Goal: Task Accomplishment & Management: Use online tool/utility

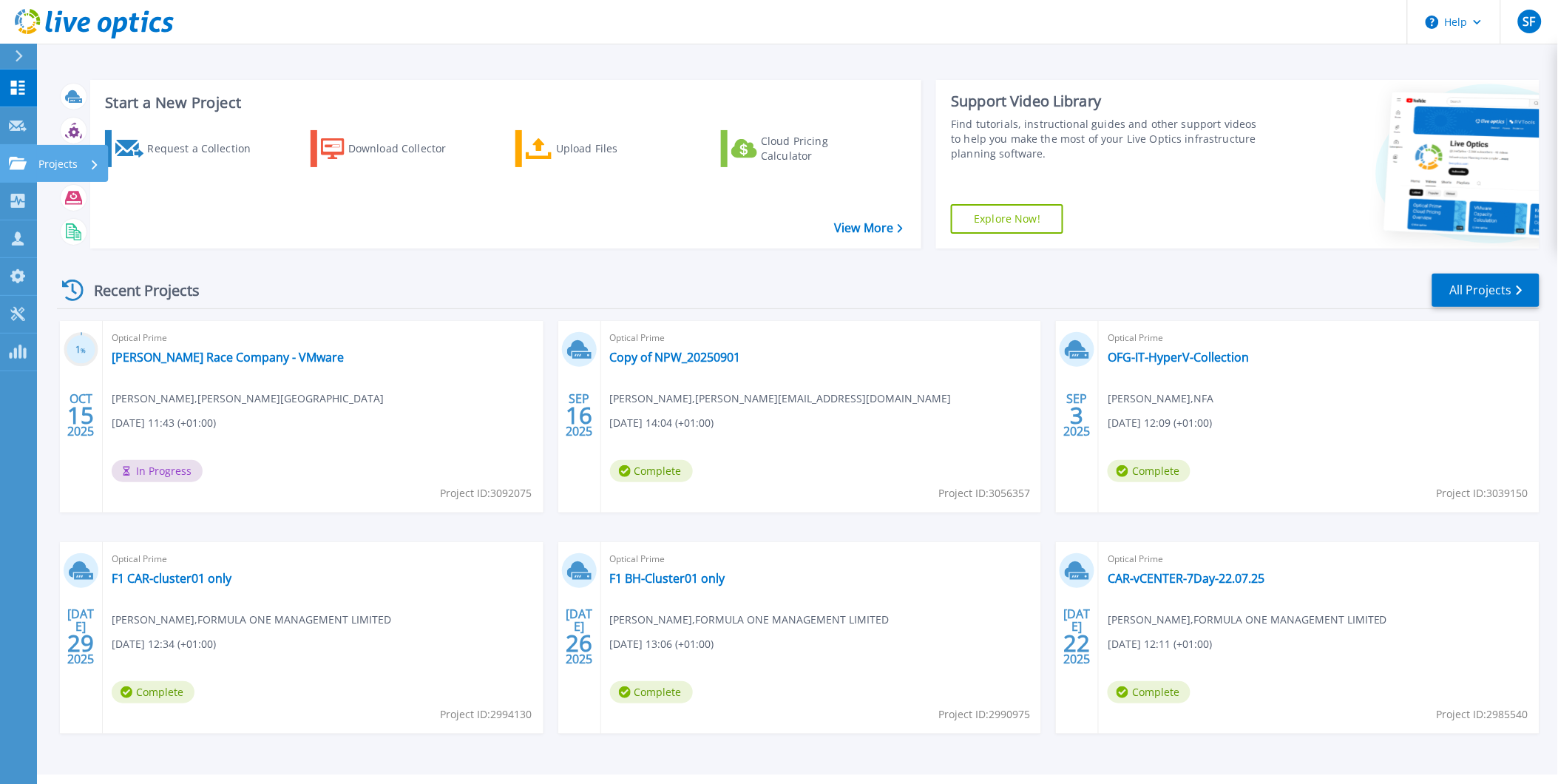
click at [61, 164] on p "Projects" at bounding box center [58, 164] width 39 height 38
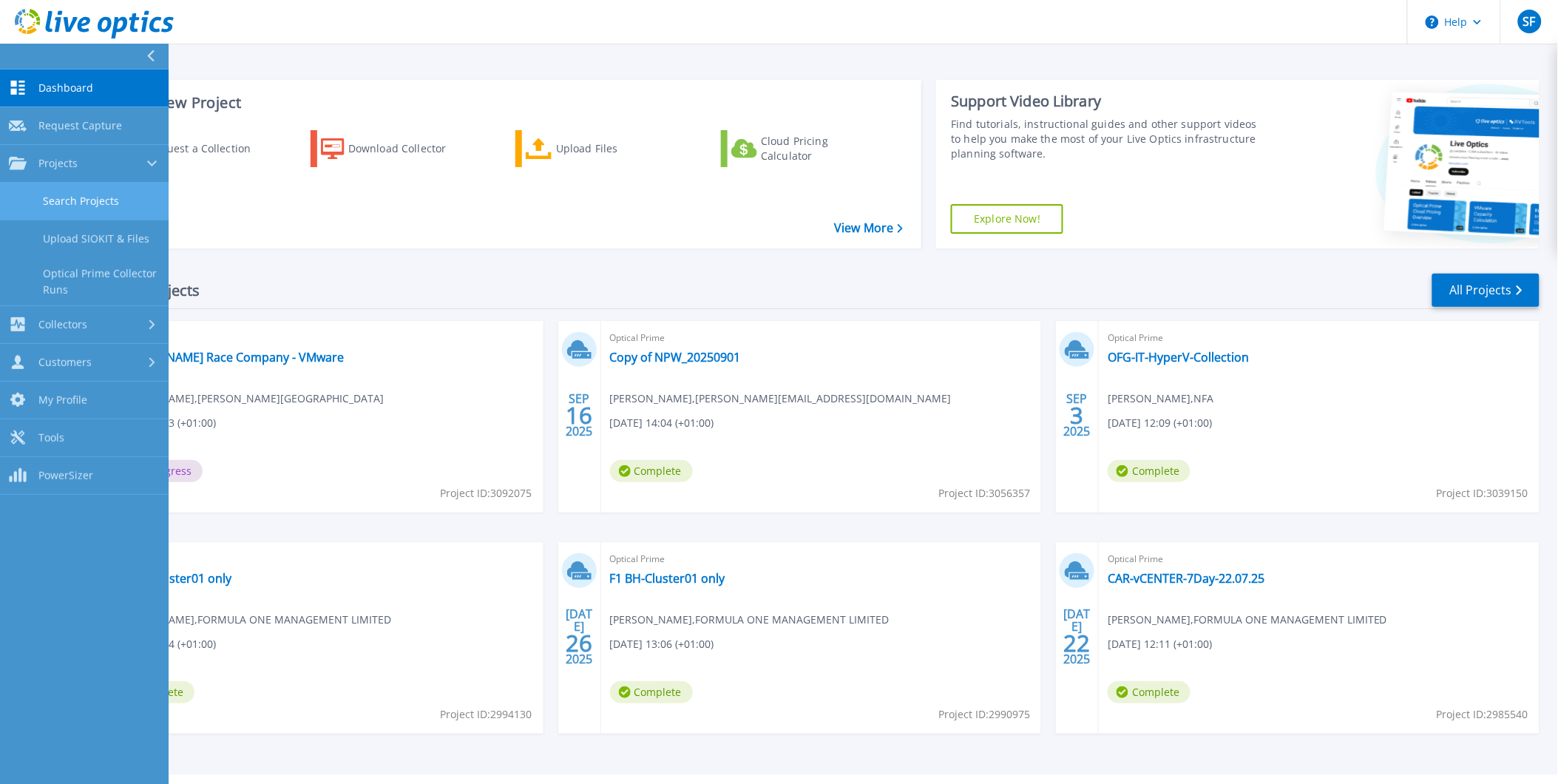
click at [103, 197] on link "Search Projects" at bounding box center [84, 201] width 169 height 38
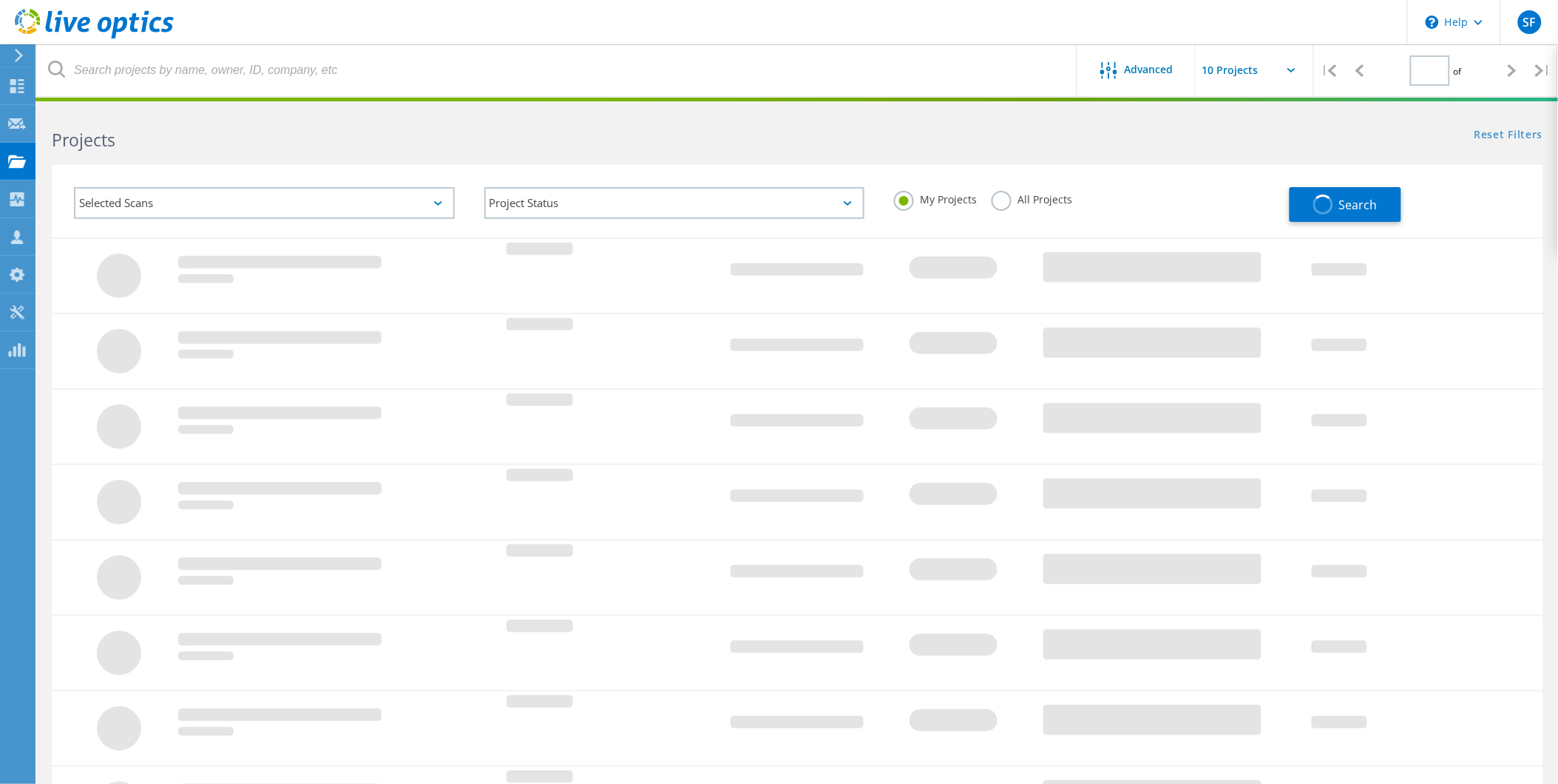
type input "1"
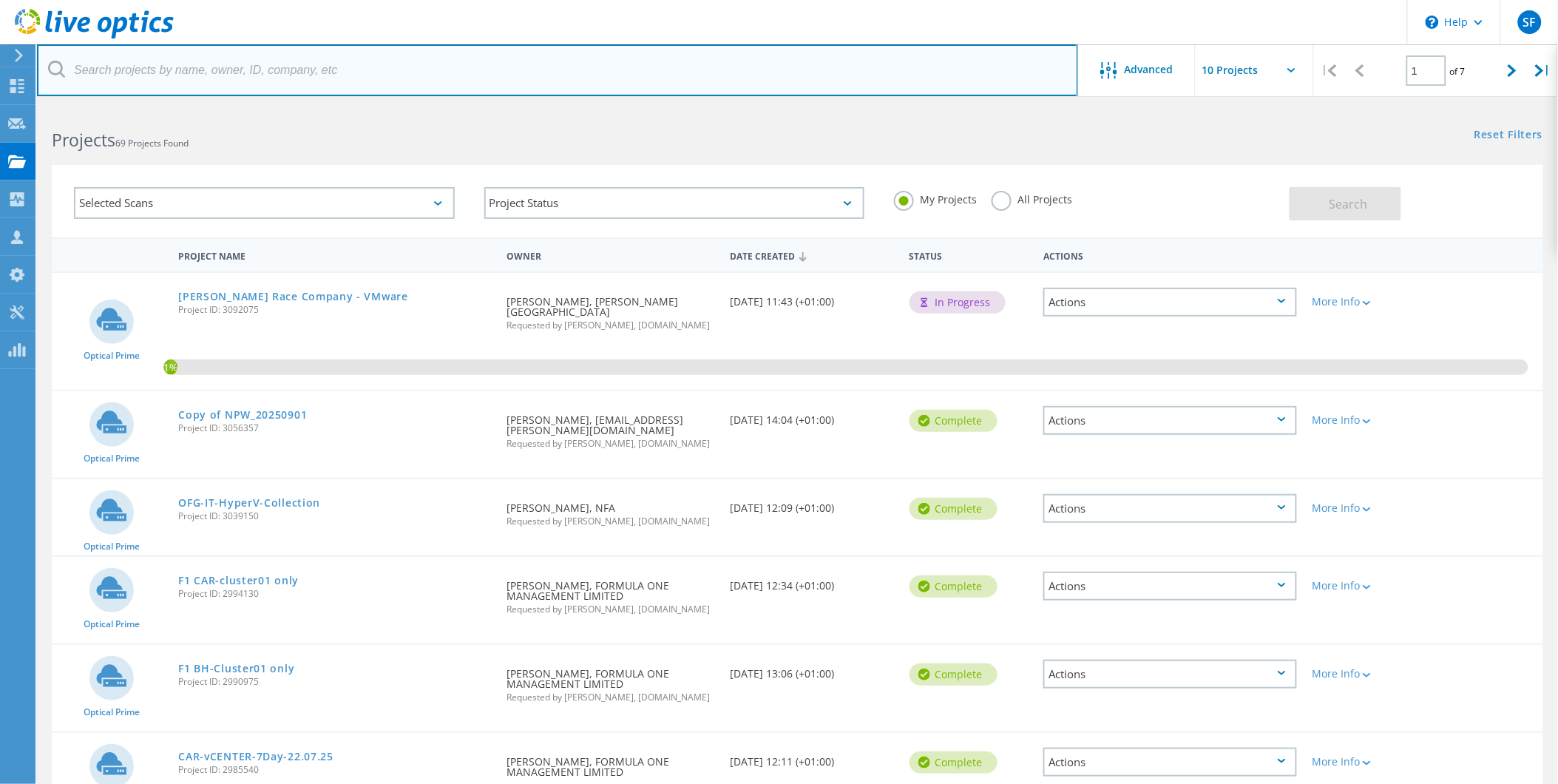
click at [485, 76] on input "text" at bounding box center [557, 70] width 1041 height 52
type input "[PERSON_NAME] race"
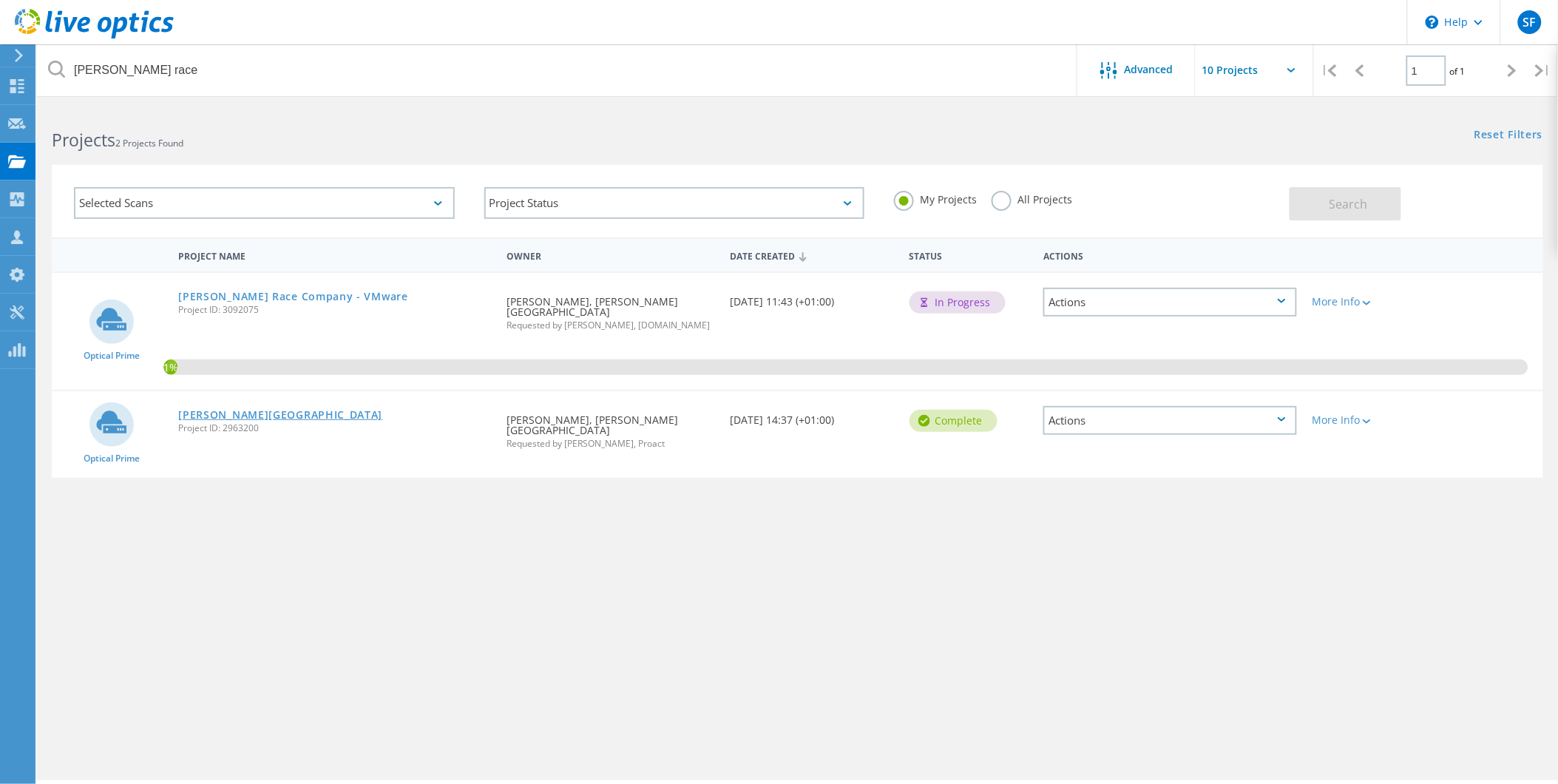
click at [233, 409] on link "[PERSON_NAME][GEOGRAPHIC_DATA]" at bounding box center [280, 415] width 204 height 10
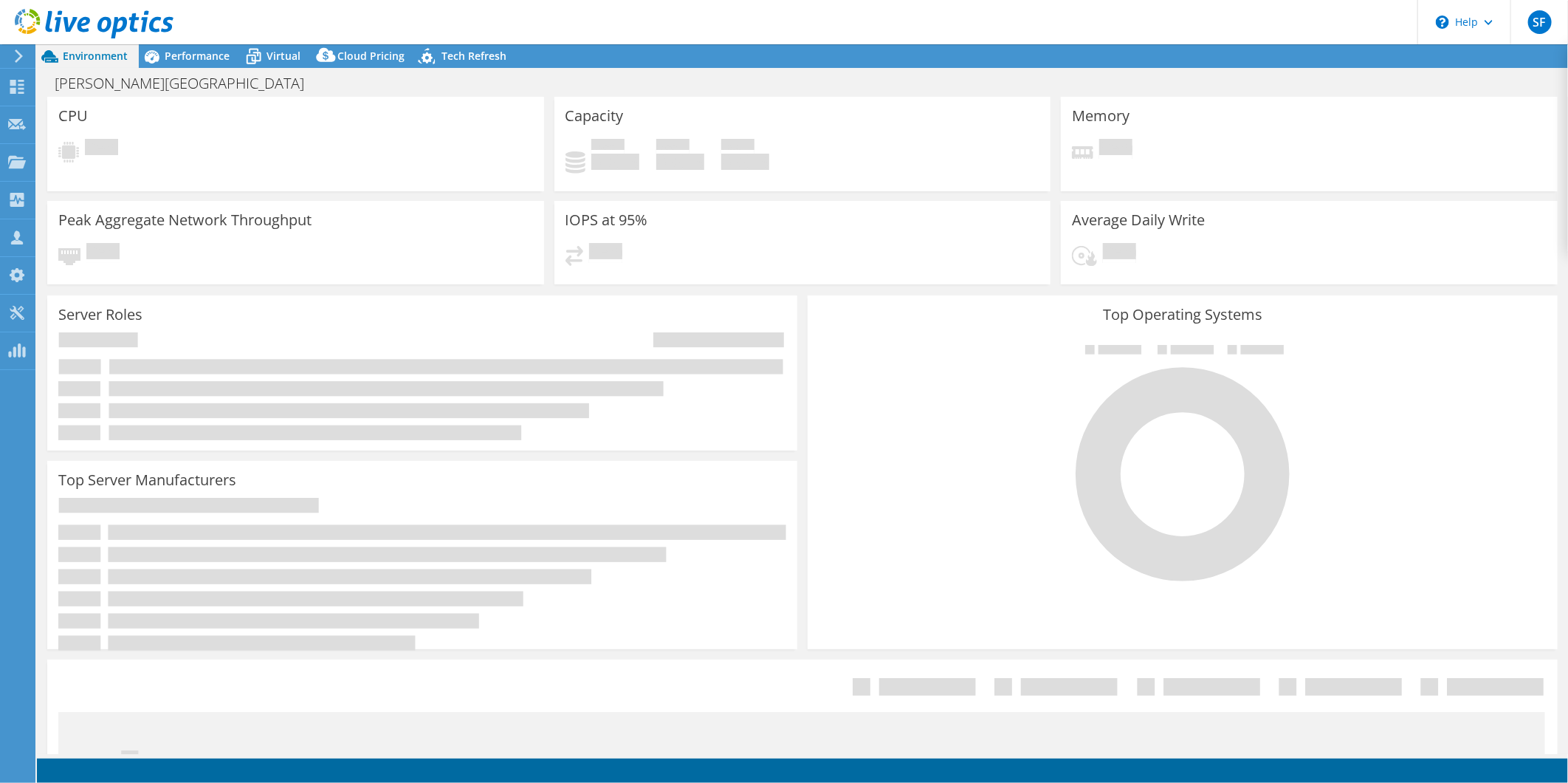
select select "EULondon"
select select "GBP"
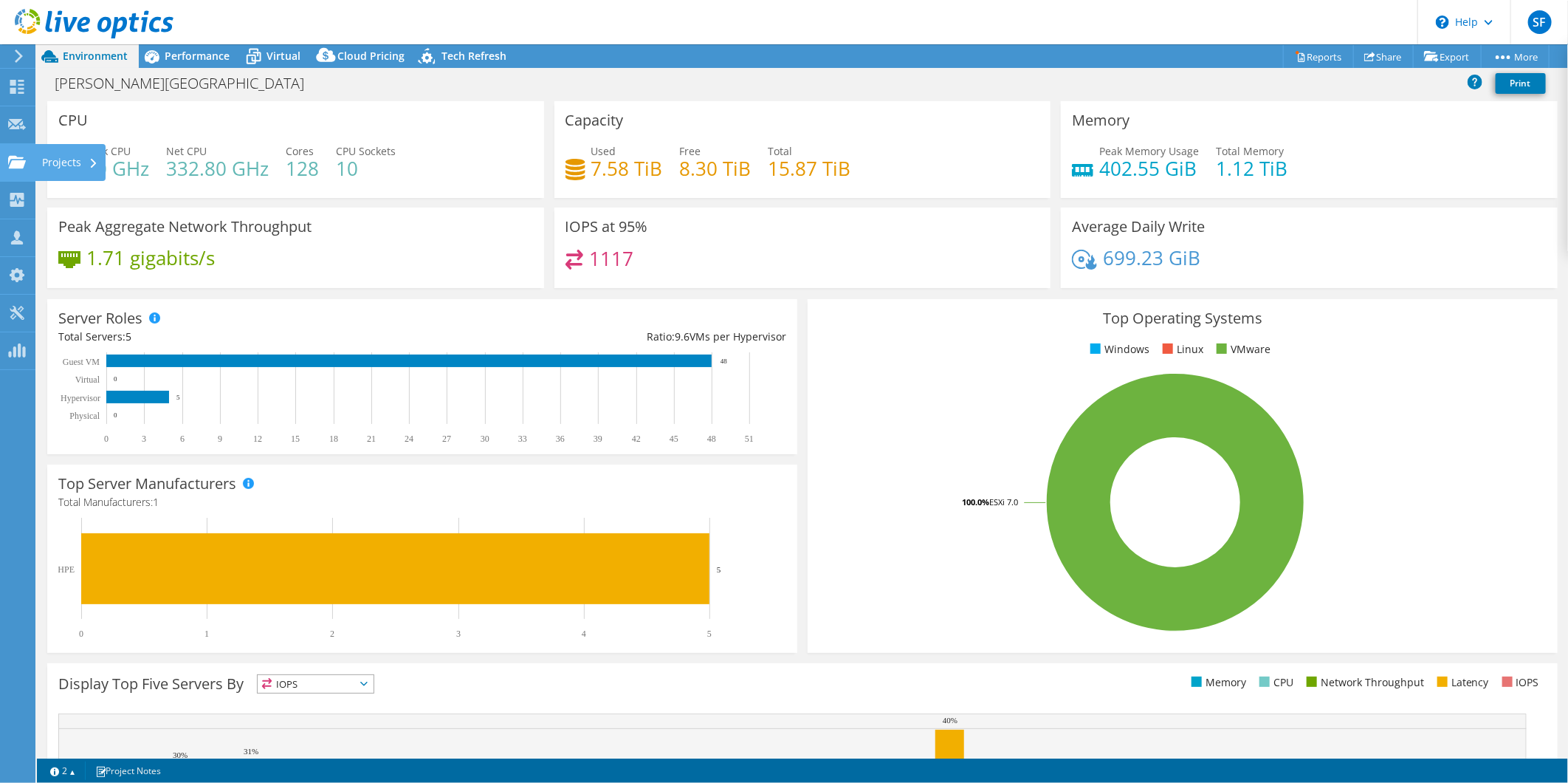
click at [57, 160] on div "Projects" at bounding box center [70, 162] width 71 height 37
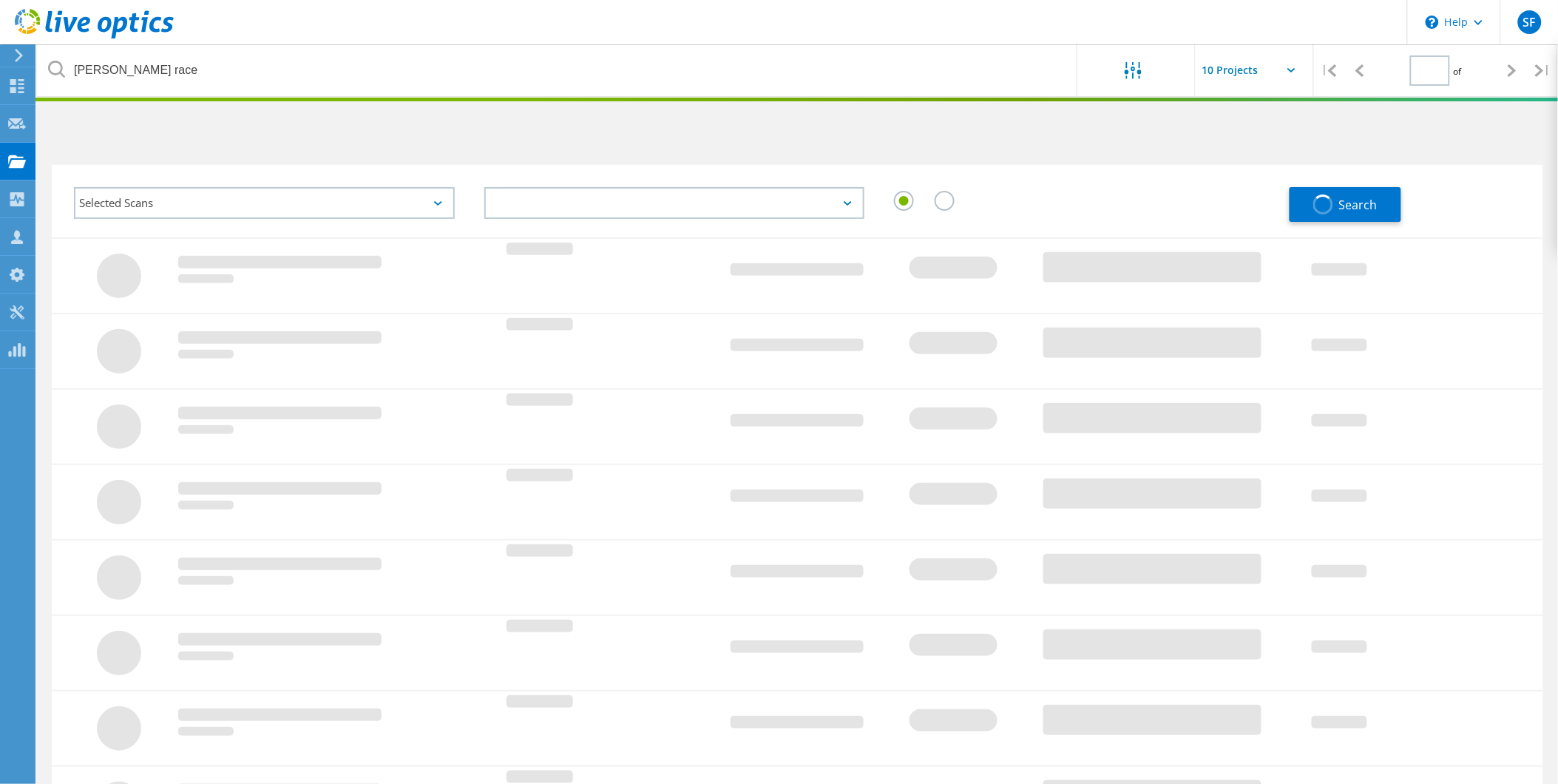
type input "1"
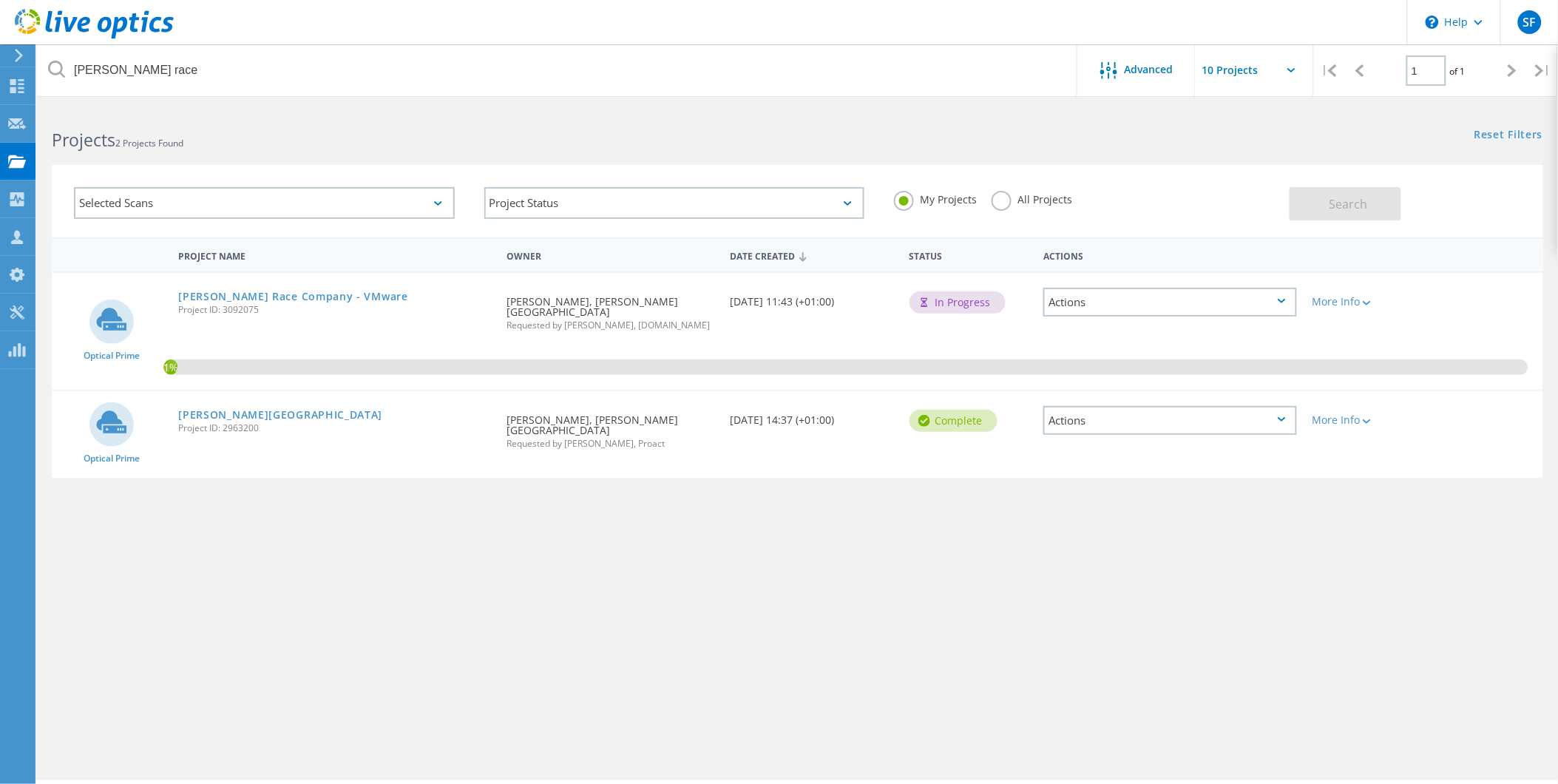
click at [1007, 201] on label "All Projects" at bounding box center [1032, 198] width 80 height 14
click at [0, 0] on input "All Projects" at bounding box center [0, 0] width 0 height 0
click at [1414, 203] on div "Search" at bounding box center [1413, 196] width 247 height 48
click at [1347, 204] on span "Search" at bounding box center [1348, 204] width 38 height 16
click at [231, 291] on link "[PERSON_NAME] Race Company - VMware" at bounding box center [294, 296] width 230 height 10
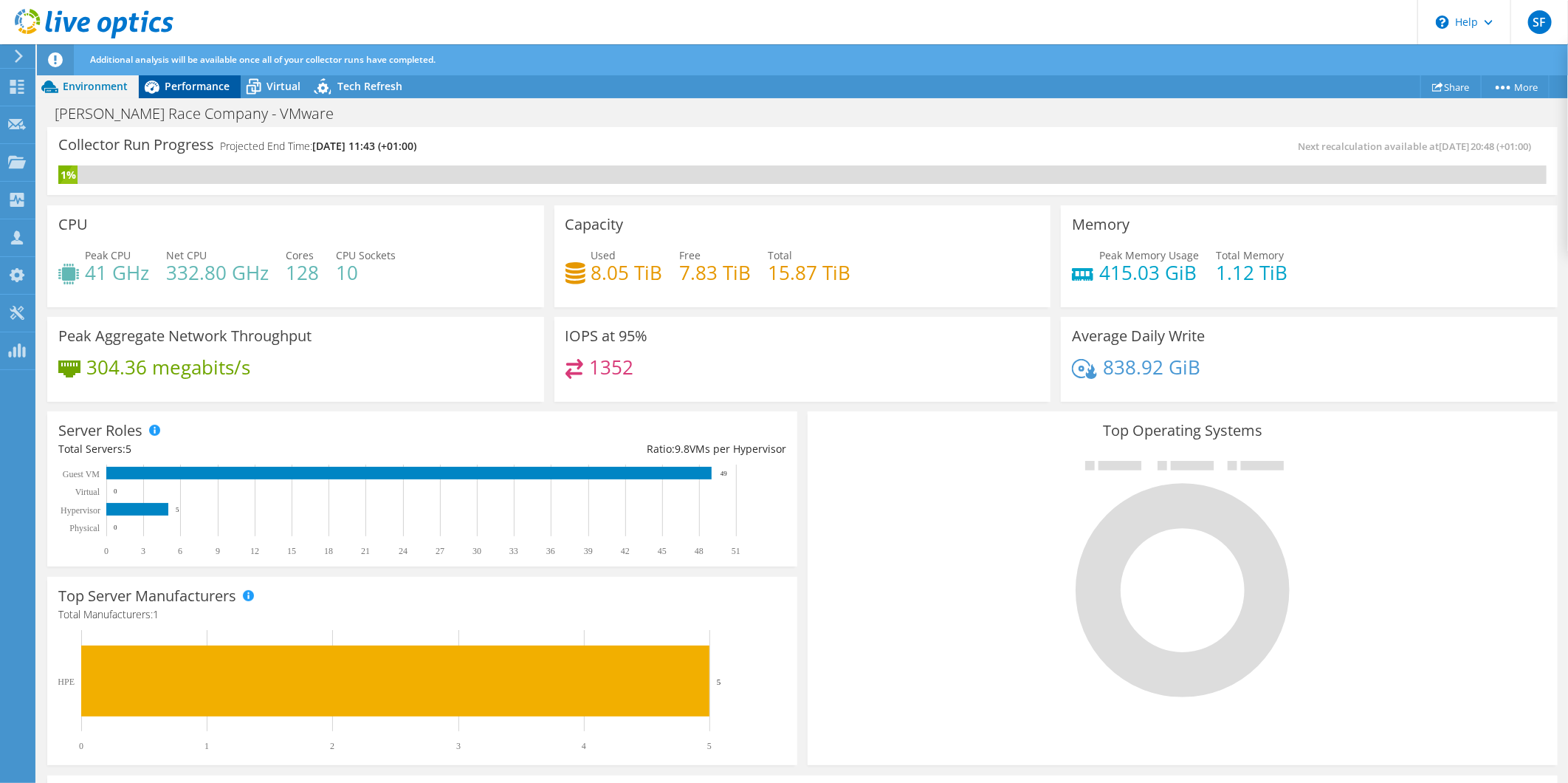
click at [183, 92] on span "Performance" at bounding box center [197, 86] width 65 height 14
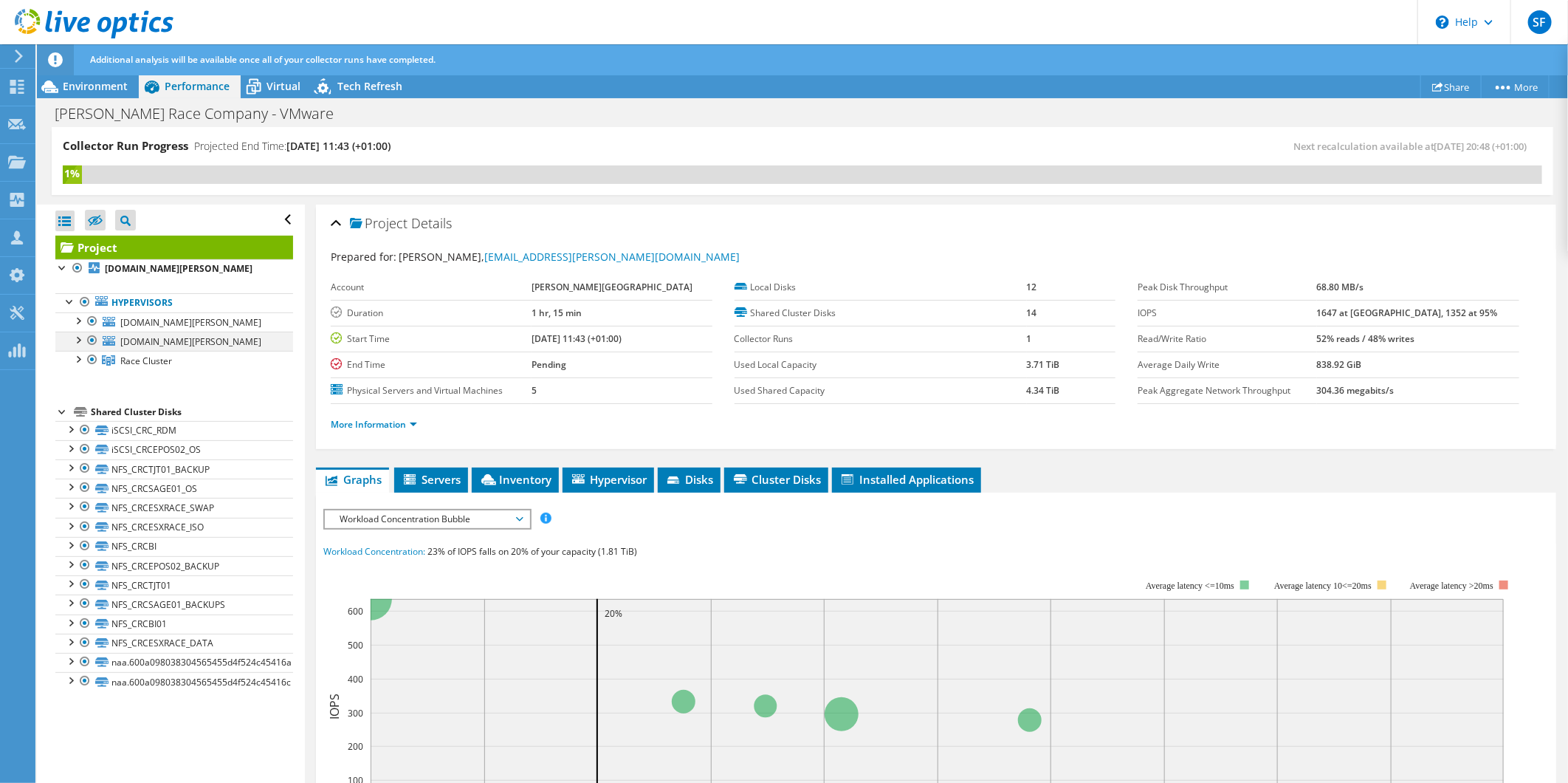
click at [79, 341] on div at bounding box center [77, 338] width 14 height 14
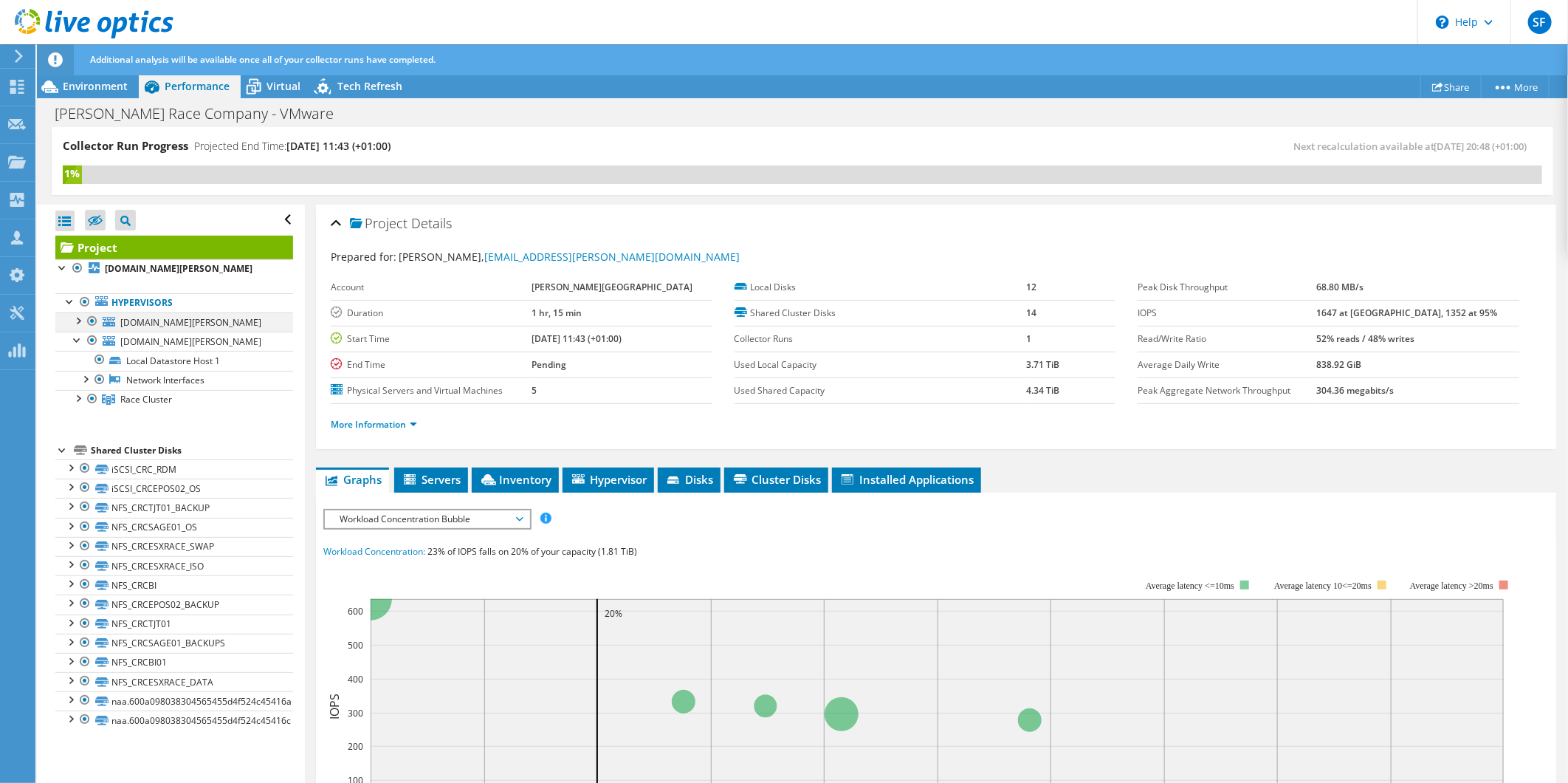
click at [80, 319] on div at bounding box center [77, 320] width 14 height 14
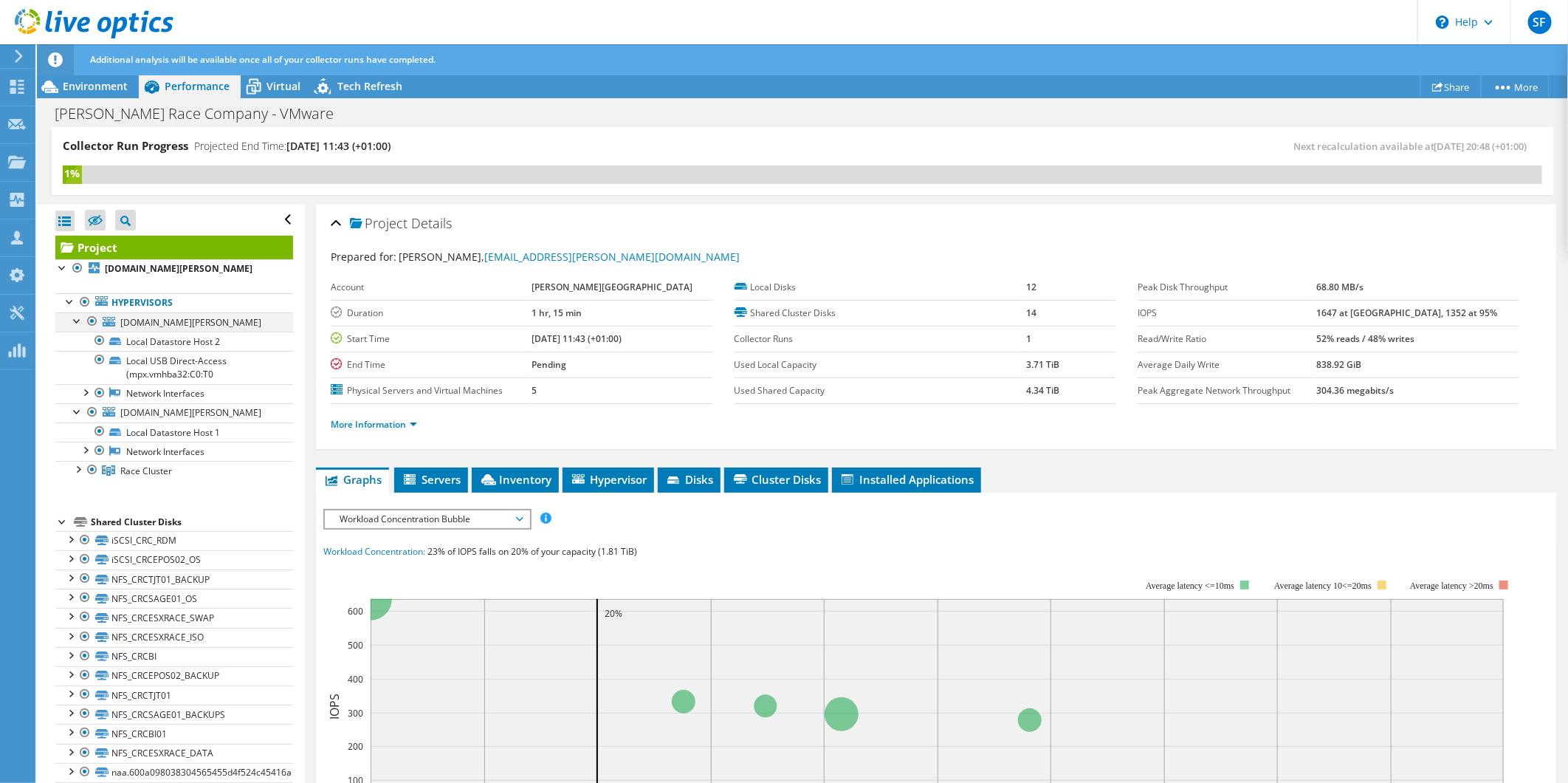
click at [75, 321] on div at bounding box center [77, 320] width 14 height 14
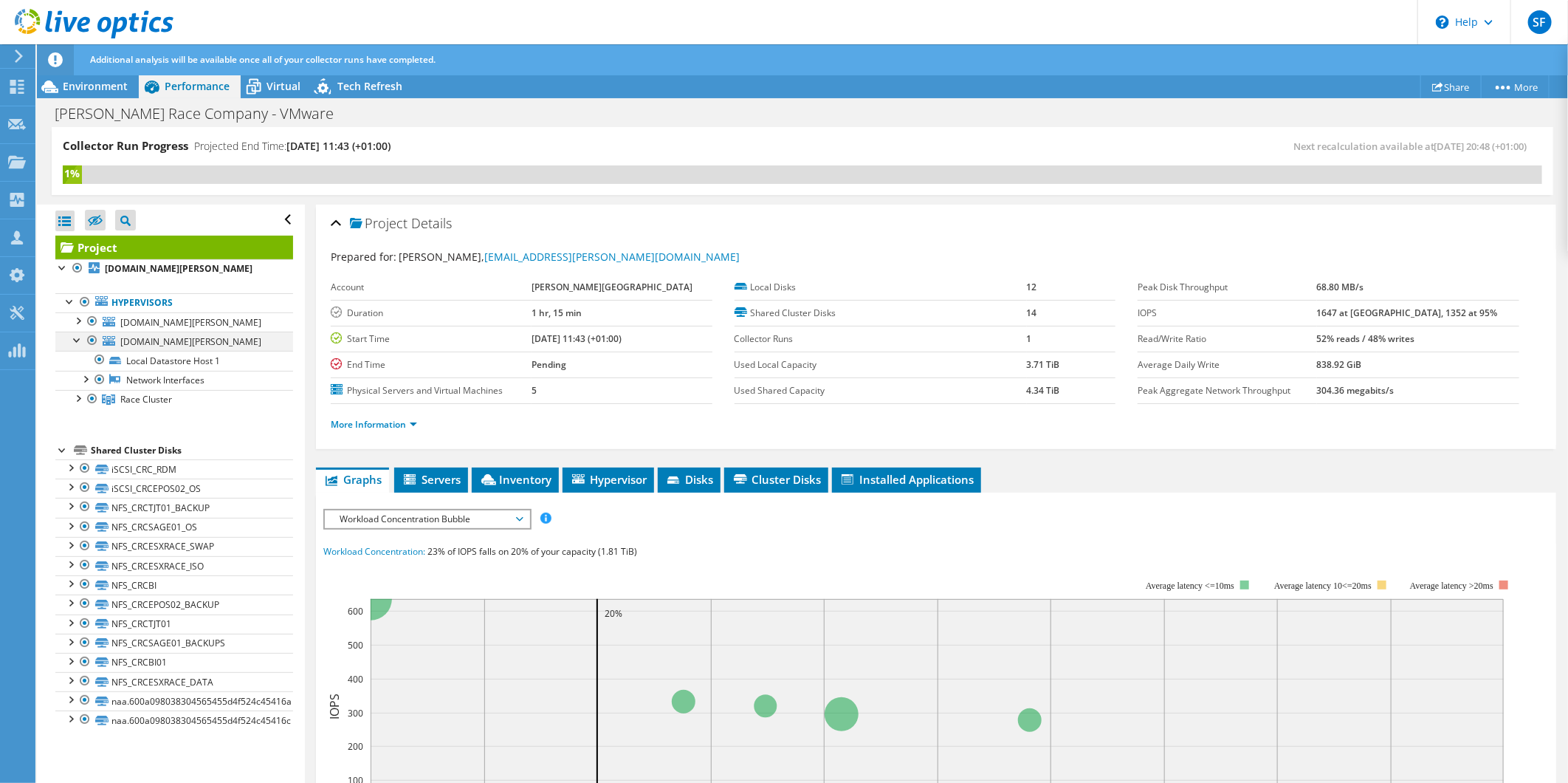
click at [74, 340] on div at bounding box center [77, 338] width 14 height 14
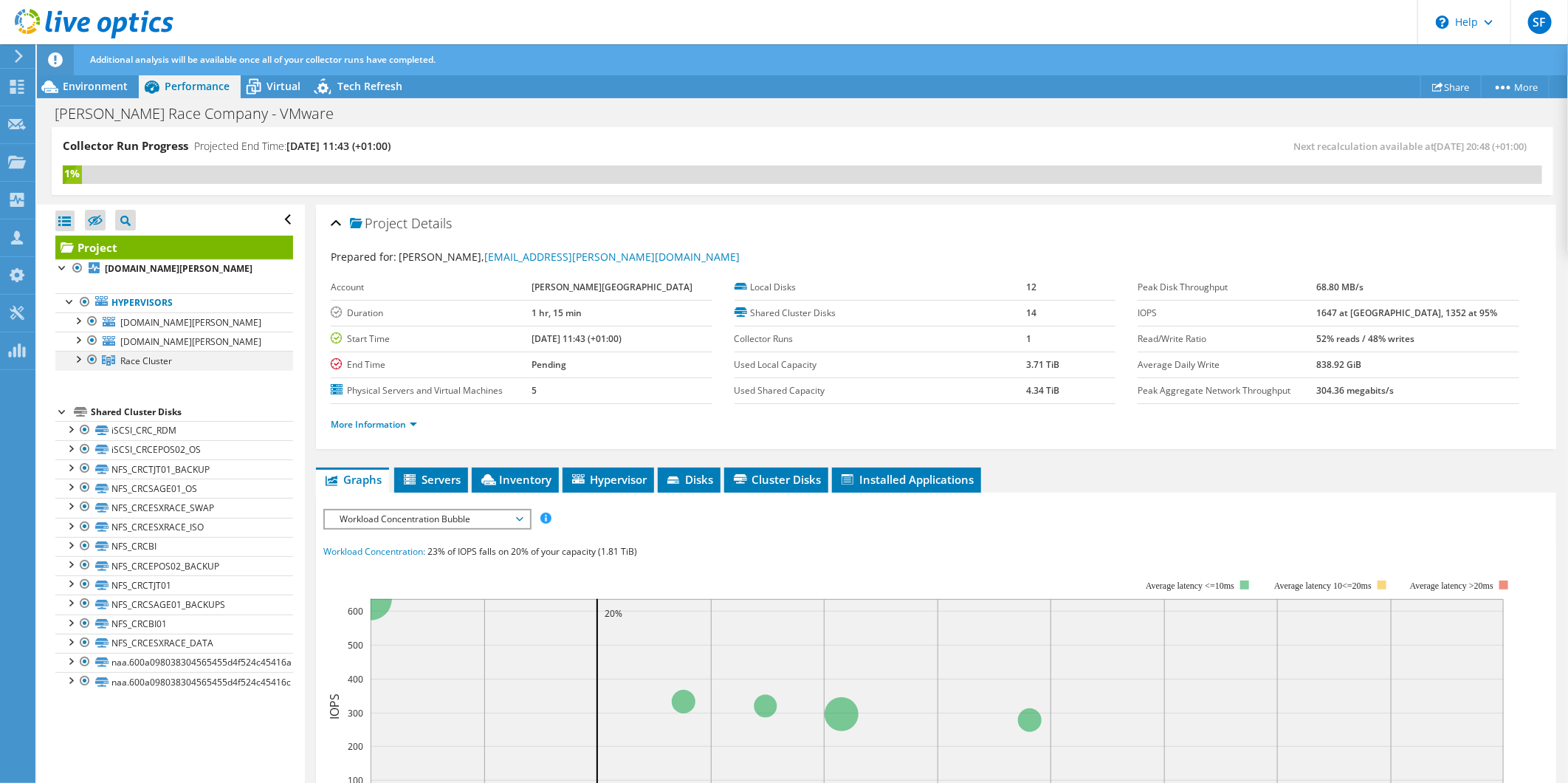
click at [80, 363] on div at bounding box center [77, 358] width 14 height 14
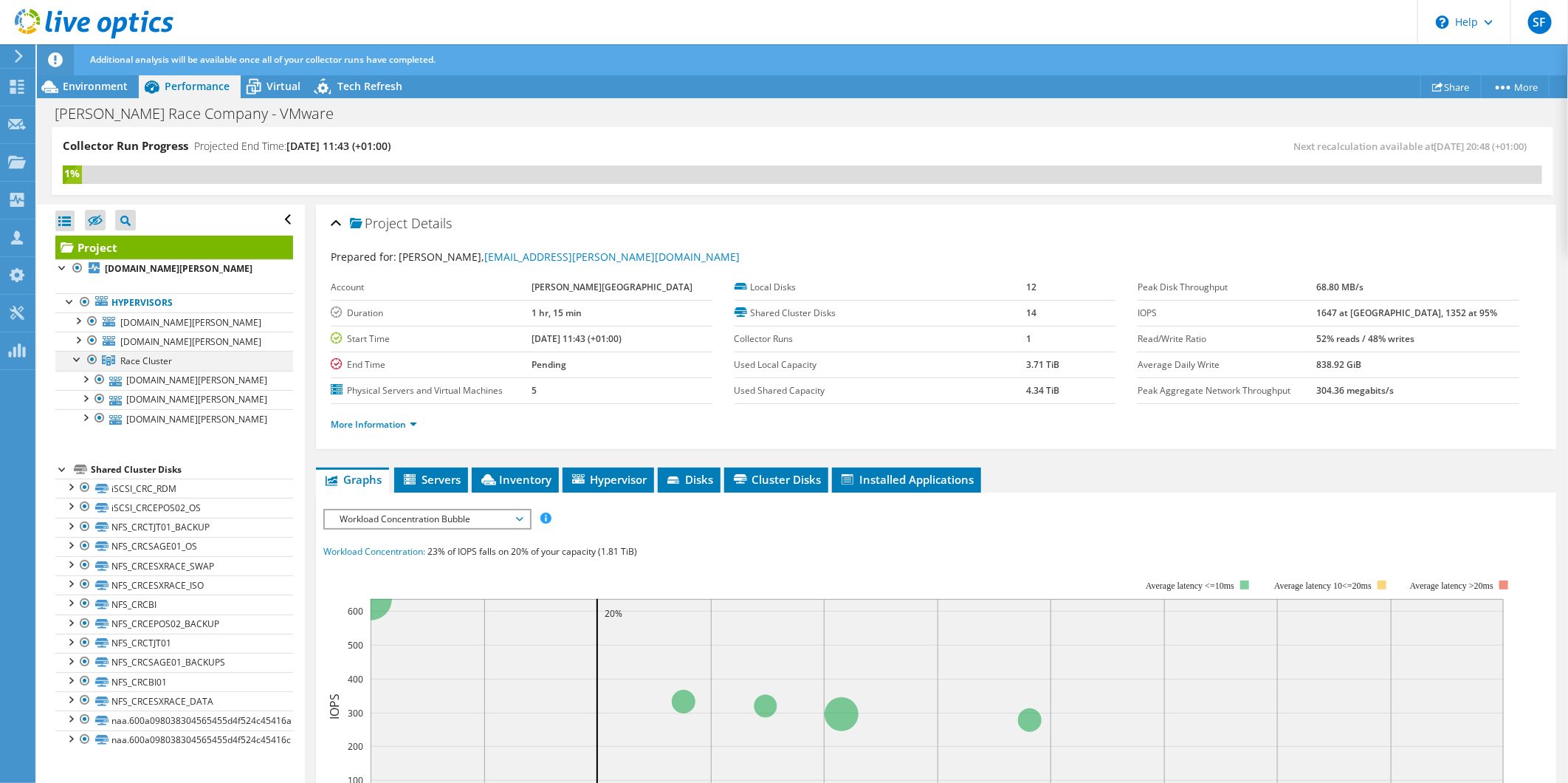
click at [75, 362] on div at bounding box center [77, 358] width 14 height 14
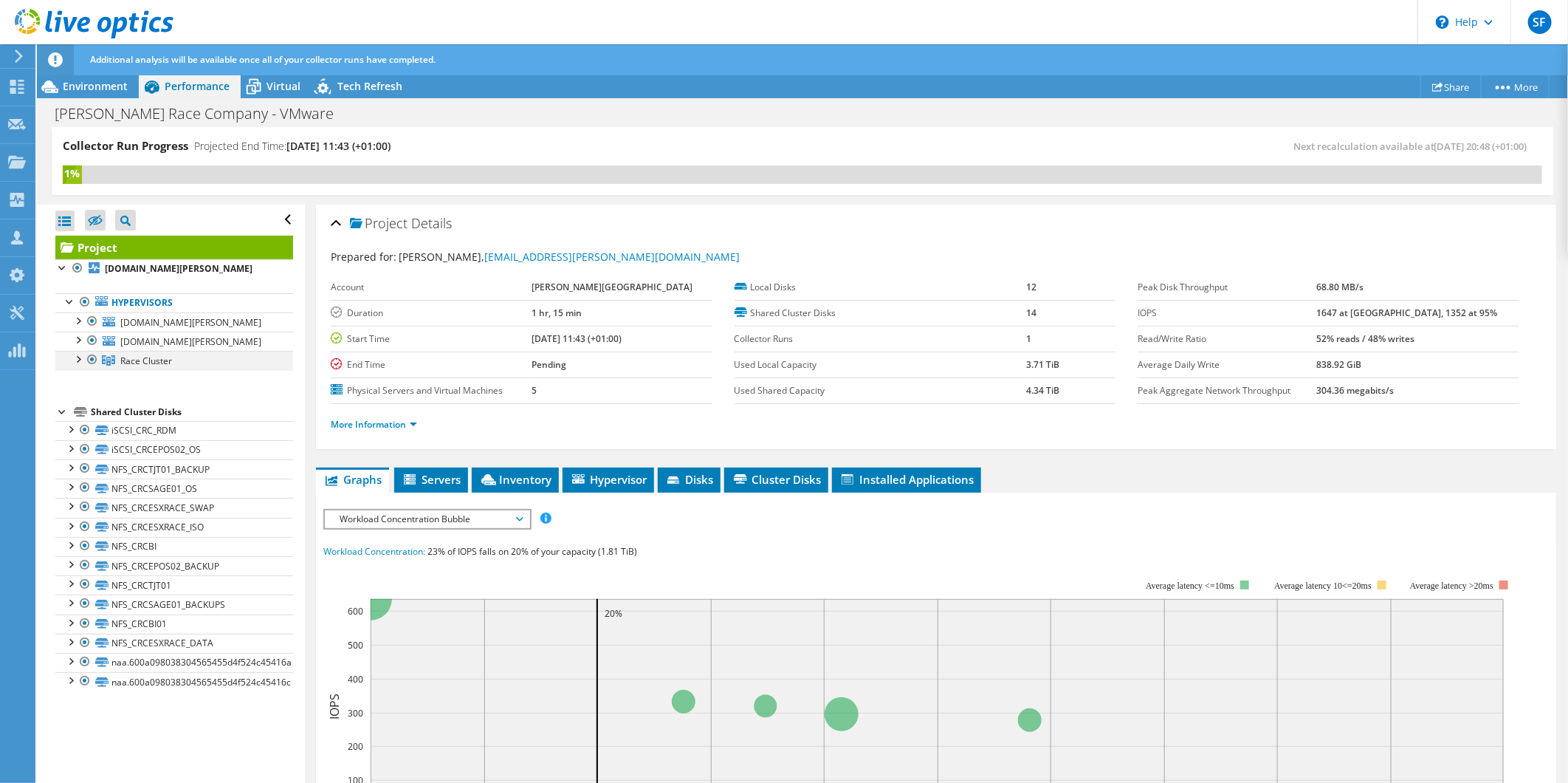
click at [75, 362] on div at bounding box center [77, 358] width 14 height 14
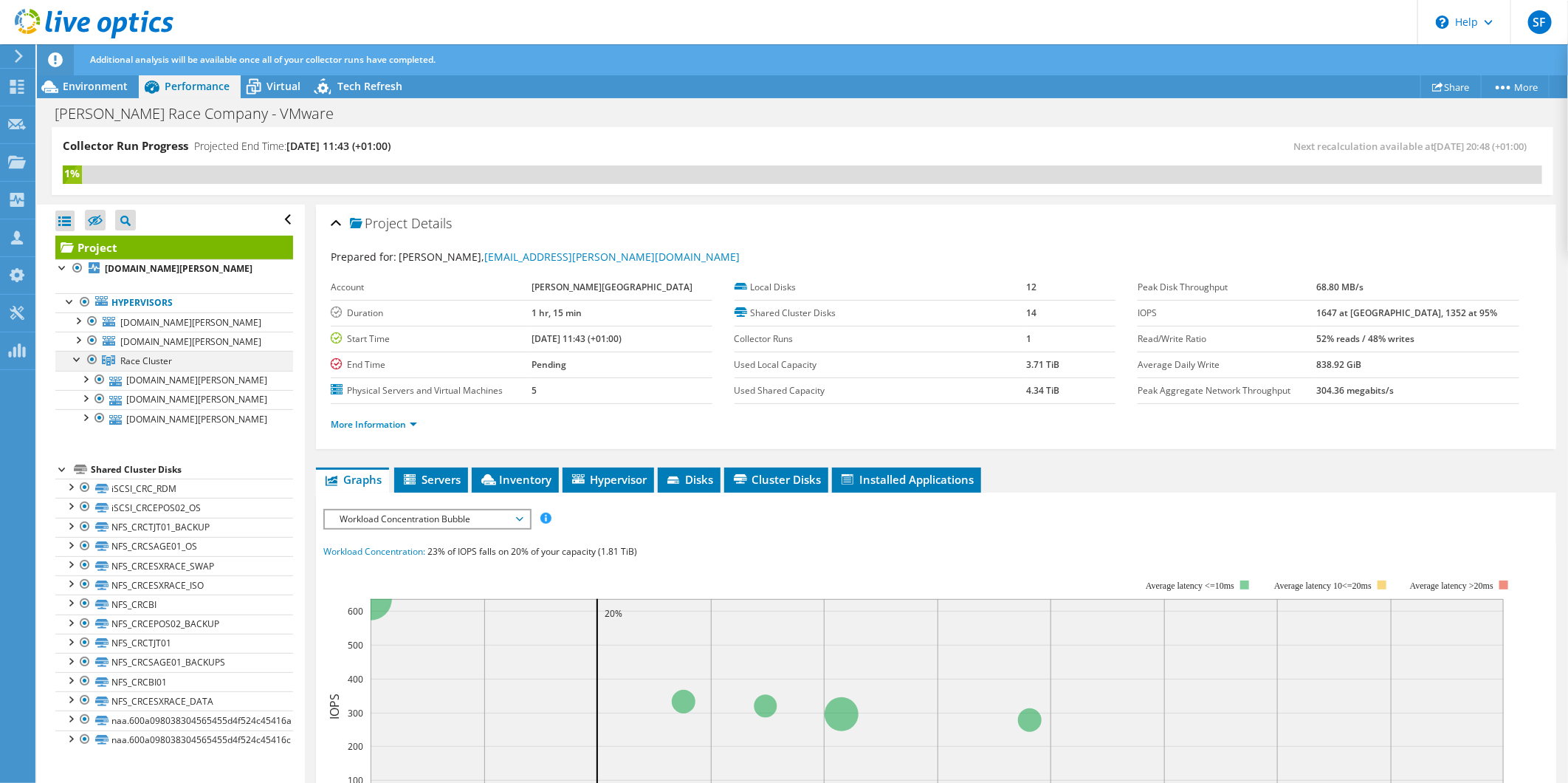
click at [75, 362] on div at bounding box center [77, 358] width 14 height 14
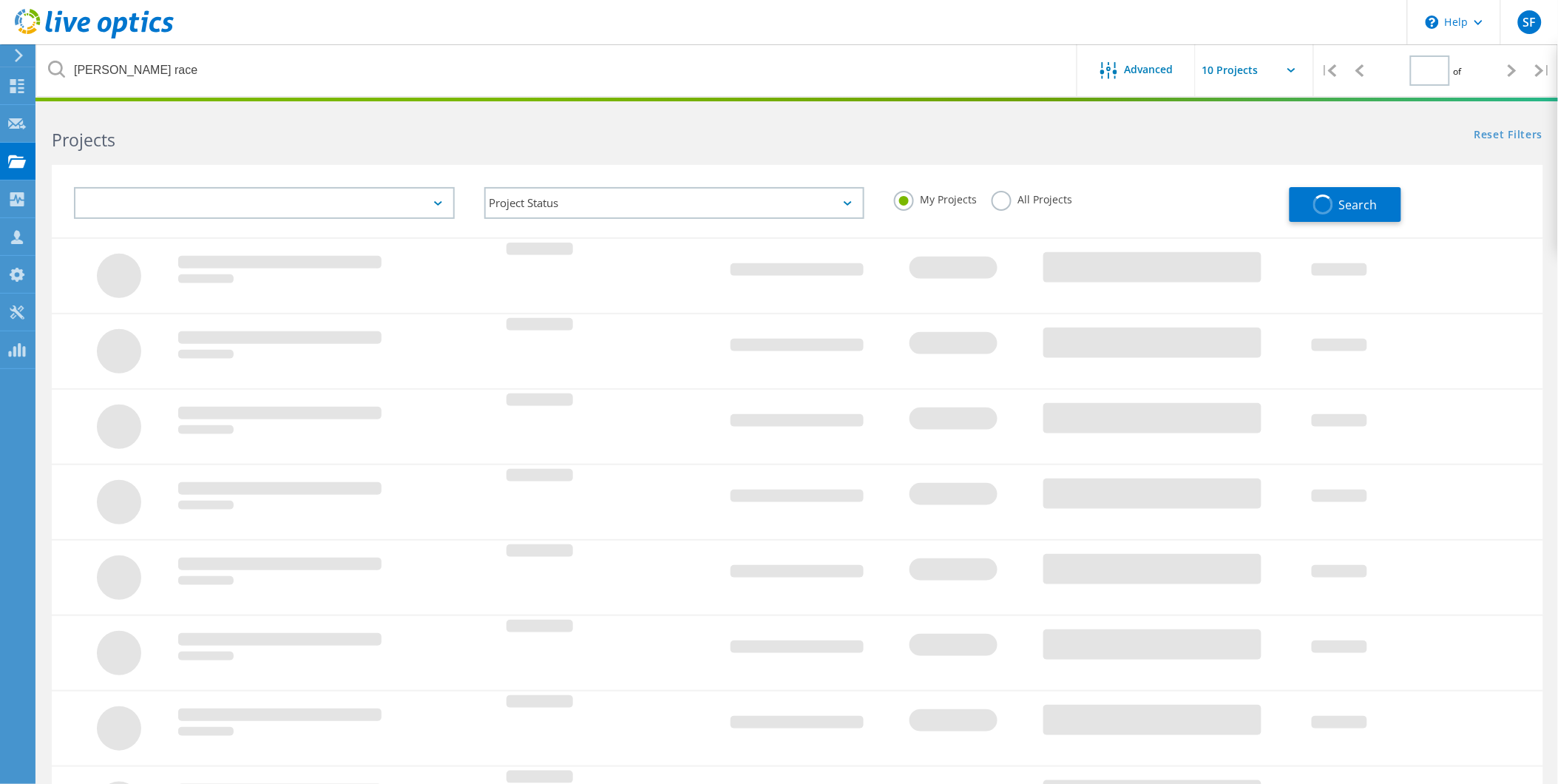
type input "1"
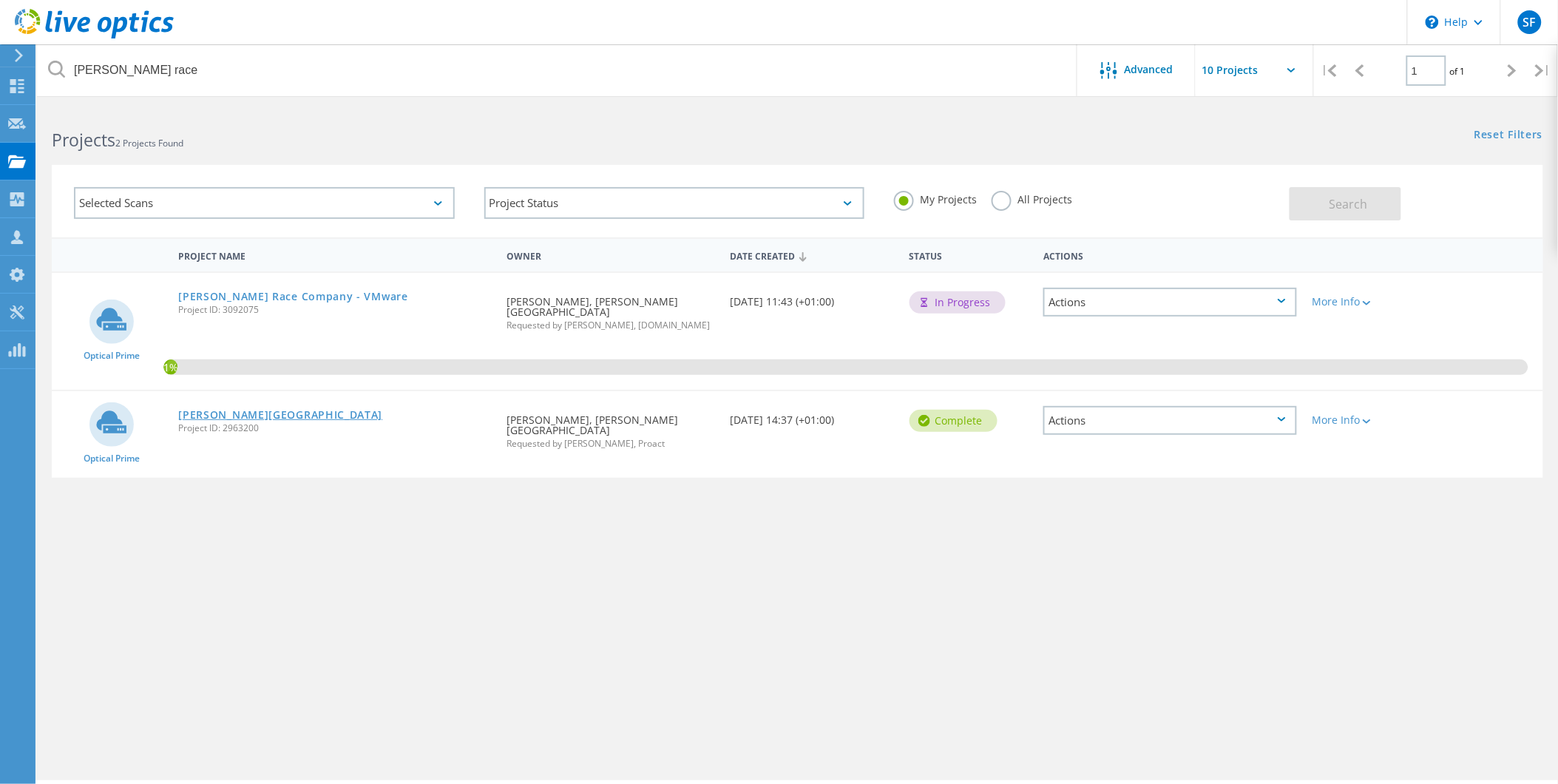
click at [209, 409] on link "[PERSON_NAME][GEOGRAPHIC_DATA]" at bounding box center [280, 415] width 204 height 10
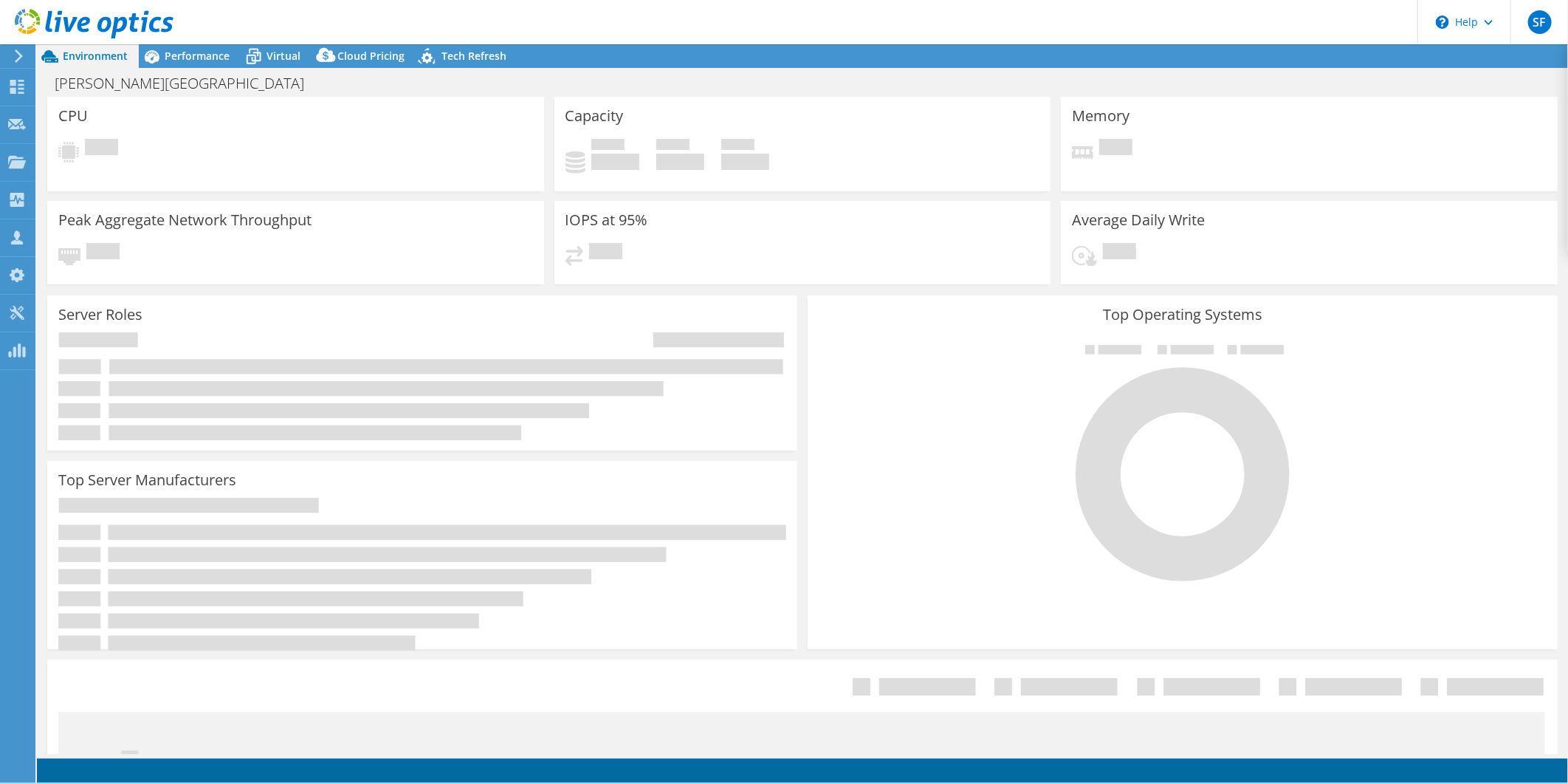
select select "EULondon"
select select "GBP"
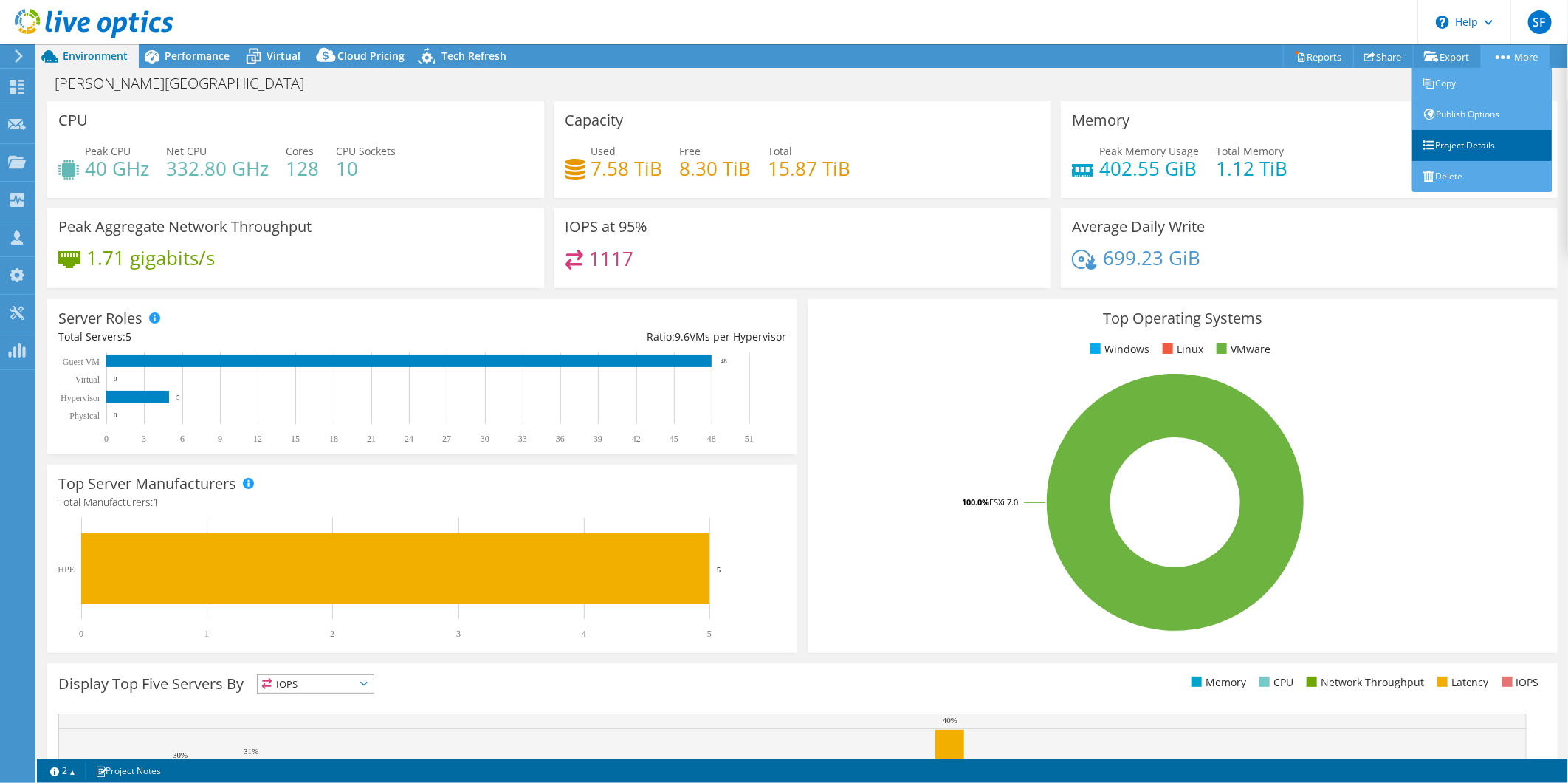
click at [1471, 145] on link "Project Details" at bounding box center [1482, 146] width 141 height 31
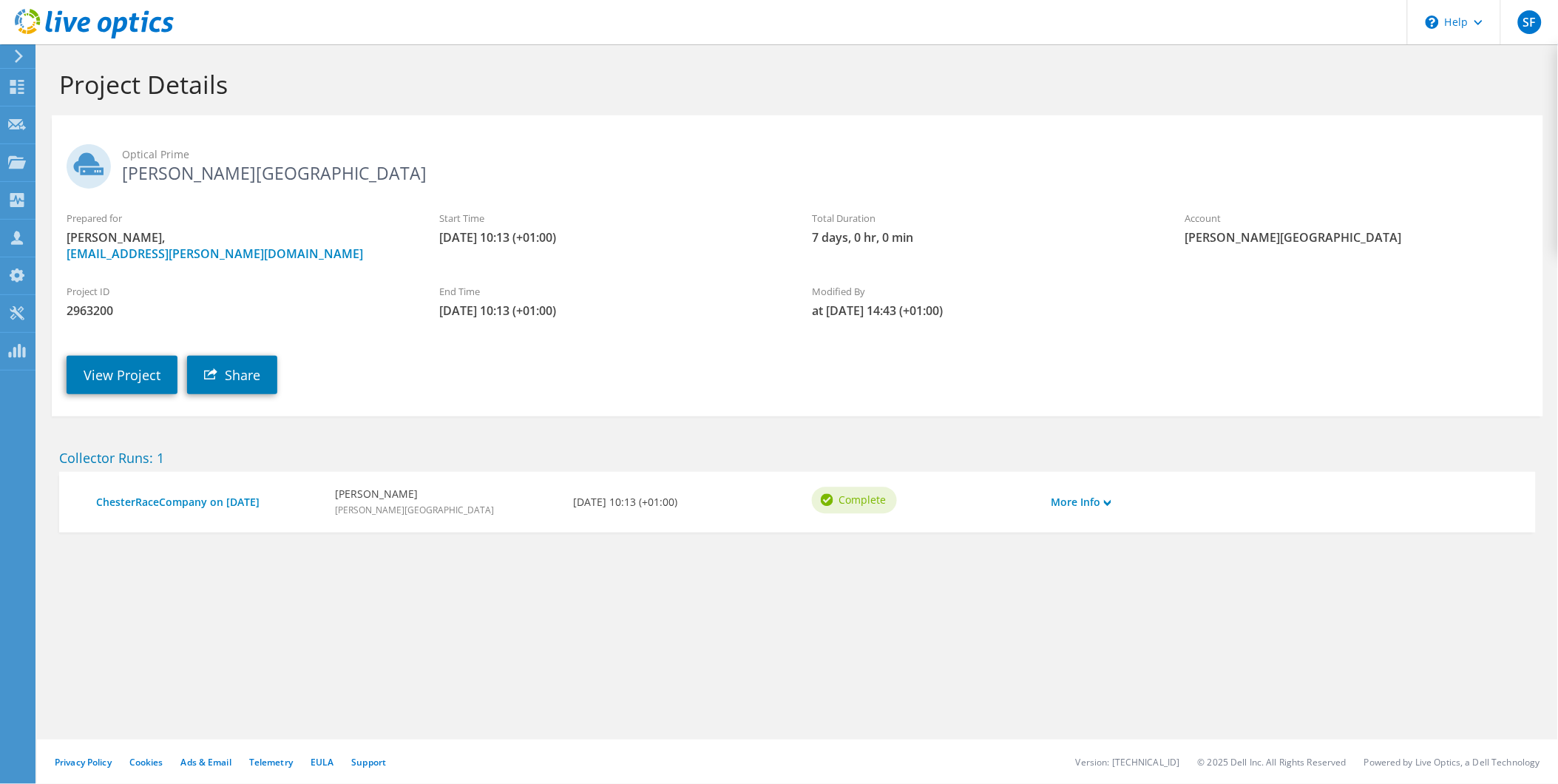
click at [1118, 502] on div "More Info" at bounding box center [1103, 502] width 119 height 31
click at [1112, 504] on icon at bounding box center [1107, 502] width 8 height 8
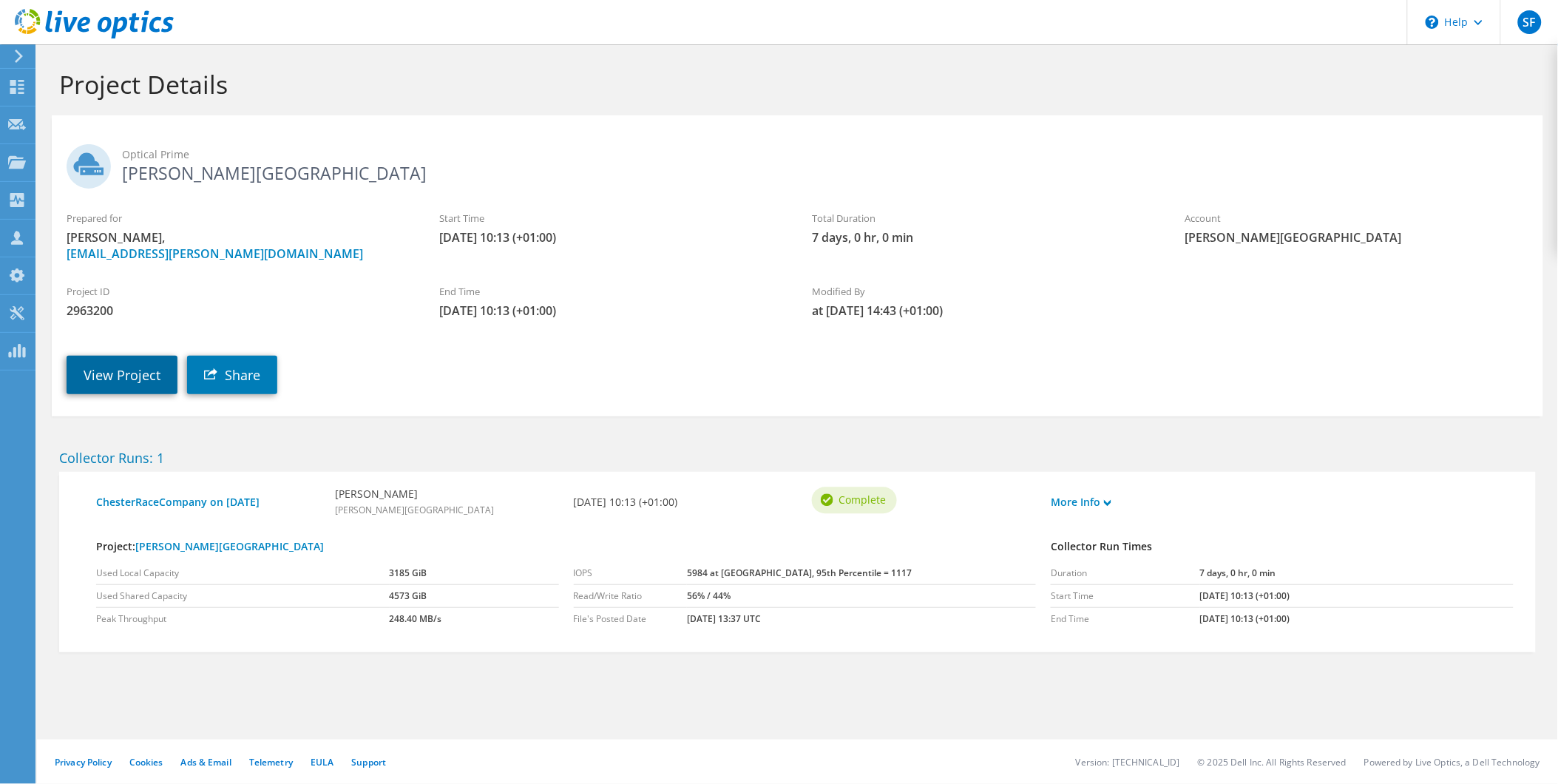
click at [101, 374] on link "View Project" at bounding box center [122, 375] width 111 height 38
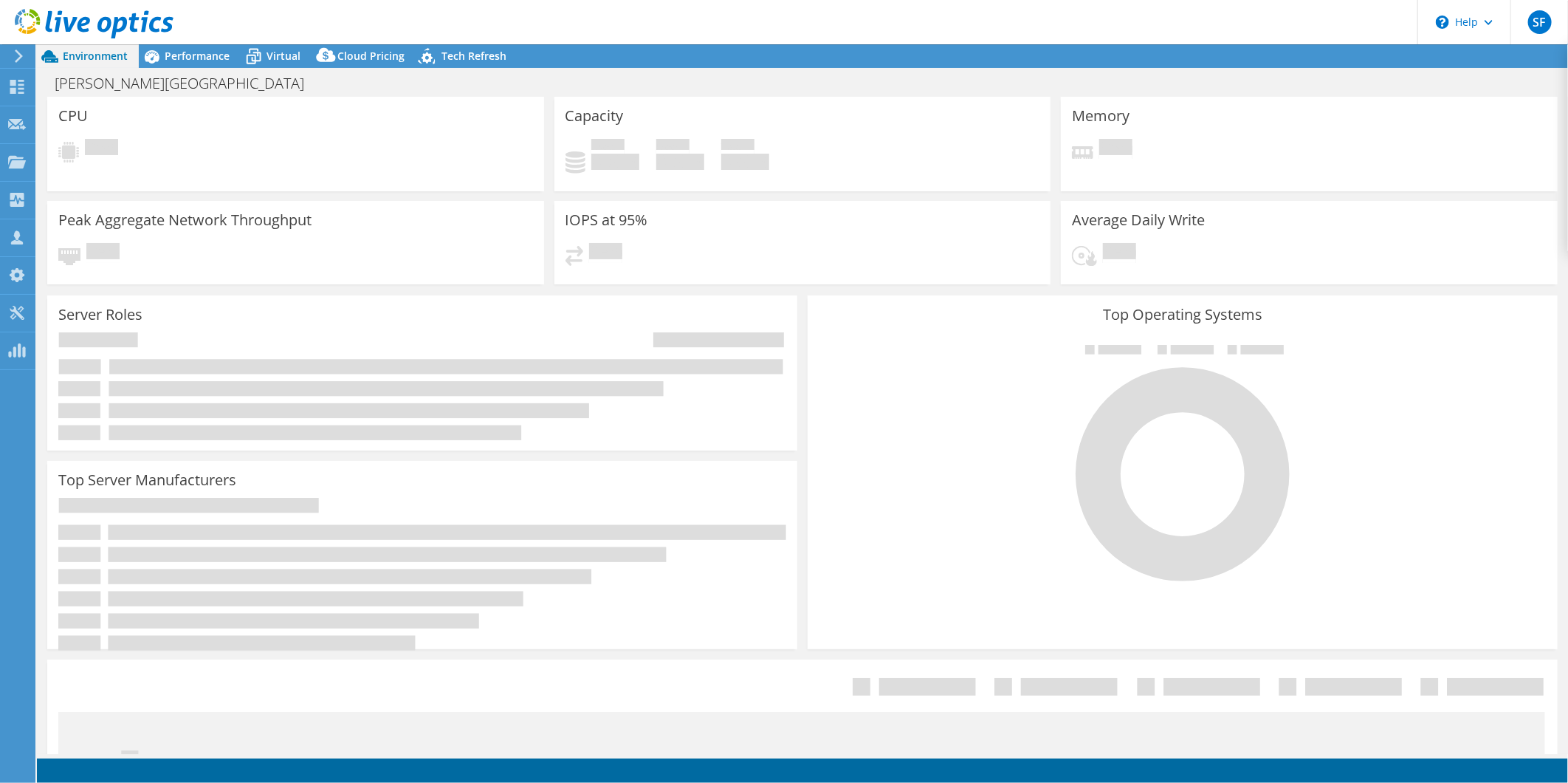
select select "EULondon"
select select "GBP"
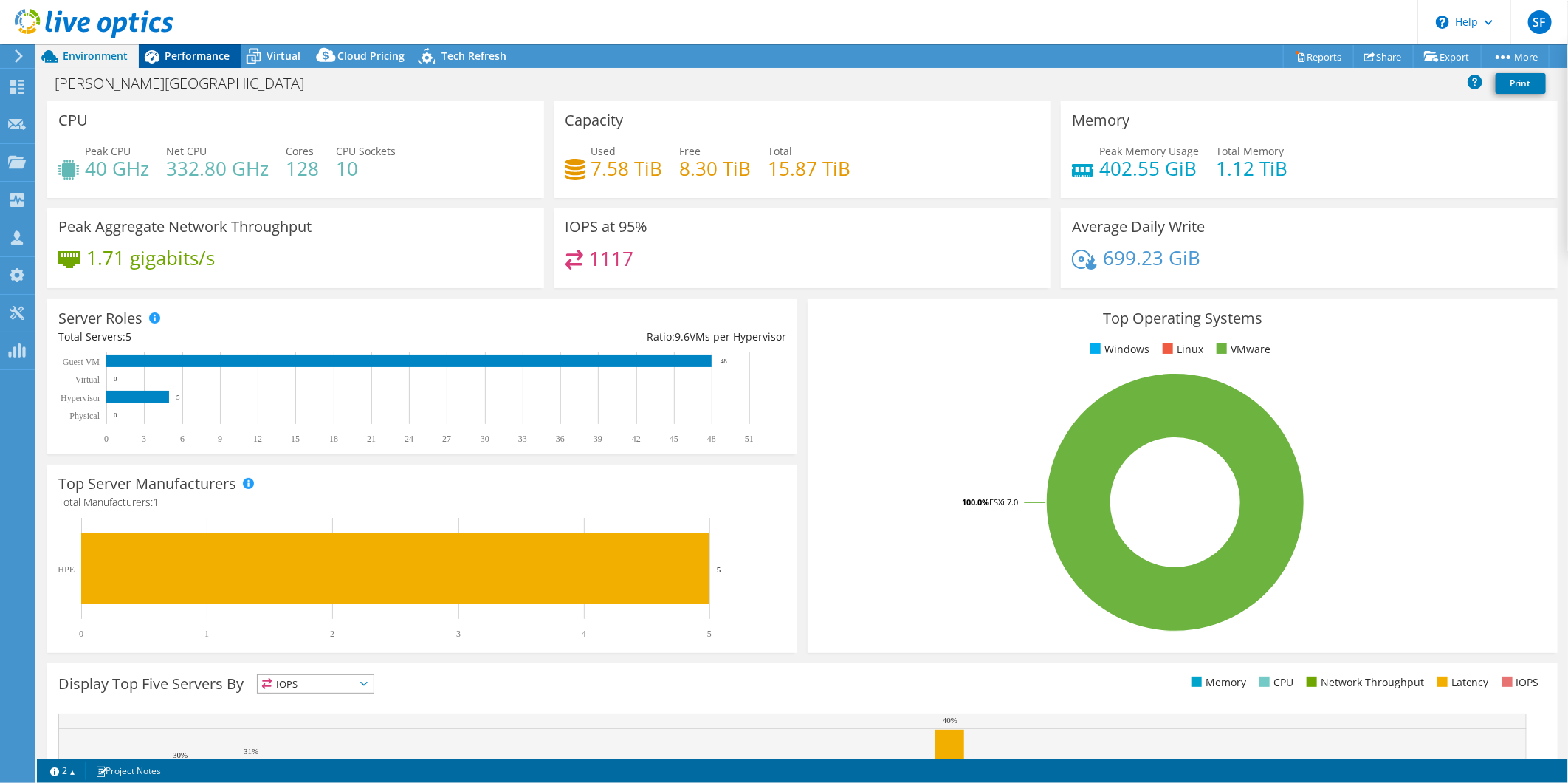
click at [197, 45] on div "Performance" at bounding box center [190, 56] width 102 height 24
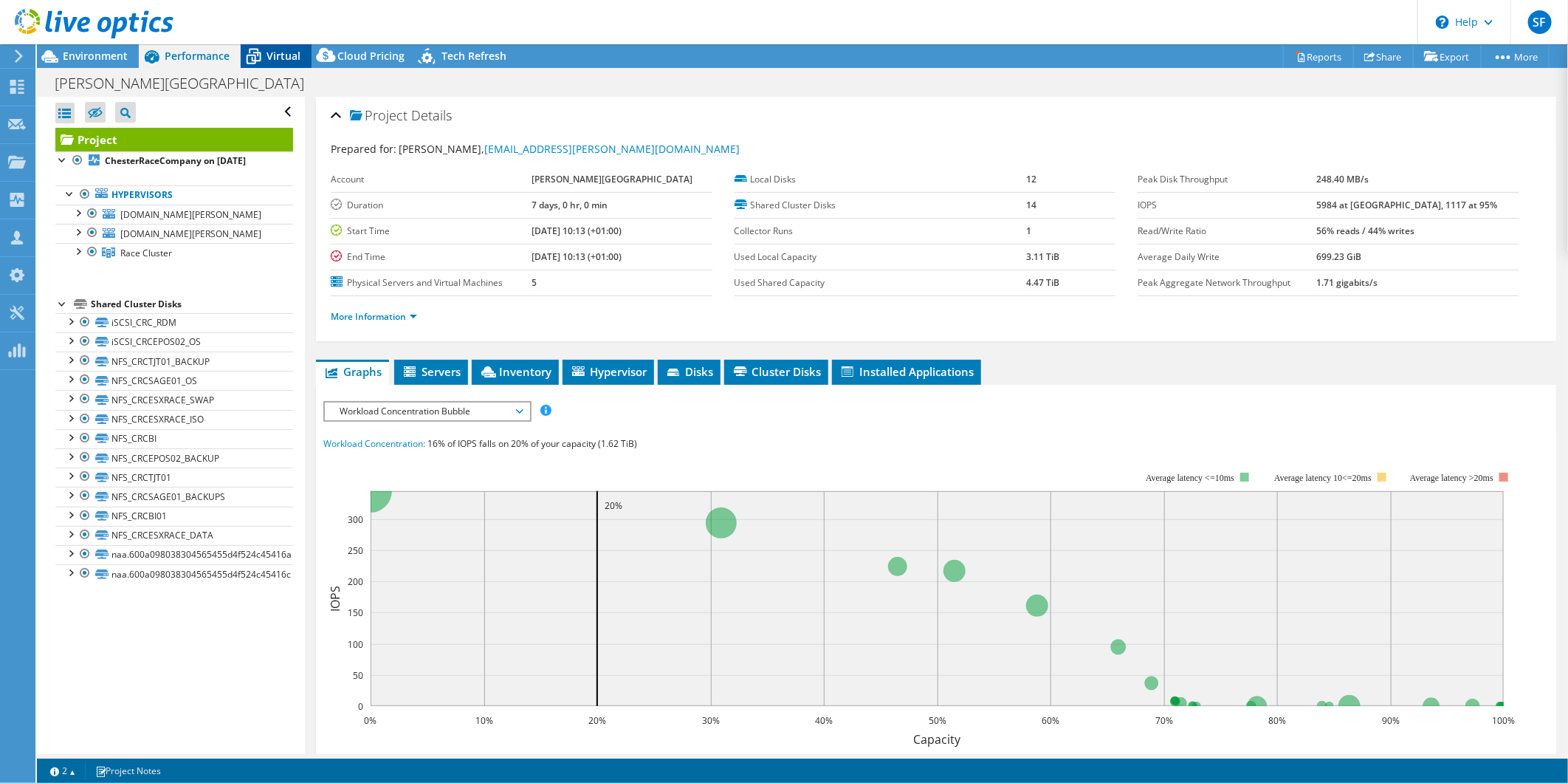
click at [268, 56] on span "Virtual" at bounding box center [284, 55] width 34 height 14
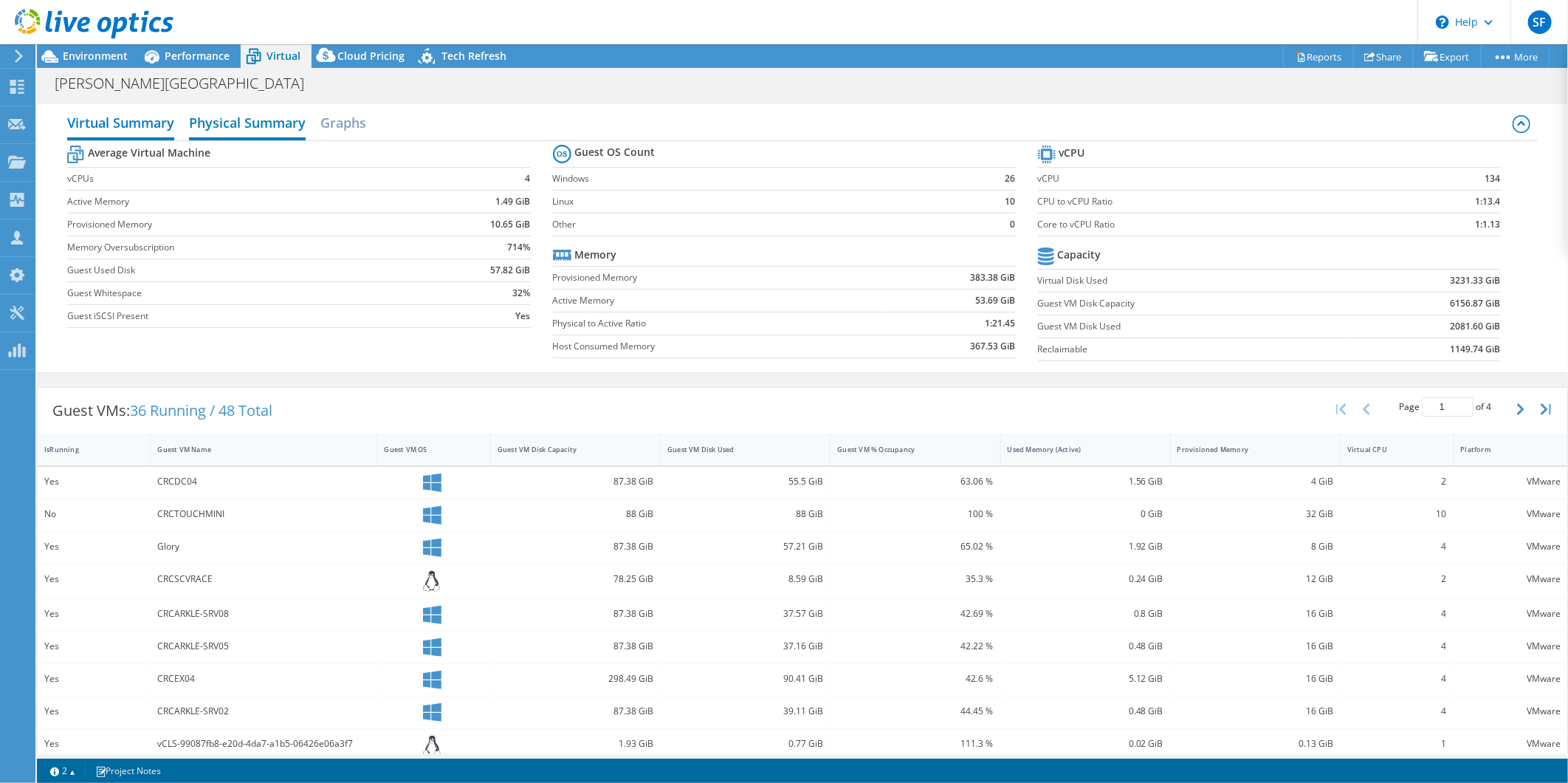
click at [212, 119] on h2 "Physical Summary" at bounding box center [247, 124] width 117 height 32
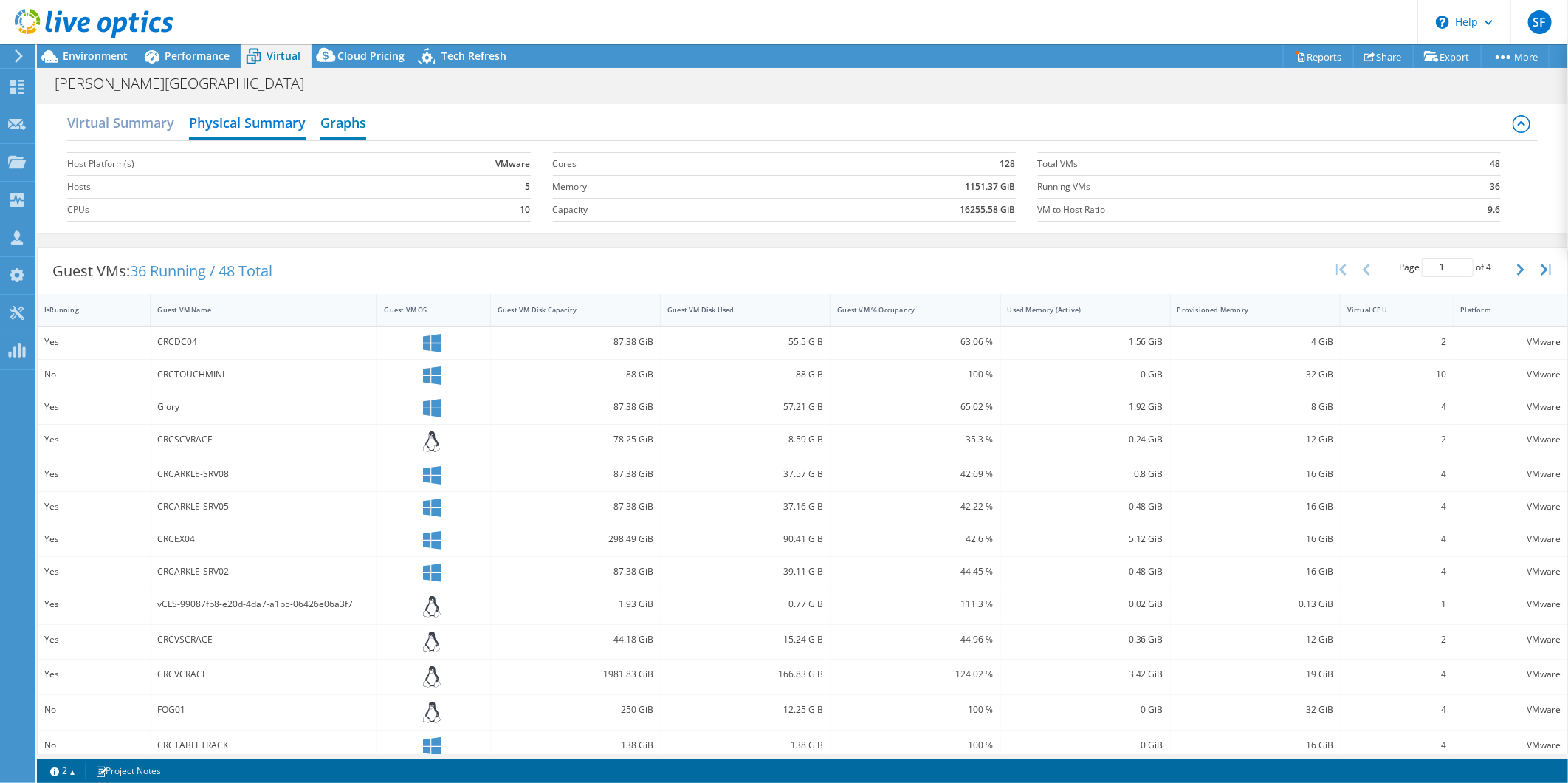
click at [363, 124] on h2 "Graphs" at bounding box center [343, 124] width 46 height 32
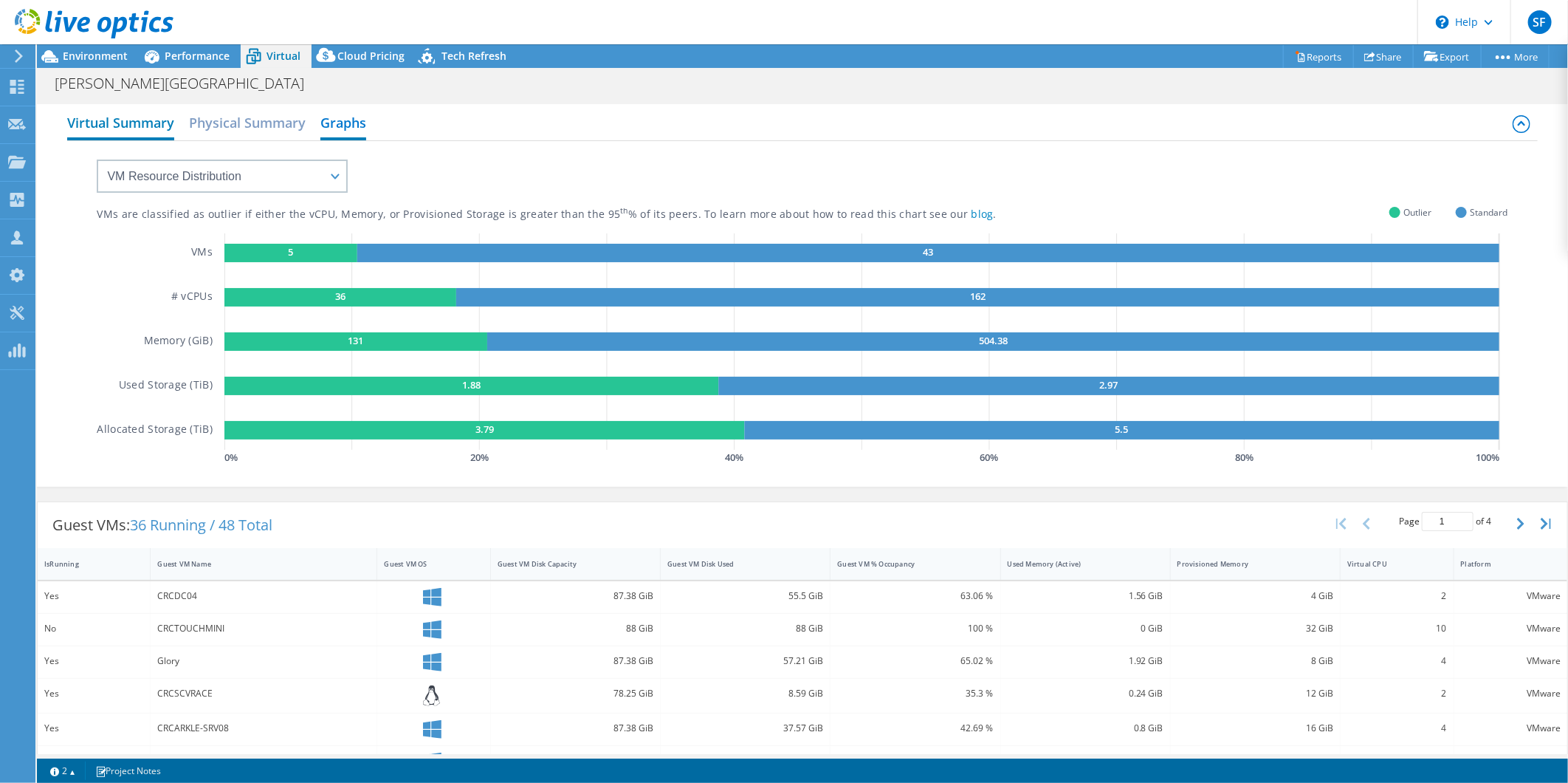
click at [127, 124] on h2 "Virtual Summary" at bounding box center [121, 124] width 107 height 32
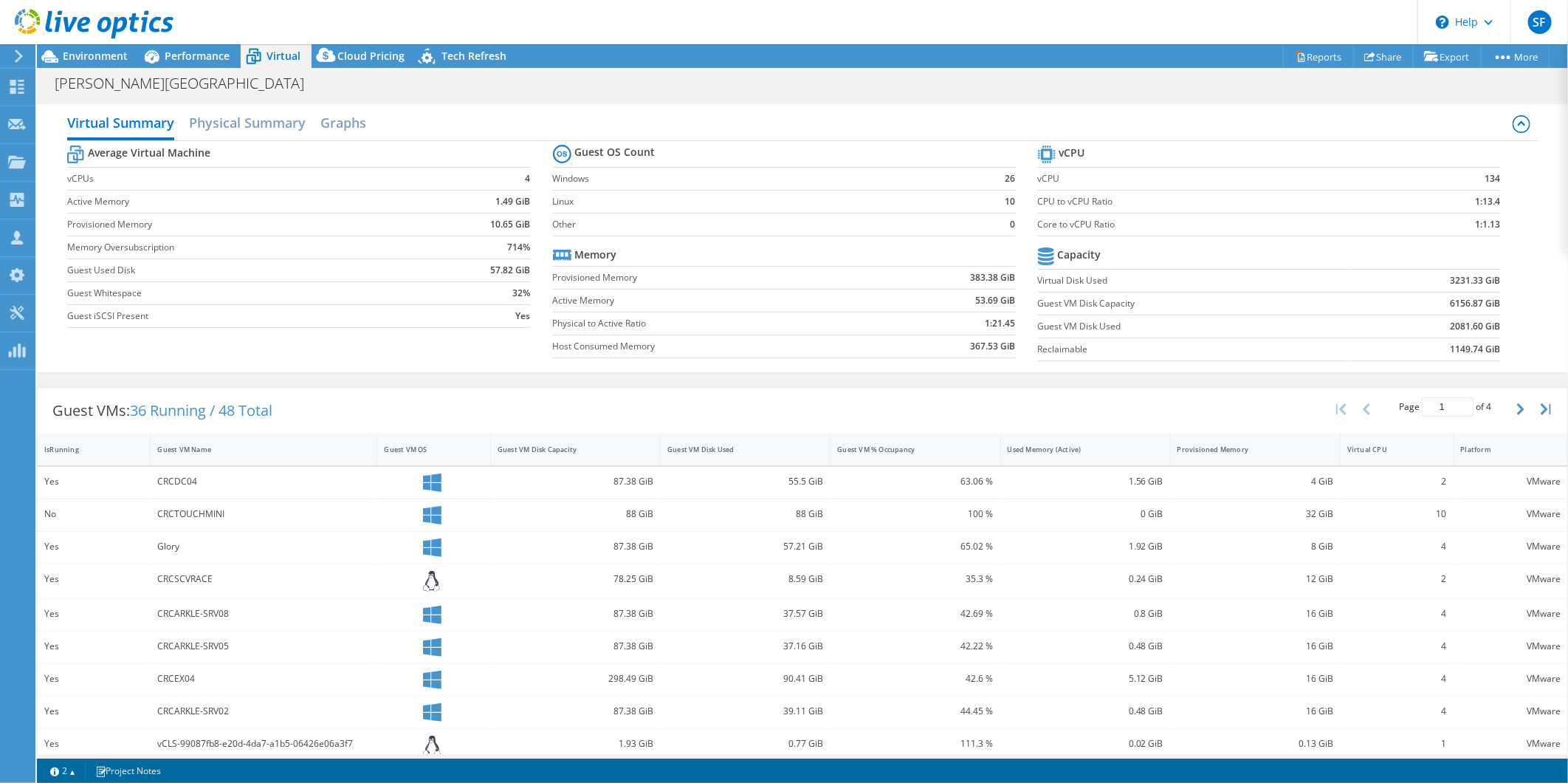
click at [189, 42] on header "SF Partner Team Member Sun Fung SunFu@softcat.com softcat.com My Profile Log Ou…" at bounding box center [784, 22] width 1568 height 44
click at [190, 55] on span "Performance" at bounding box center [197, 55] width 65 height 14
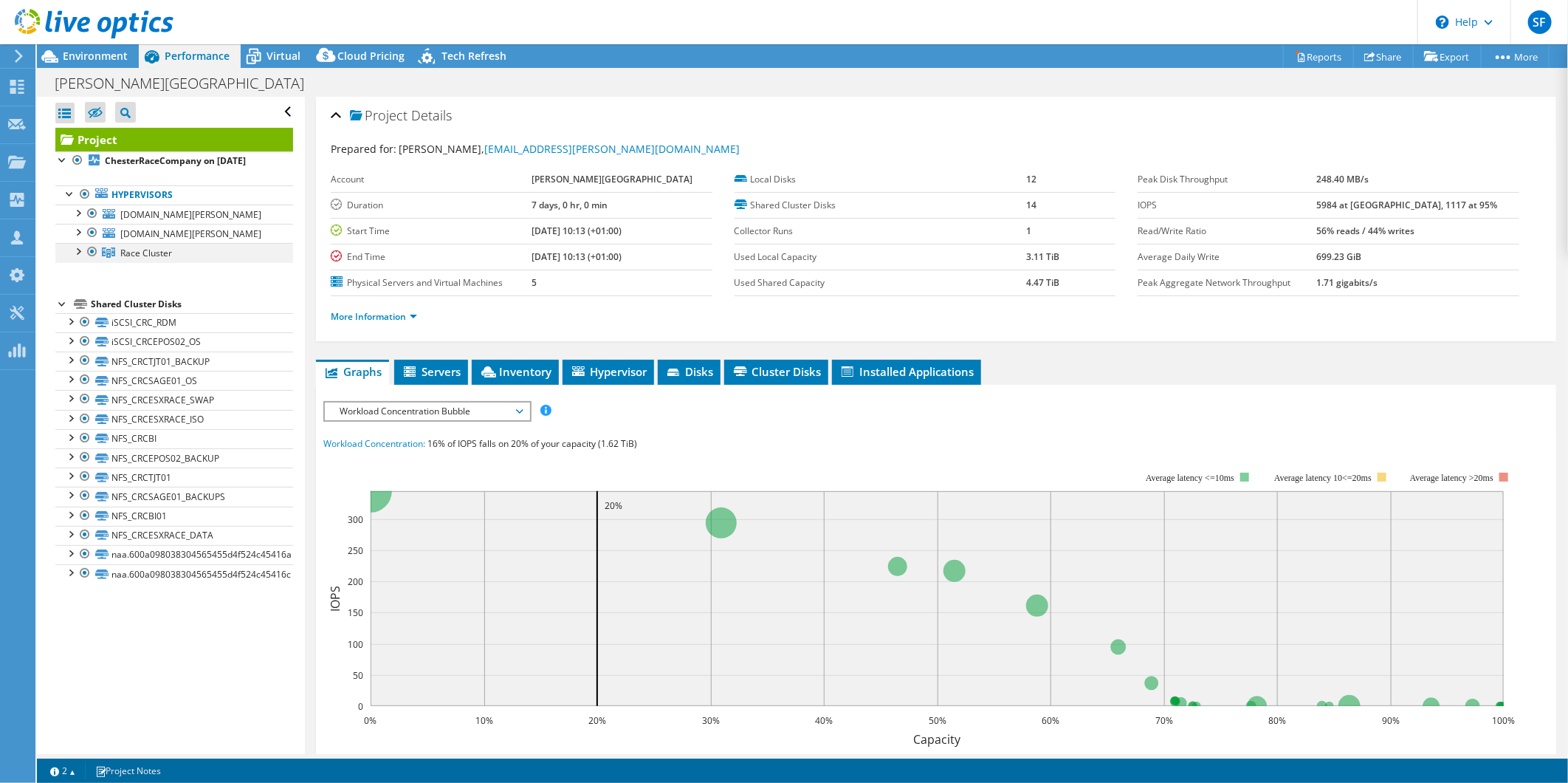
click at [82, 251] on div at bounding box center [77, 250] width 14 height 14
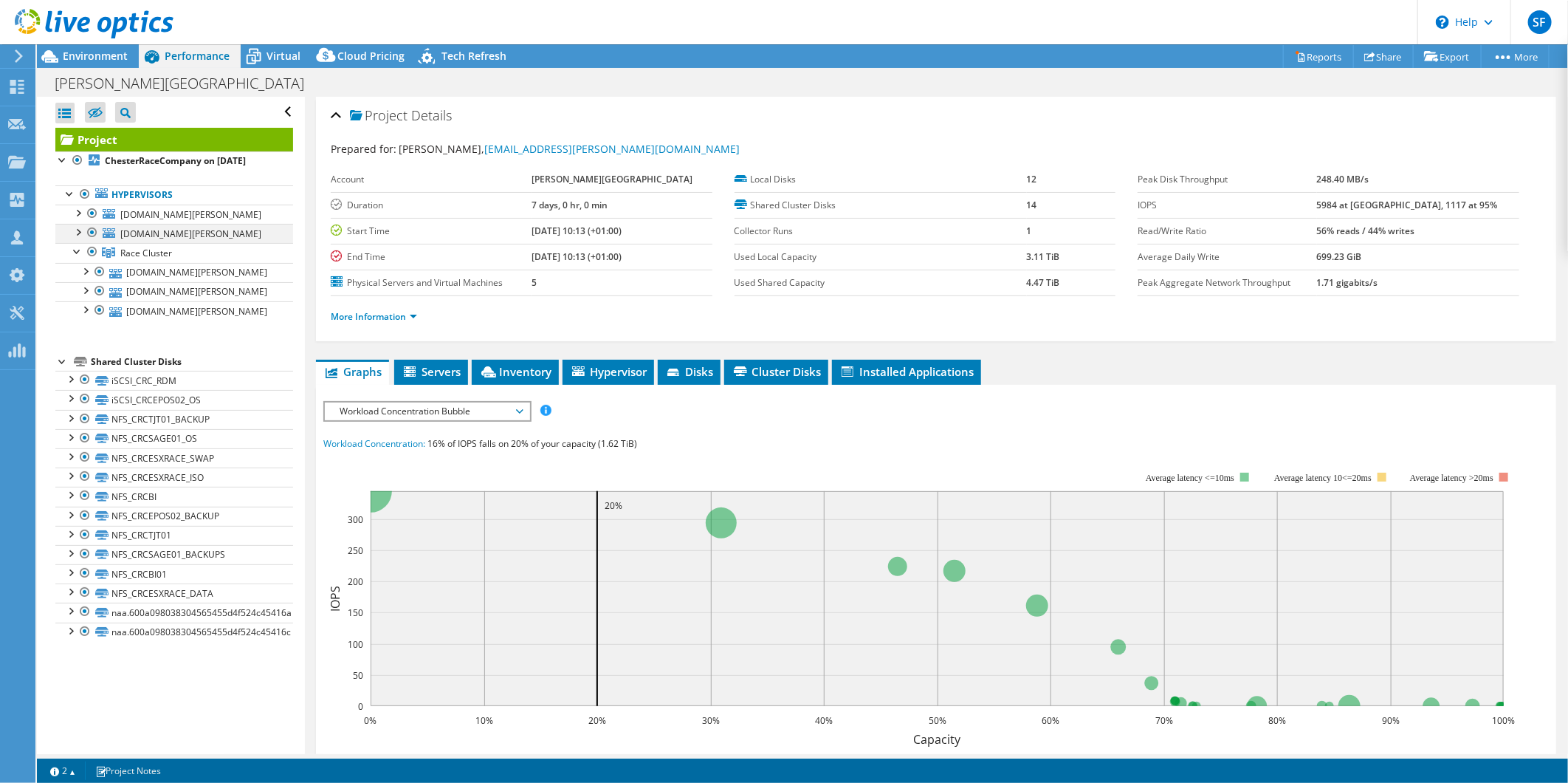
click at [82, 234] on div at bounding box center [77, 231] width 14 height 14
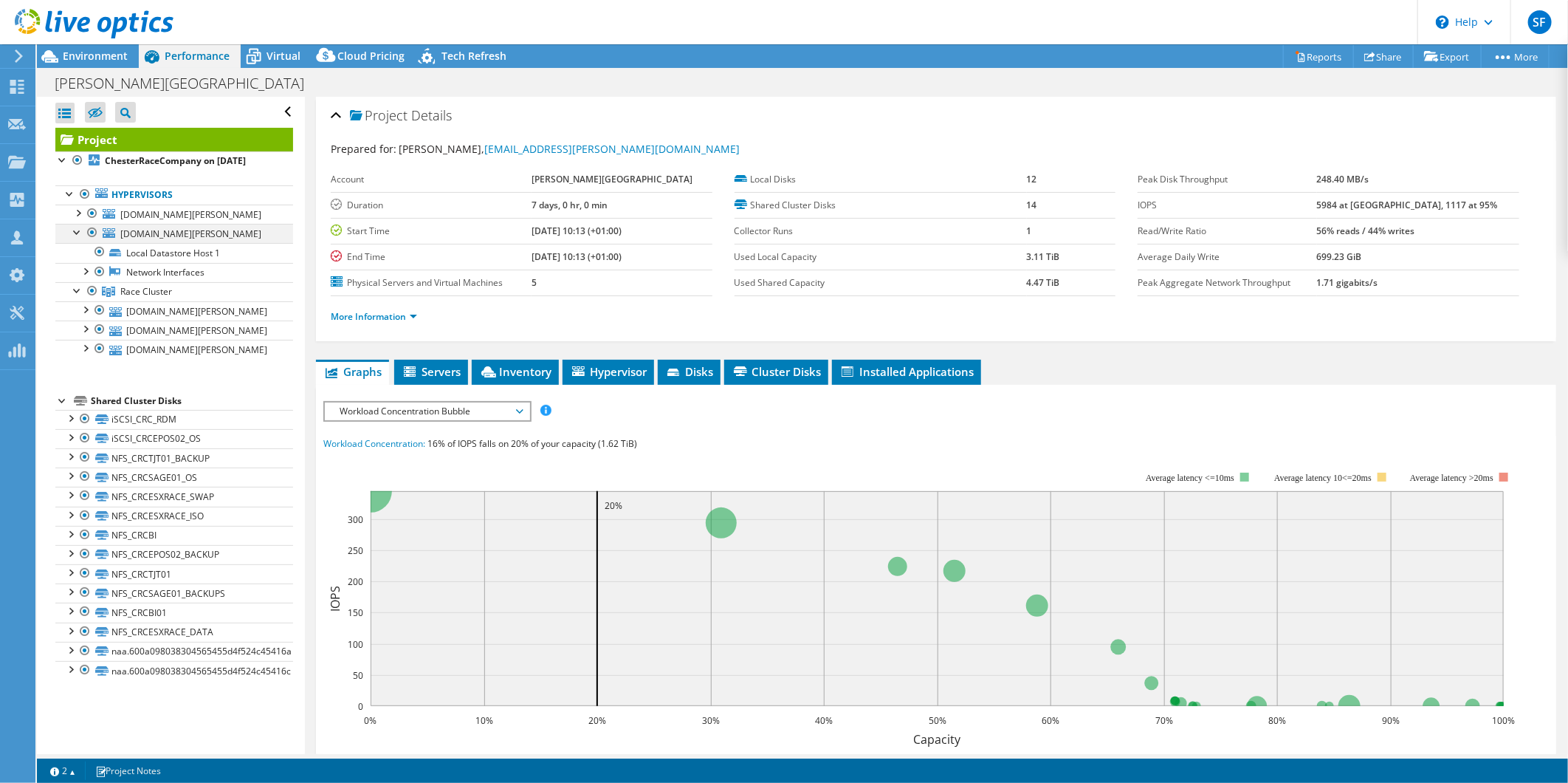
click at [82, 233] on div at bounding box center [77, 231] width 14 height 14
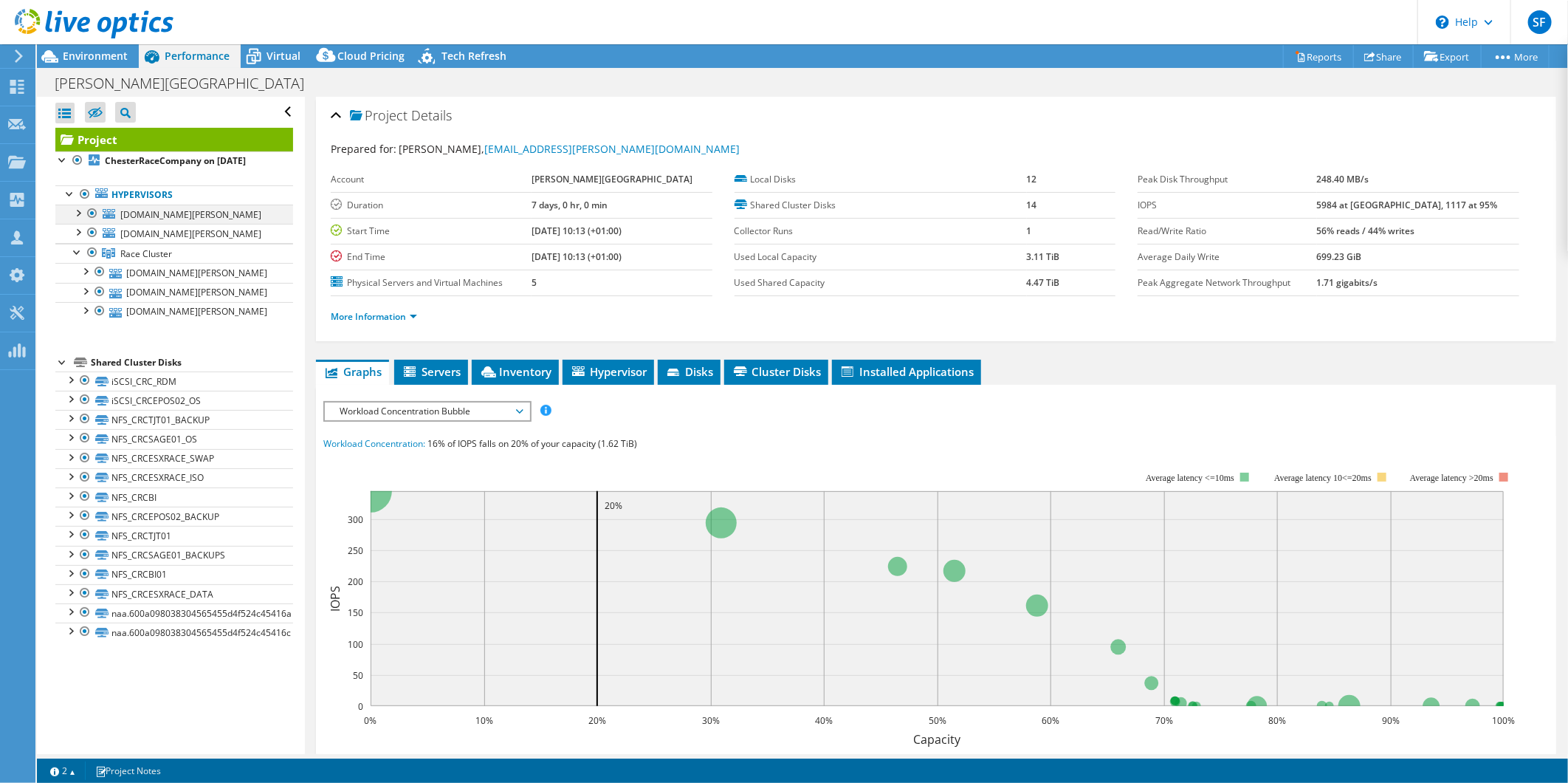
click at [80, 212] on div at bounding box center [77, 211] width 14 height 14
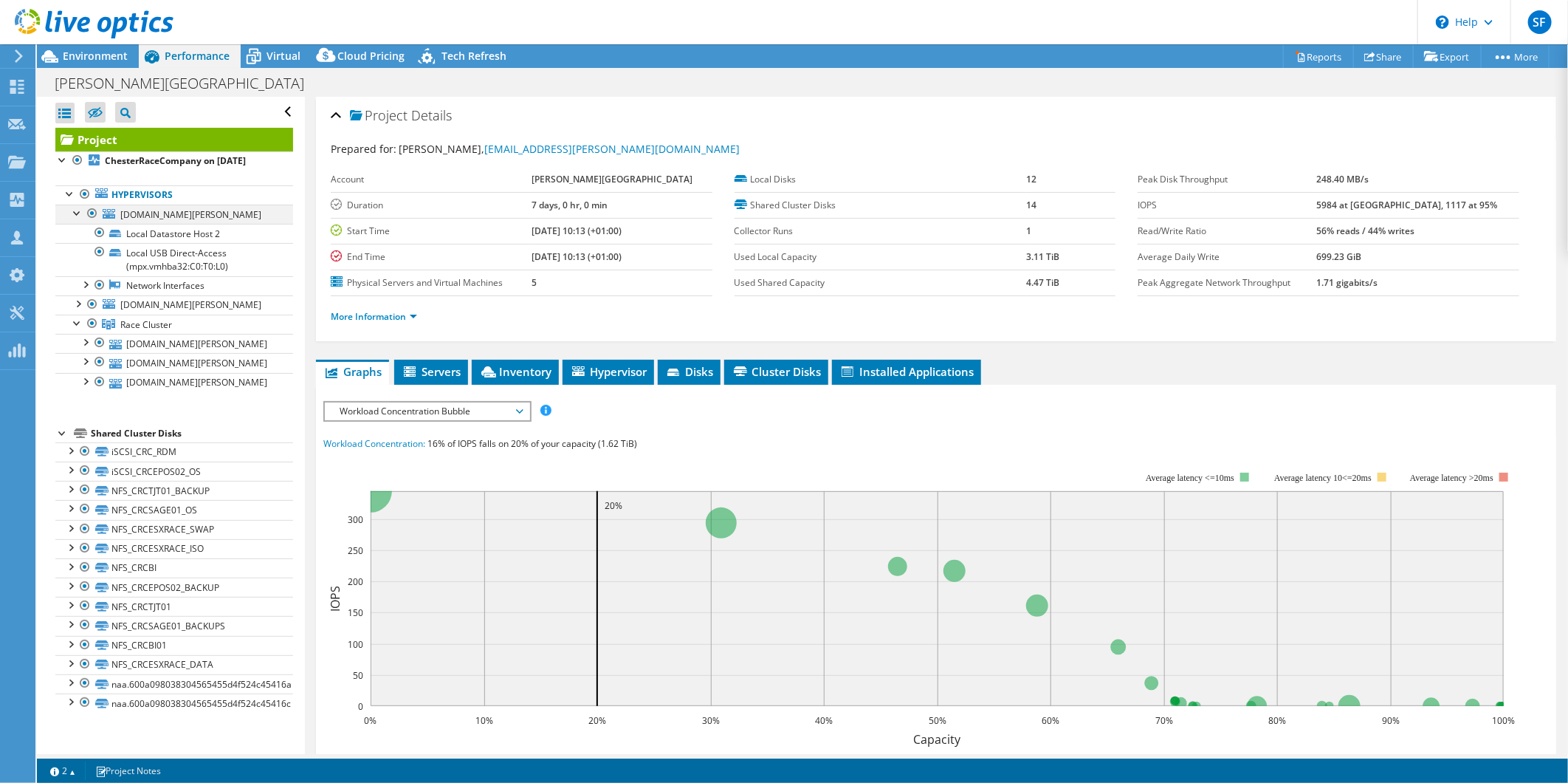
click at [80, 212] on div at bounding box center [77, 211] width 14 height 14
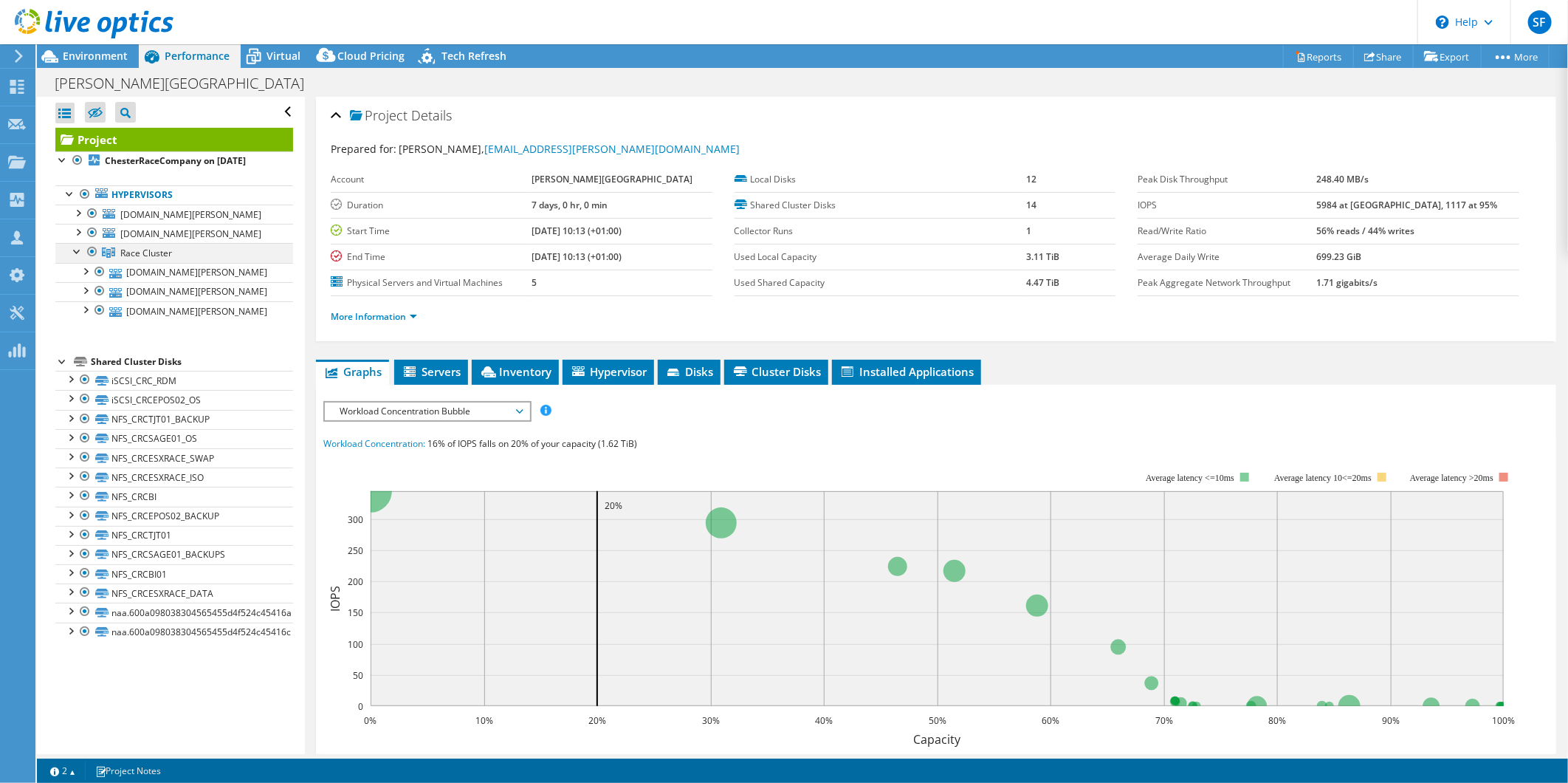
click at [75, 251] on div at bounding box center [77, 250] width 14 height 14
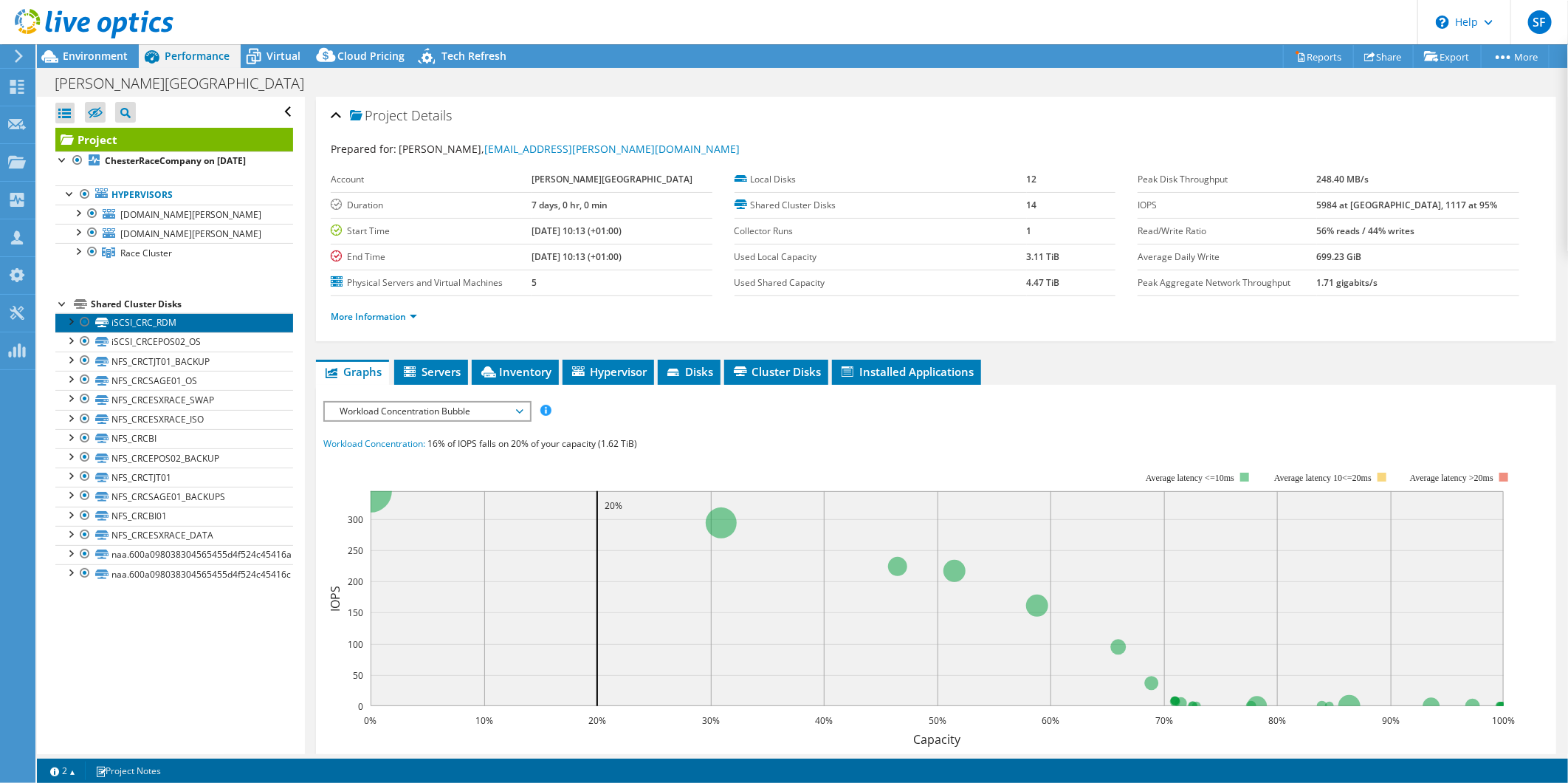
click at [160, 325] on link "iSCSI_CRC_RDM" at bounding box center [174, 322] width 238 height 20
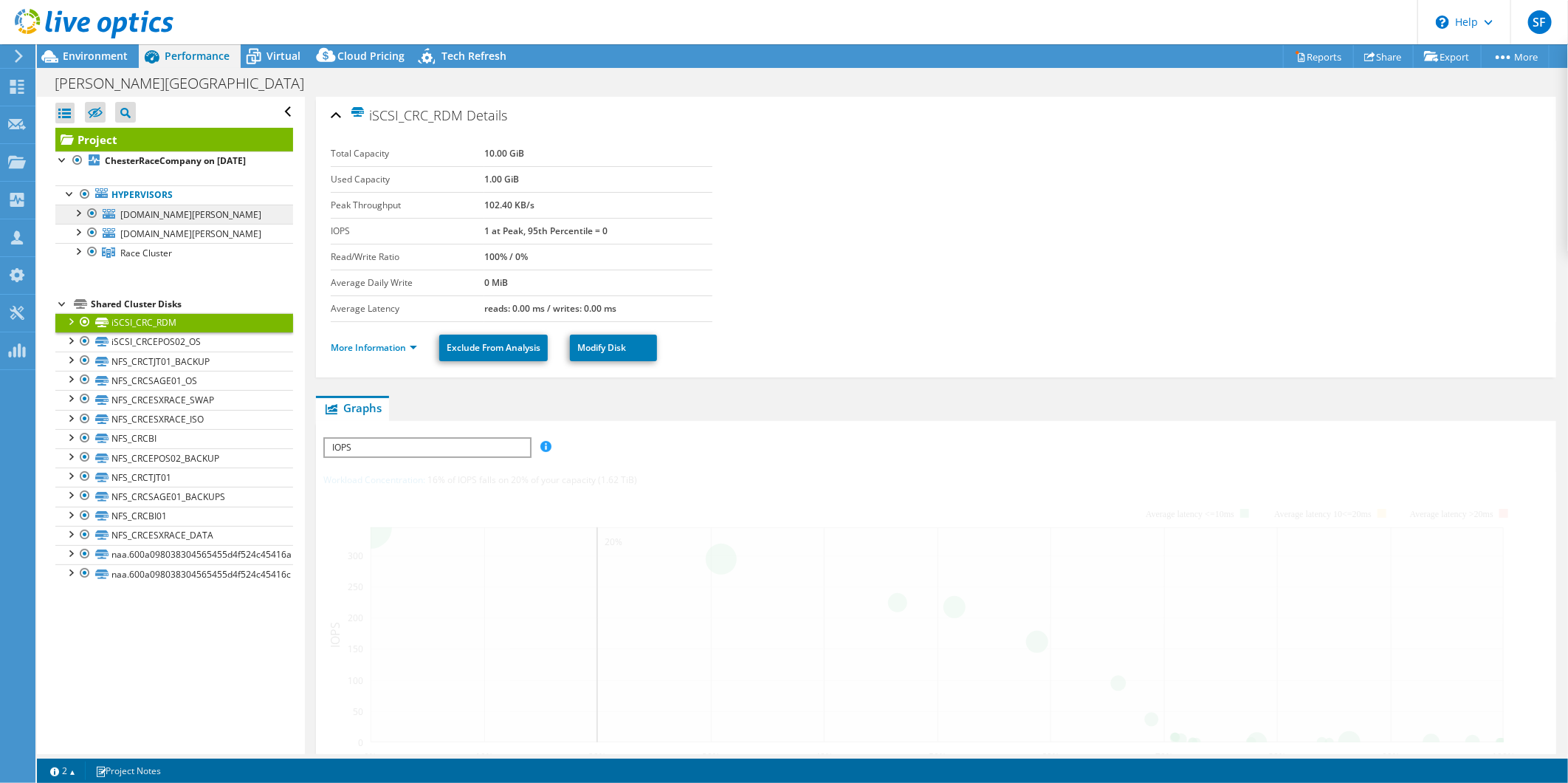
click at [134, 205] on link "crcesxpr02.chester-races.com" at bounding box center [174, 214] width 238 height 20
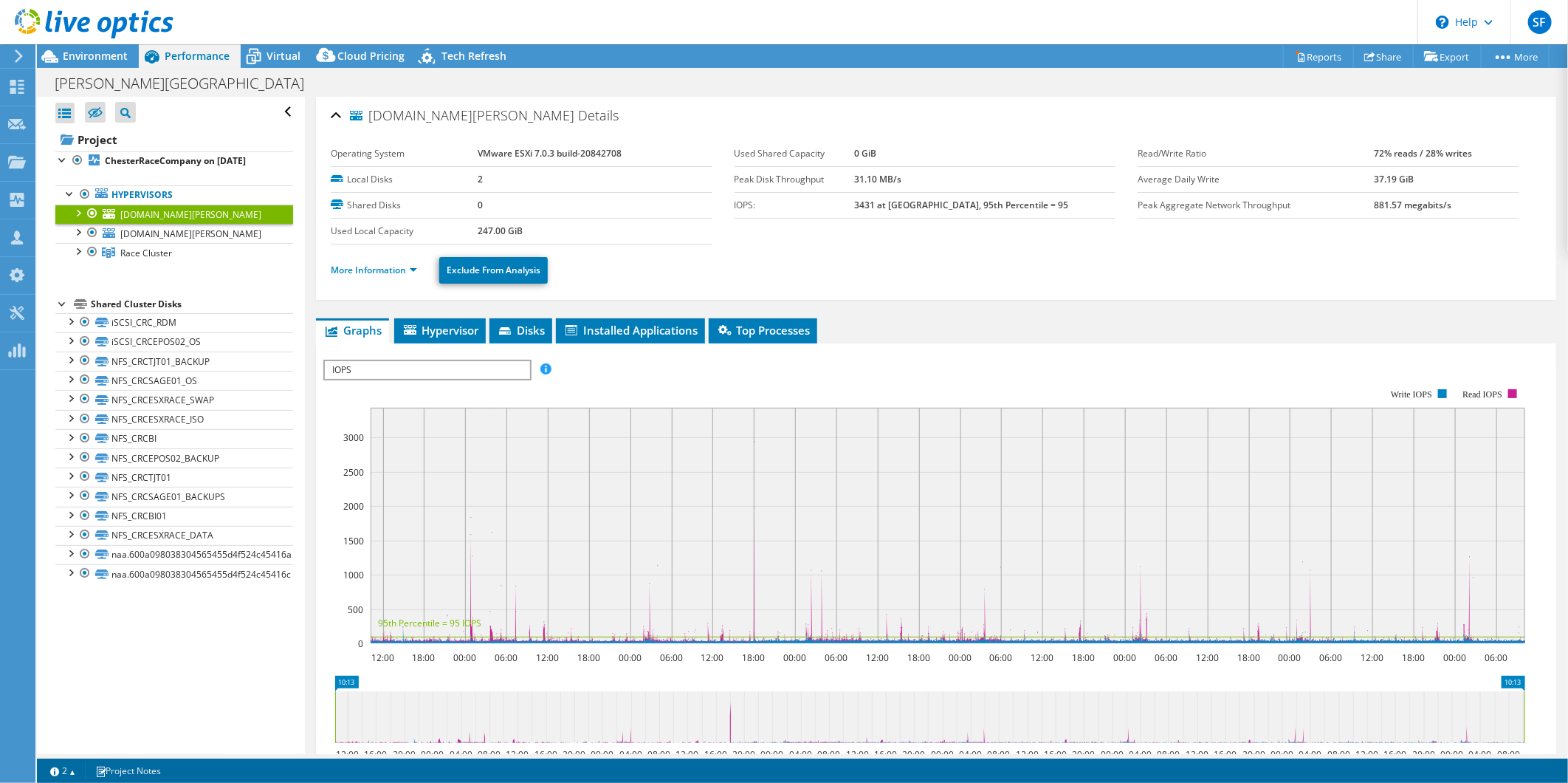
click at [75, 212] on div at bounding box center [77, 211] width 14 height 14
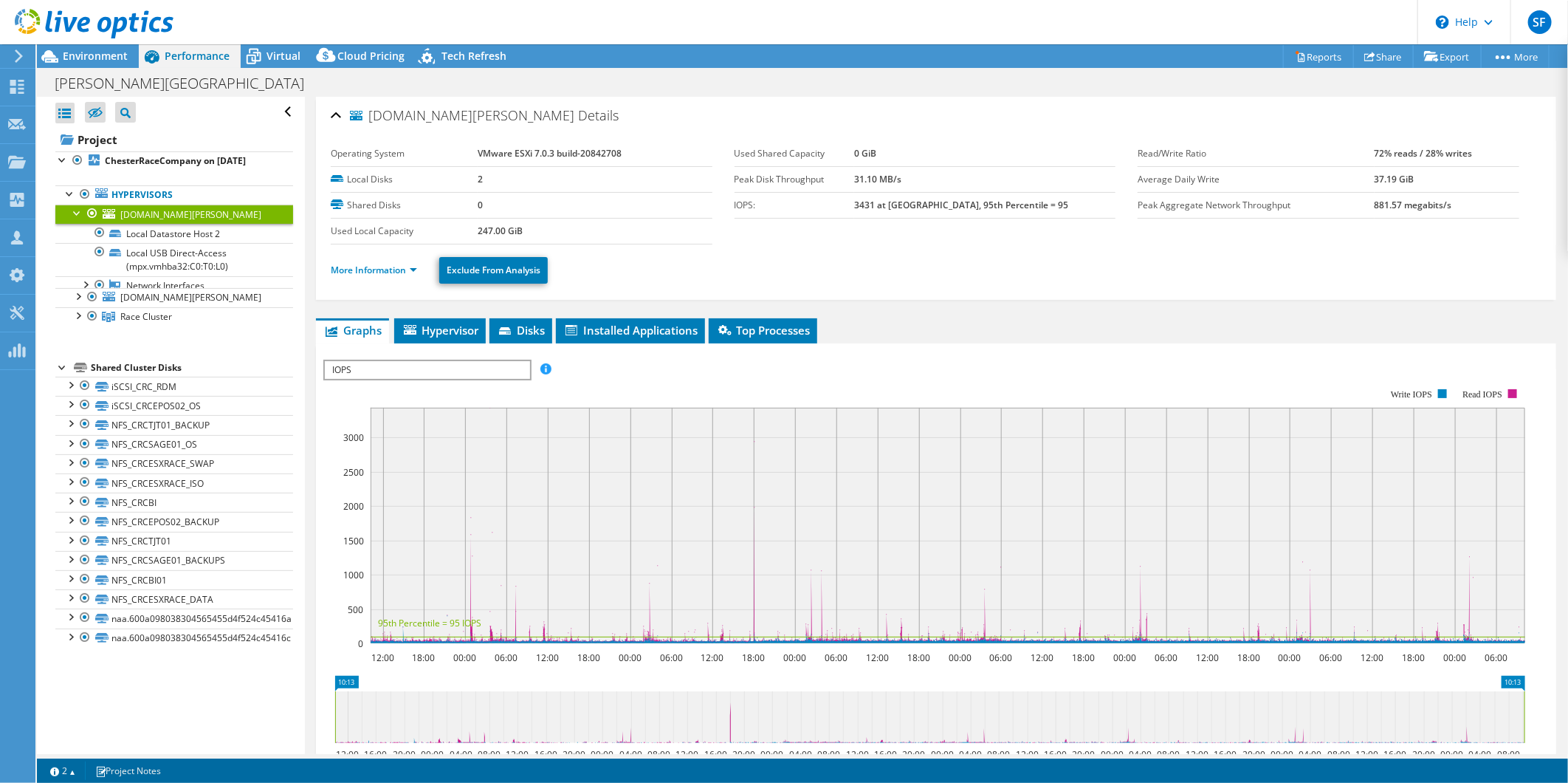
click at [75, 212] on div at bounding box center [77, 211] width 14 height 14
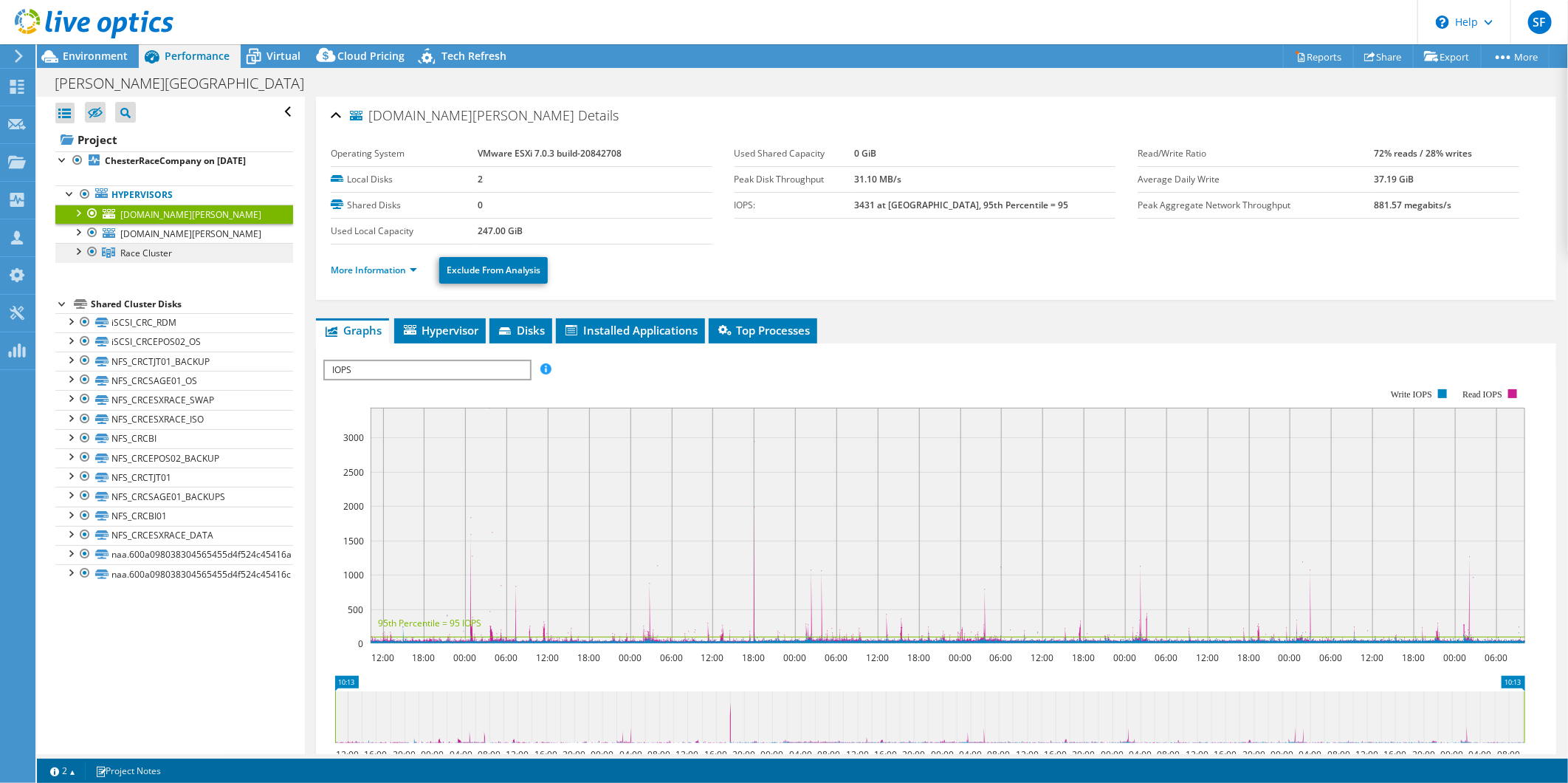
click at [141, 254] on span "Race Cluster" at bounding box center [146, 252] width 52 height 13
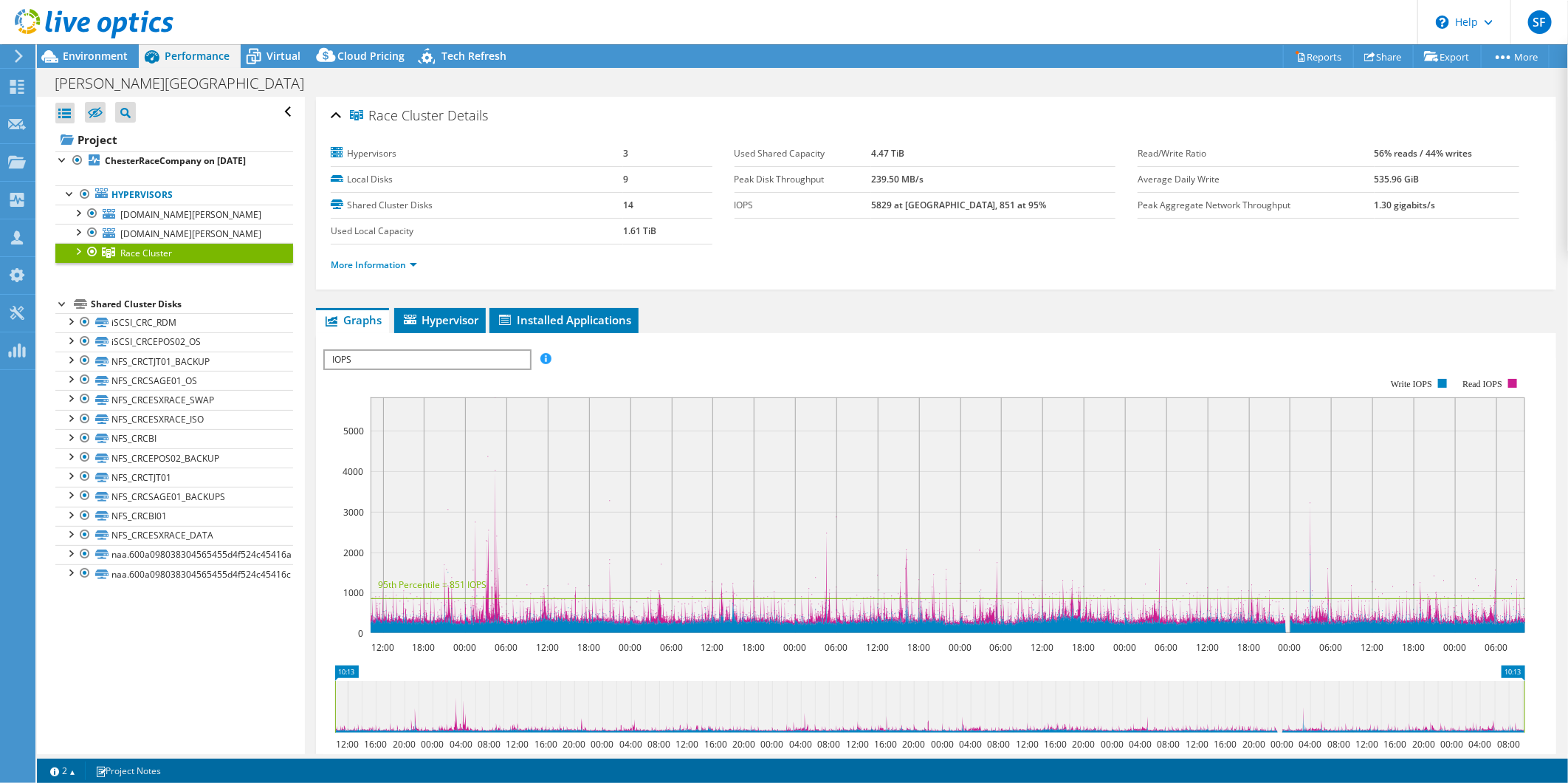
click at [80, 252] on div at bounding box center [77, 250] width 14 height 14
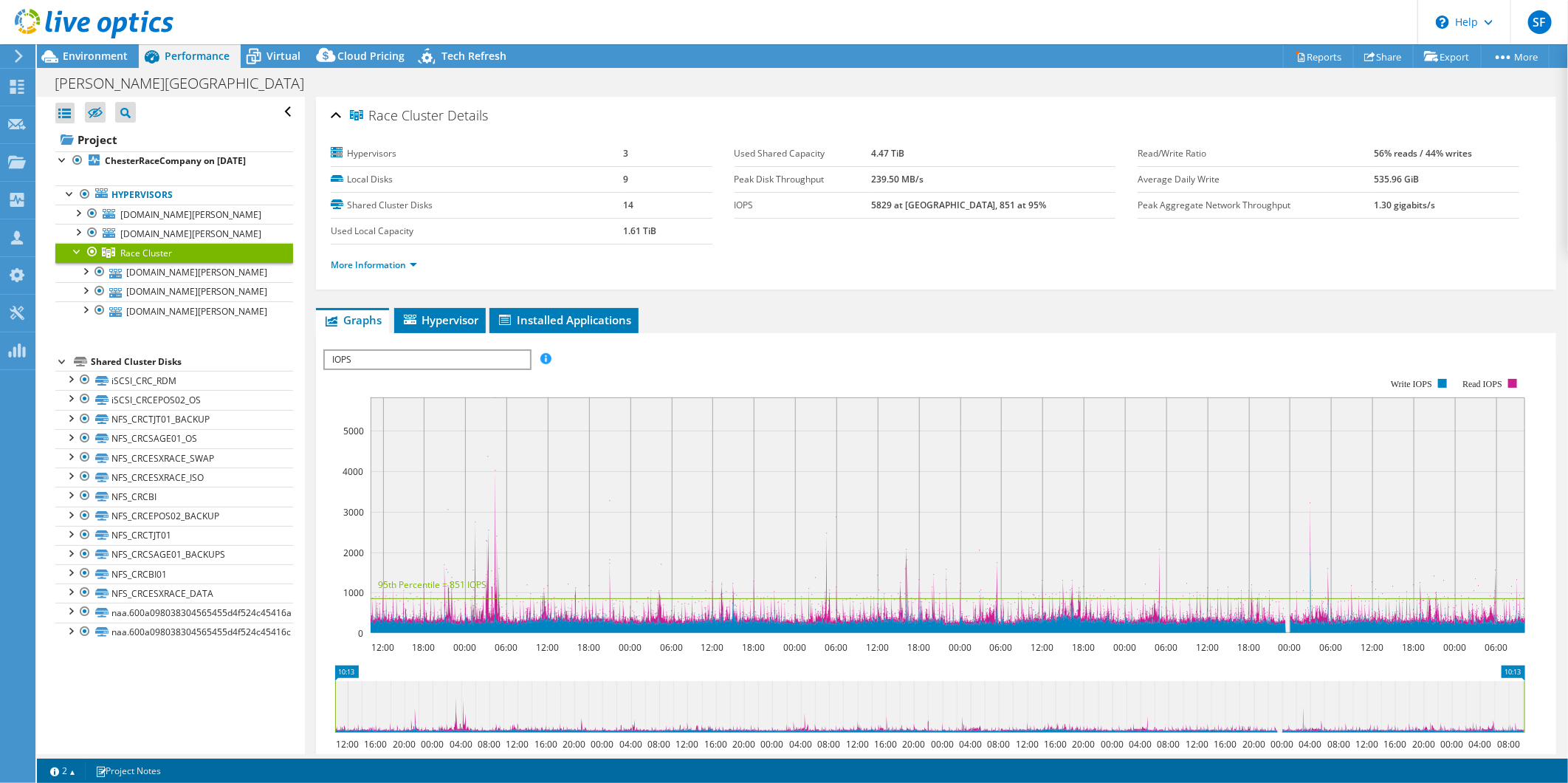
click at [80, 252] on div at bounding box center [77, 250] width 14 height 14
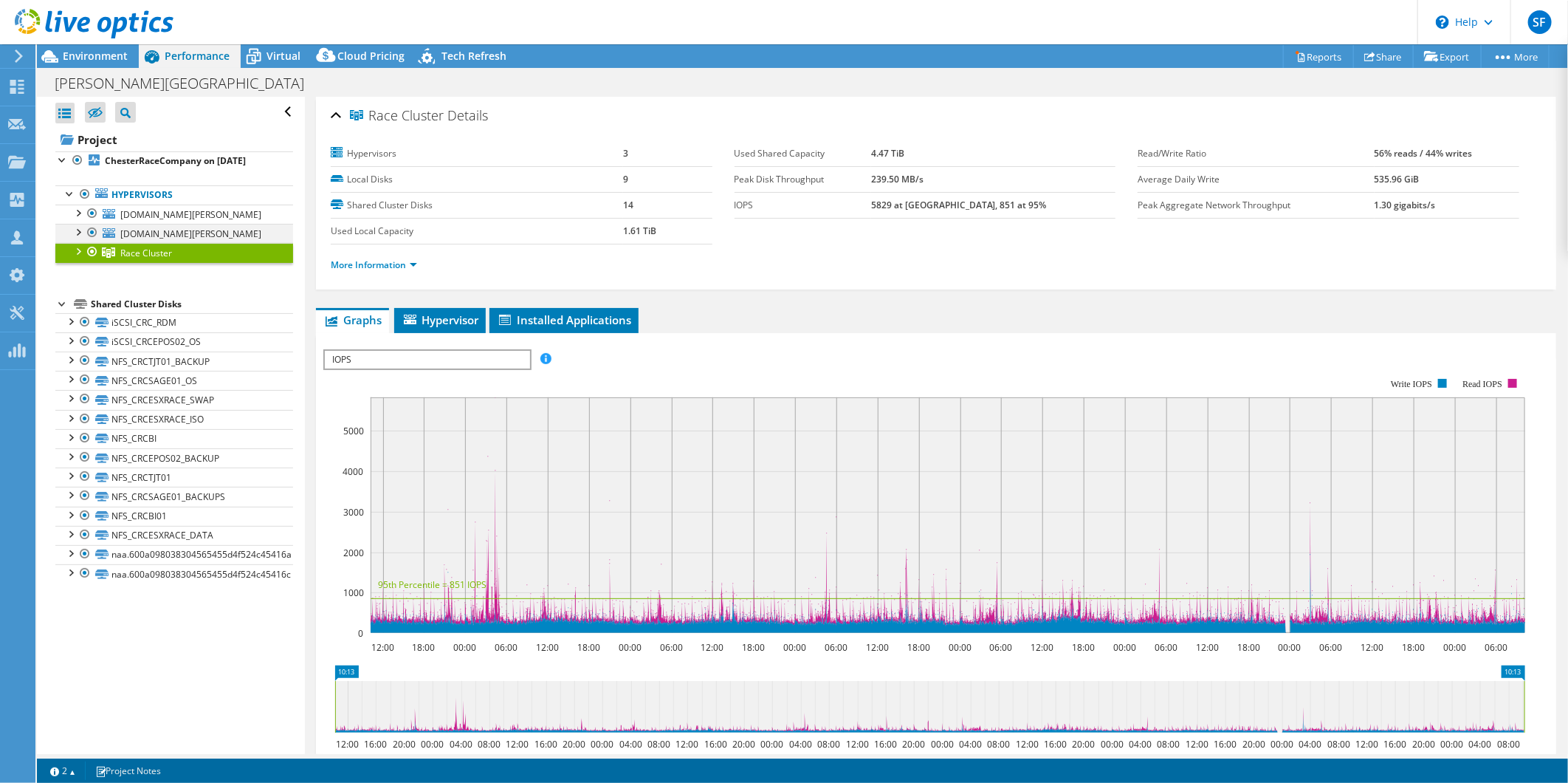
click at [90, 233] on div at bounding box center [92, 233] width 14 height 18
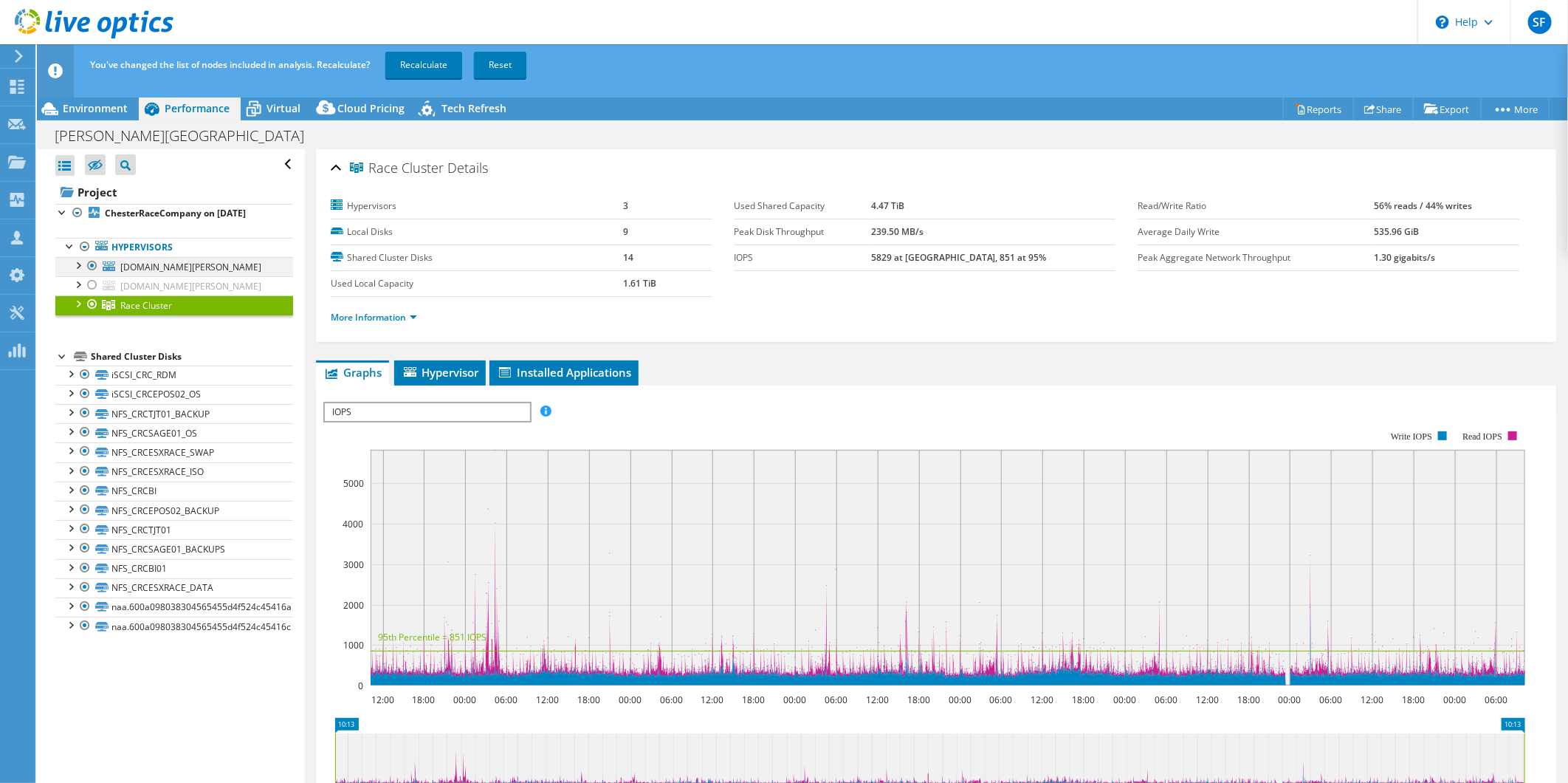
click at [89, 262] on div at bounding box center [92, 266] width 14 height 18
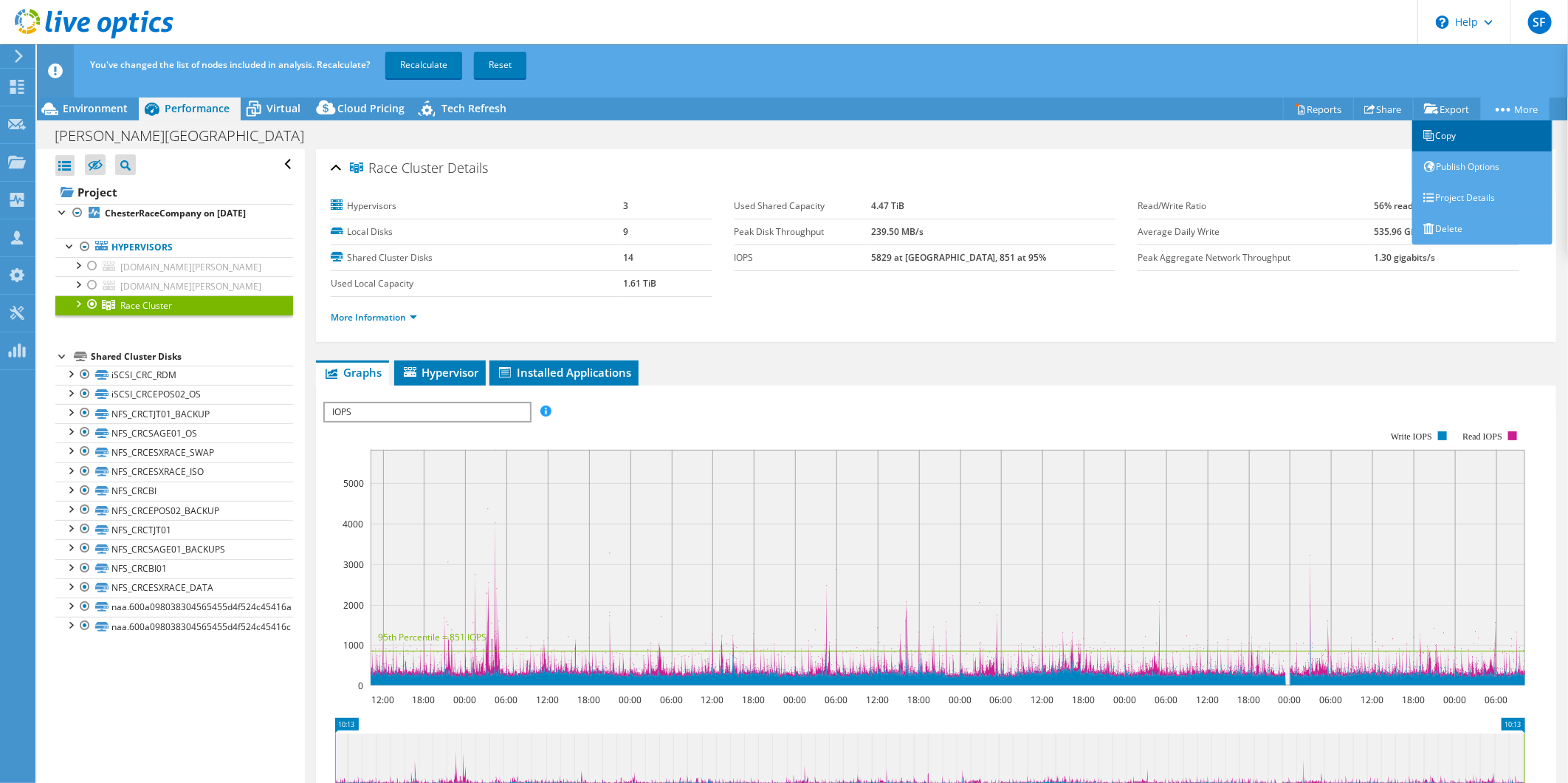
click at [1460, 135] on link "Copy" at bounding box center [1482, 135] width 141 height 31
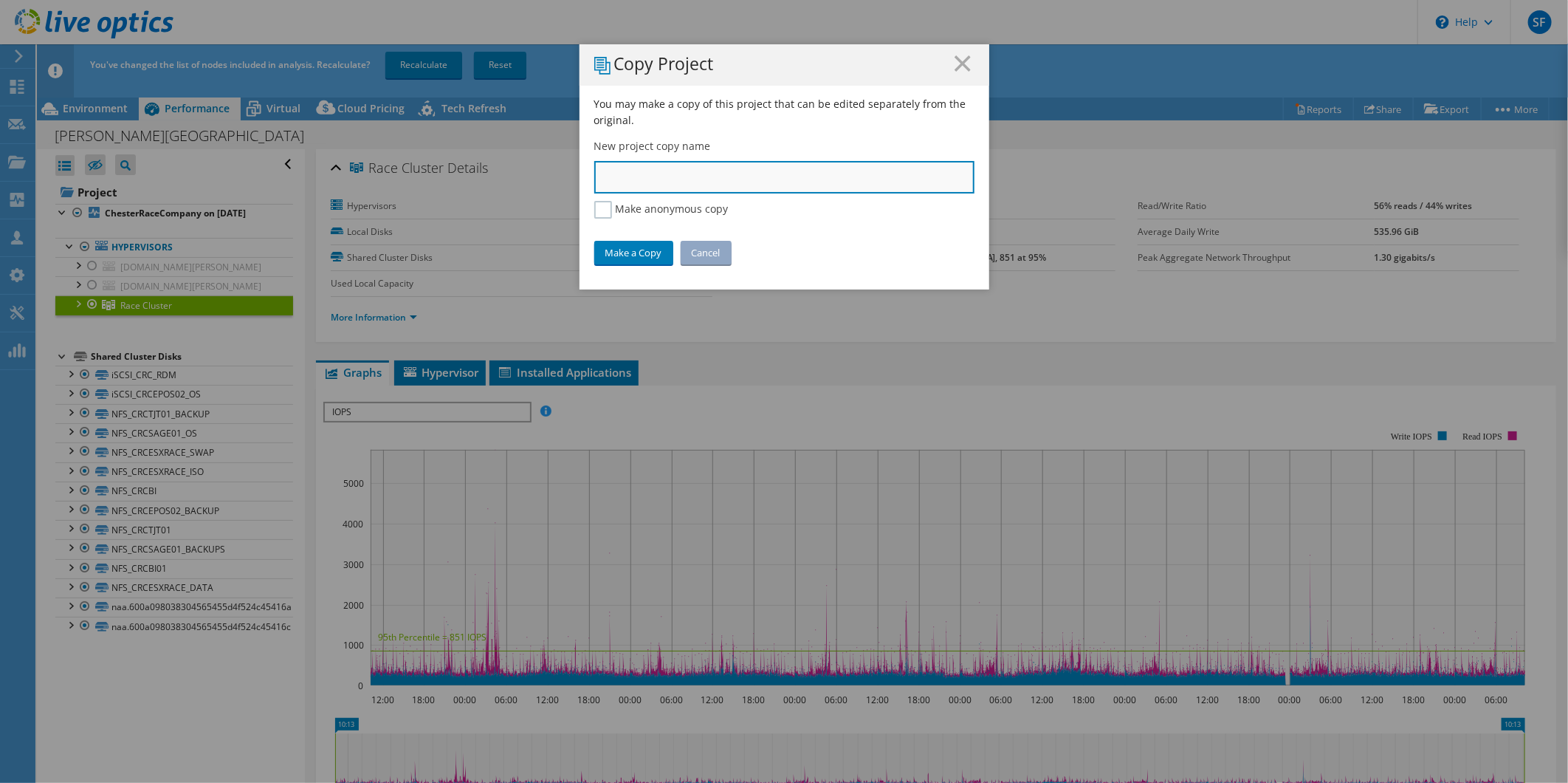
click at [630, 181] on input "text" at bounding box center [784, 177] width 380 height 32
type input "Copy of Chester Racecourse"
click at [616, 249] on link "Make a Copy" at bounding box center [634, 253] width 79 height 24
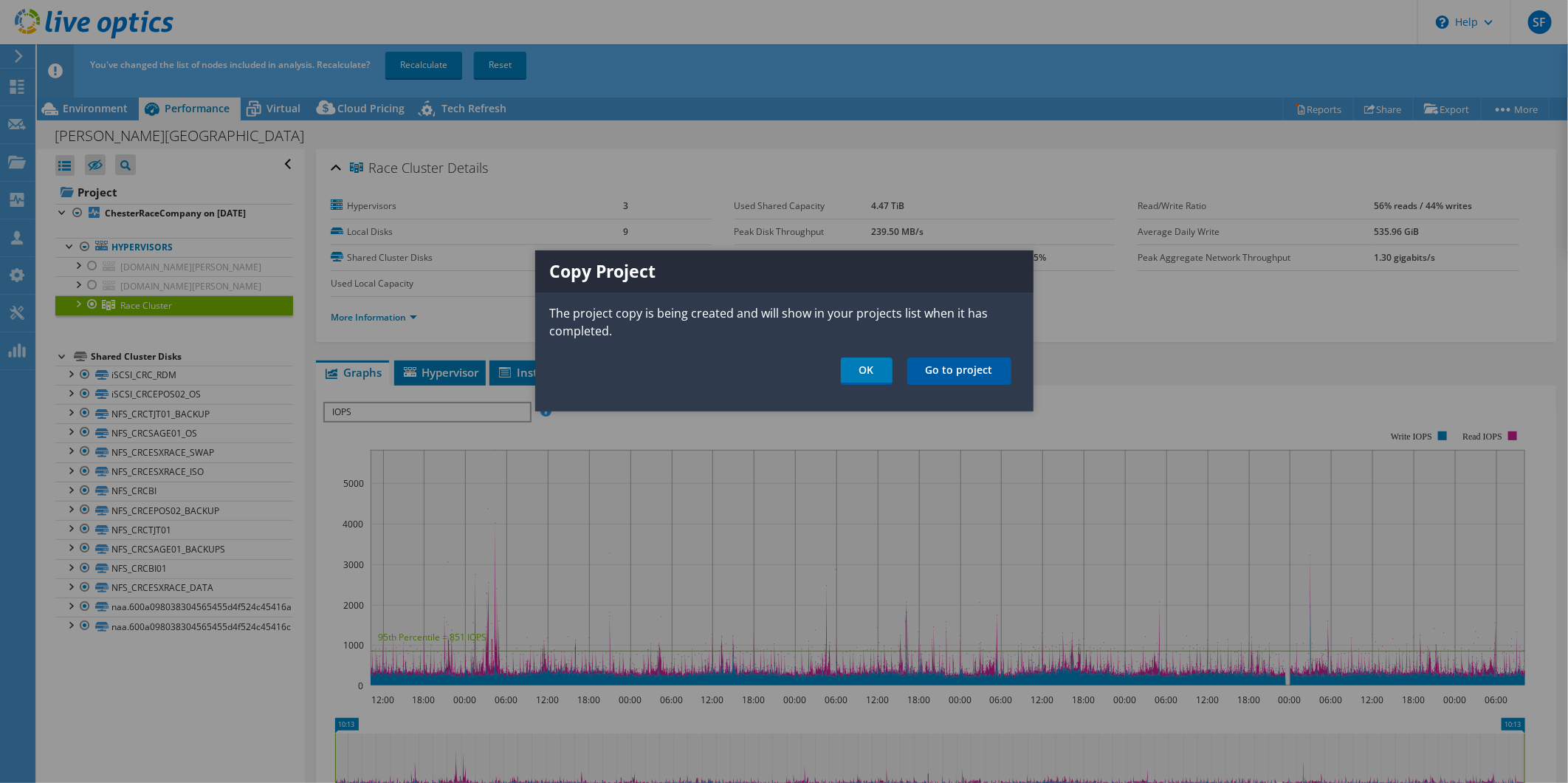
click at [965, 367] on link "Go to project" at bounding box center [959, 371] width 104 height 27
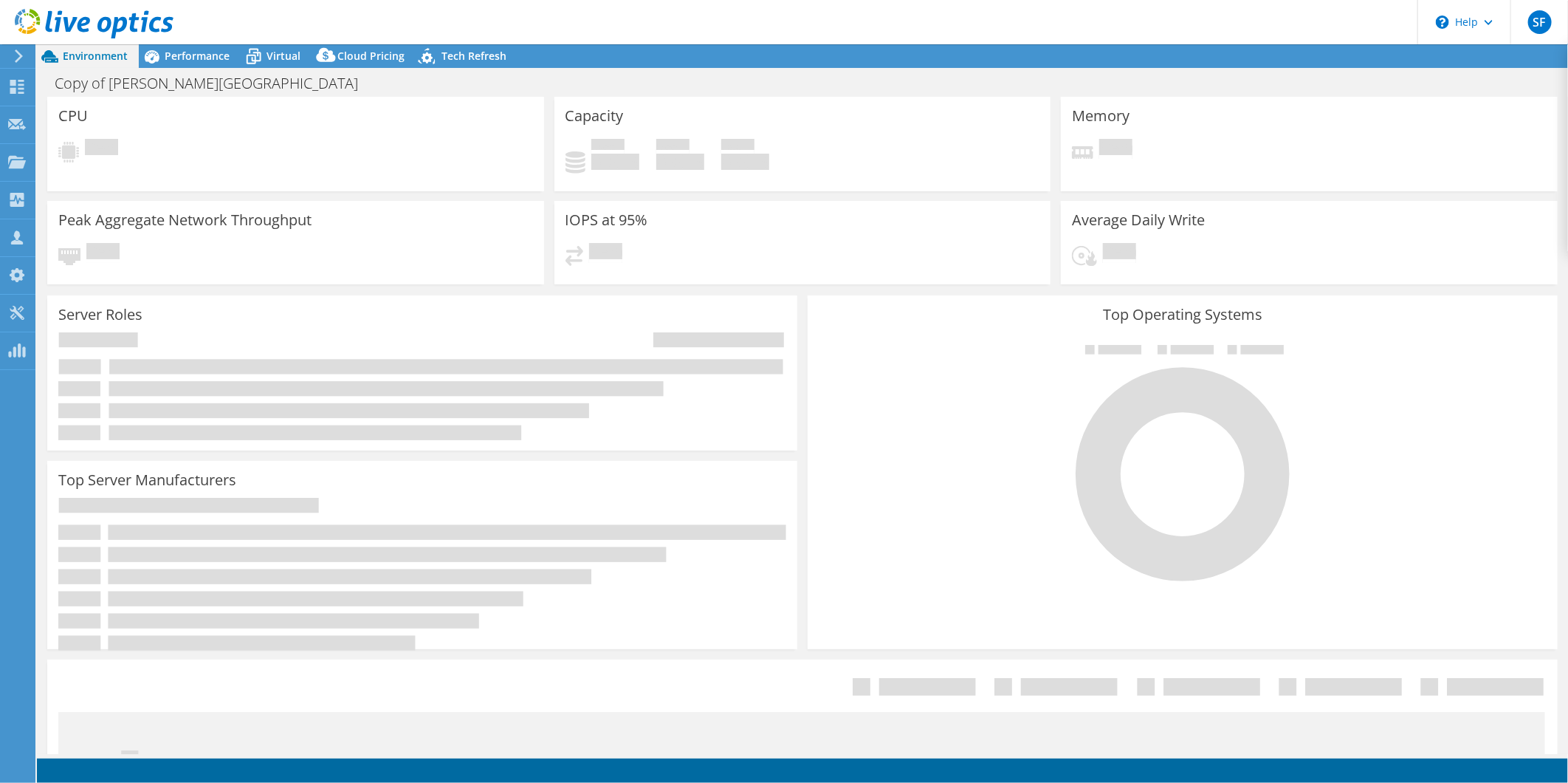
select select "USD"
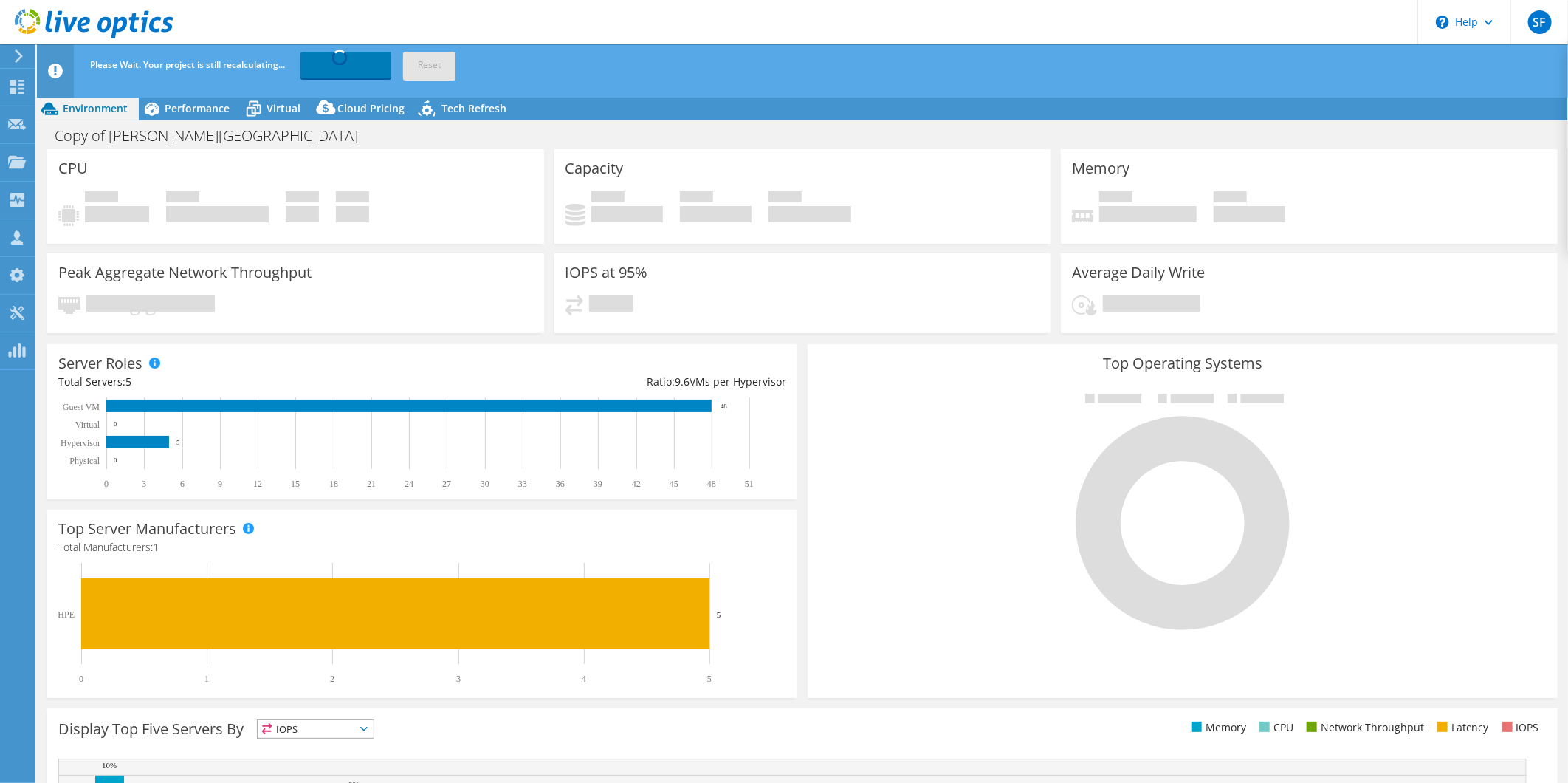
click at [179, 91] on header "Please Wait. Your project is still recalculating... Recalculating... Reset" at bounding box center [824, 71] width 1577 height 53
click at [175, 104] on span "Performance" at bounding box center [197, 108] width 65 height 14
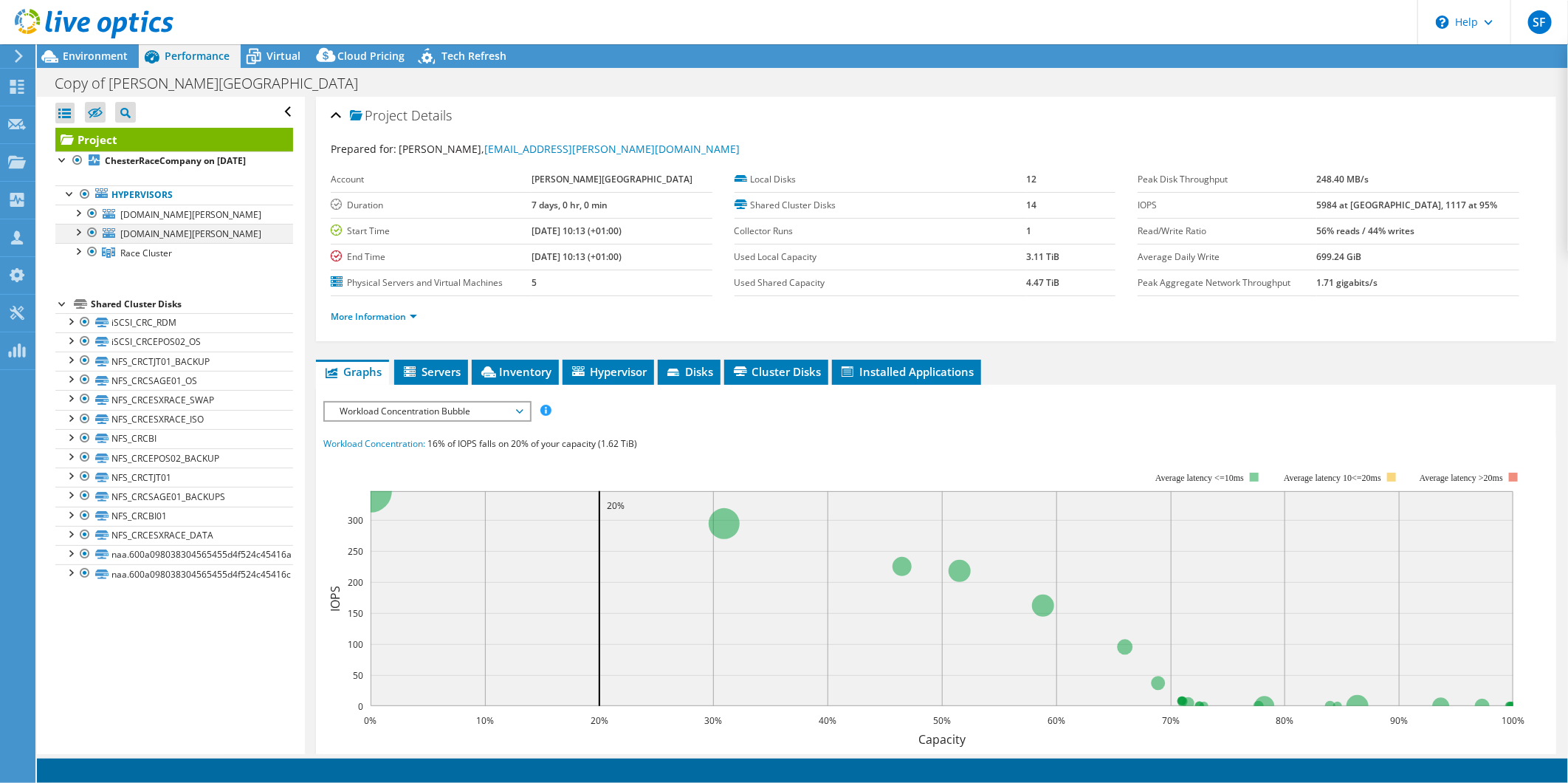
click at [90, 233] on div at bounding box center [92, 233] width 14 height 18
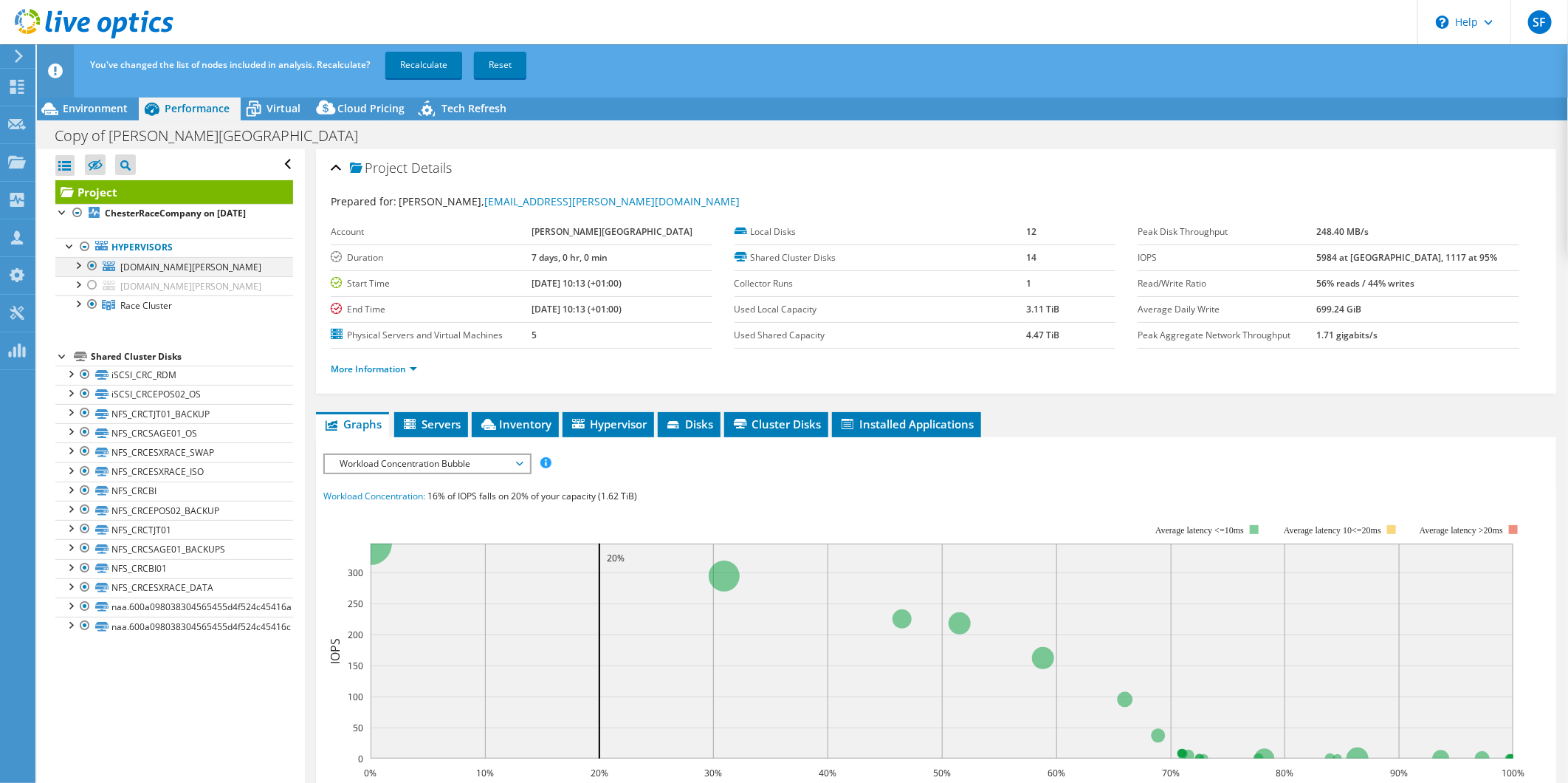
click at [93, 268] on div at bounding box center [92, 266] width 14 height 18
click at [412, 61] on link "Recalculate" at bounding box center [423, 65] width 77 height 26
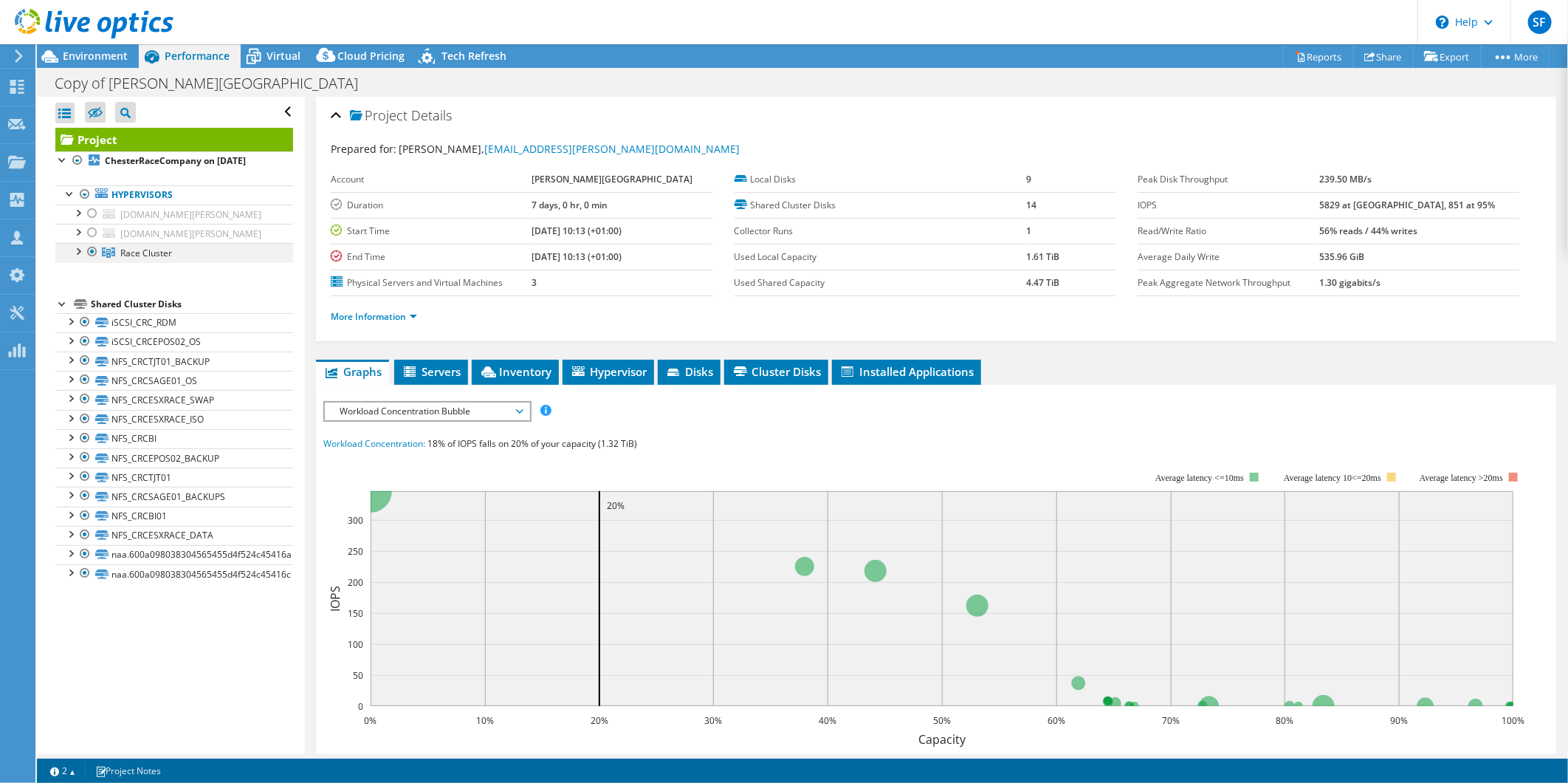
click at [78, 253] on div at bounding box center [77, 250] width 14 height 14
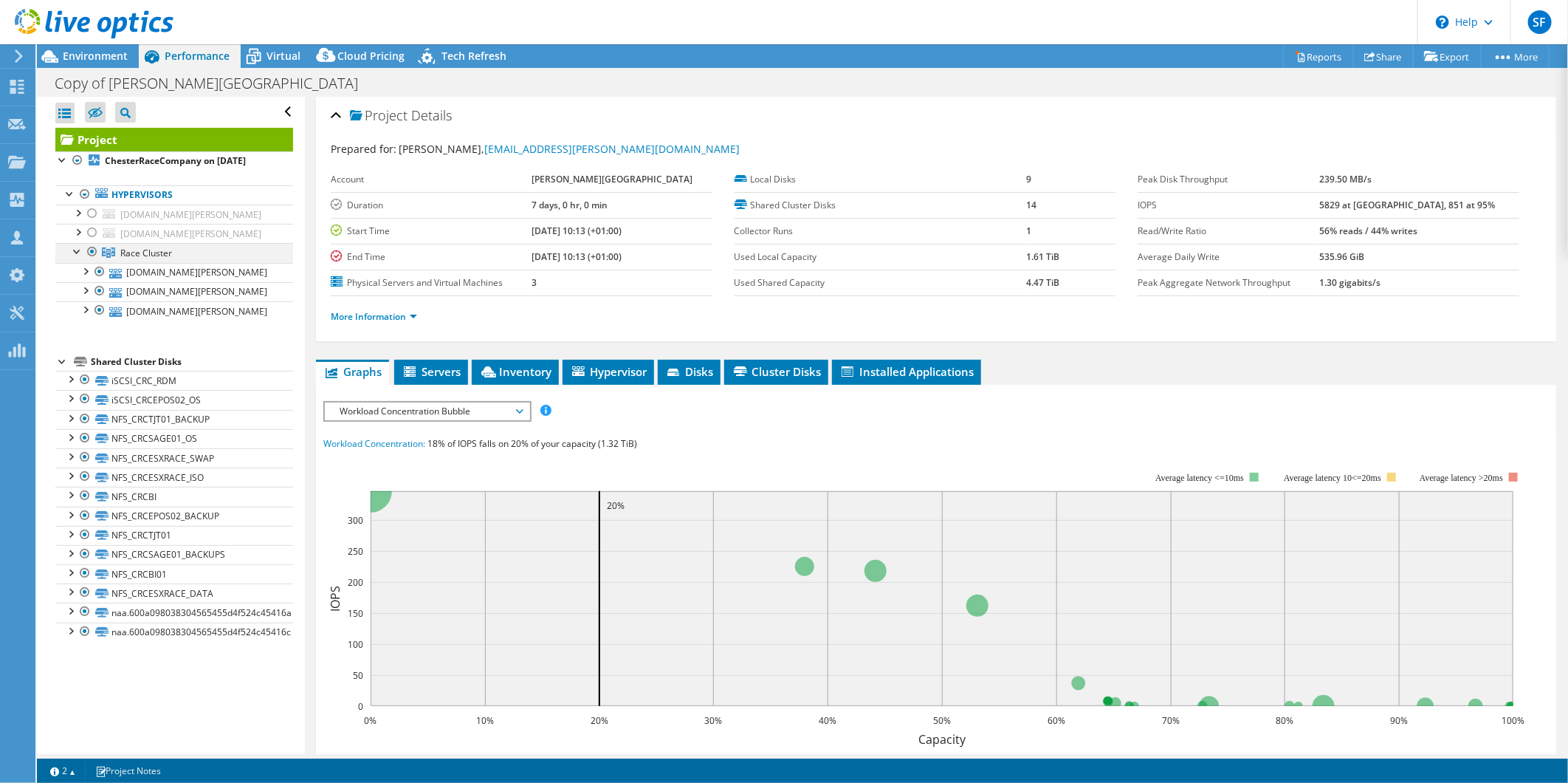
click at [78, 253] on div at bounding box center [77, 250] width 14 height 14
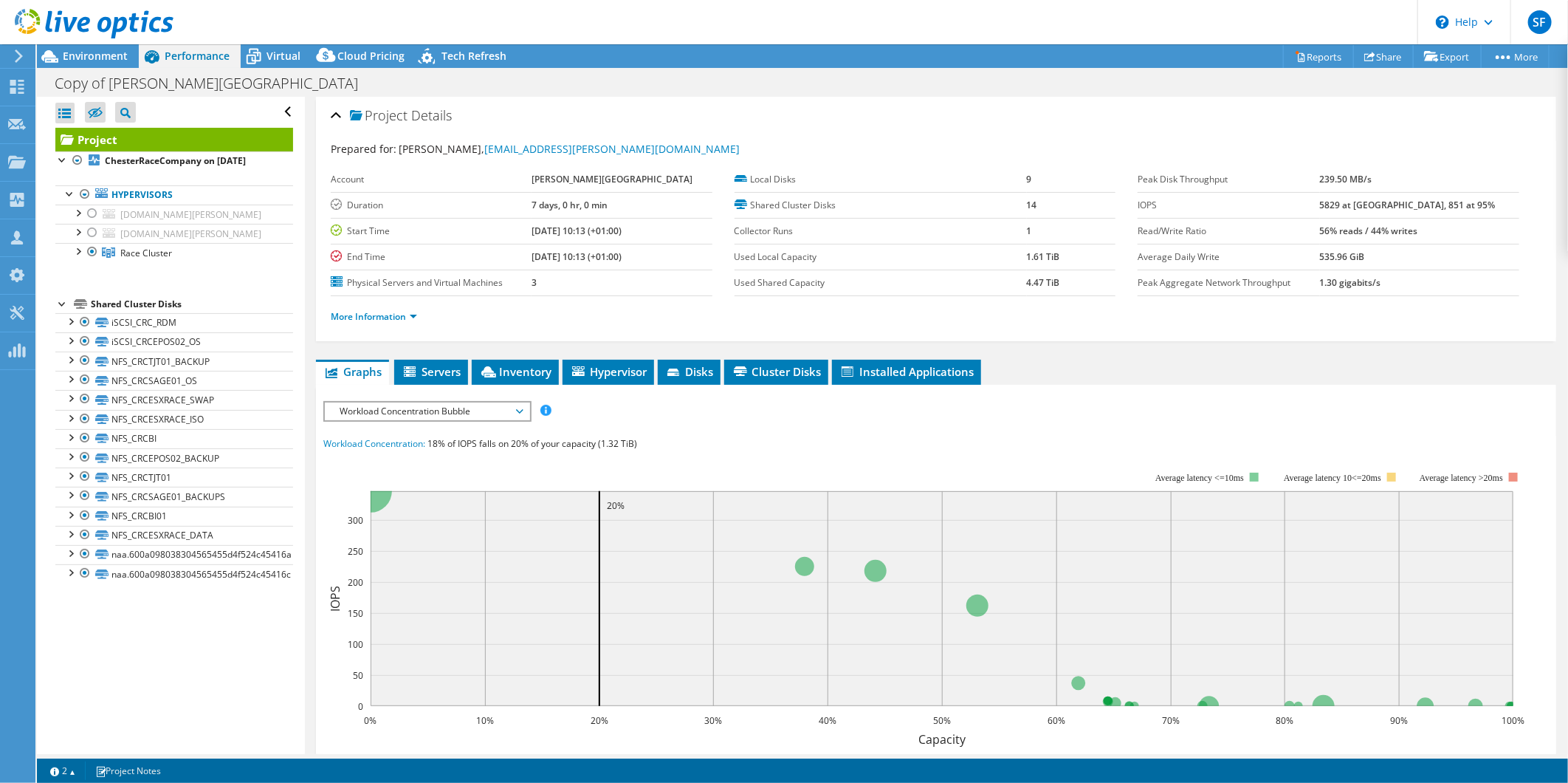
drag, startPoint x: 52, startPoint y: 164, endPoint x: 104, endPoint y: 23, distance: 150.3
click at [78, 156] on div at bounding box center [77, 160] width 14 height 18
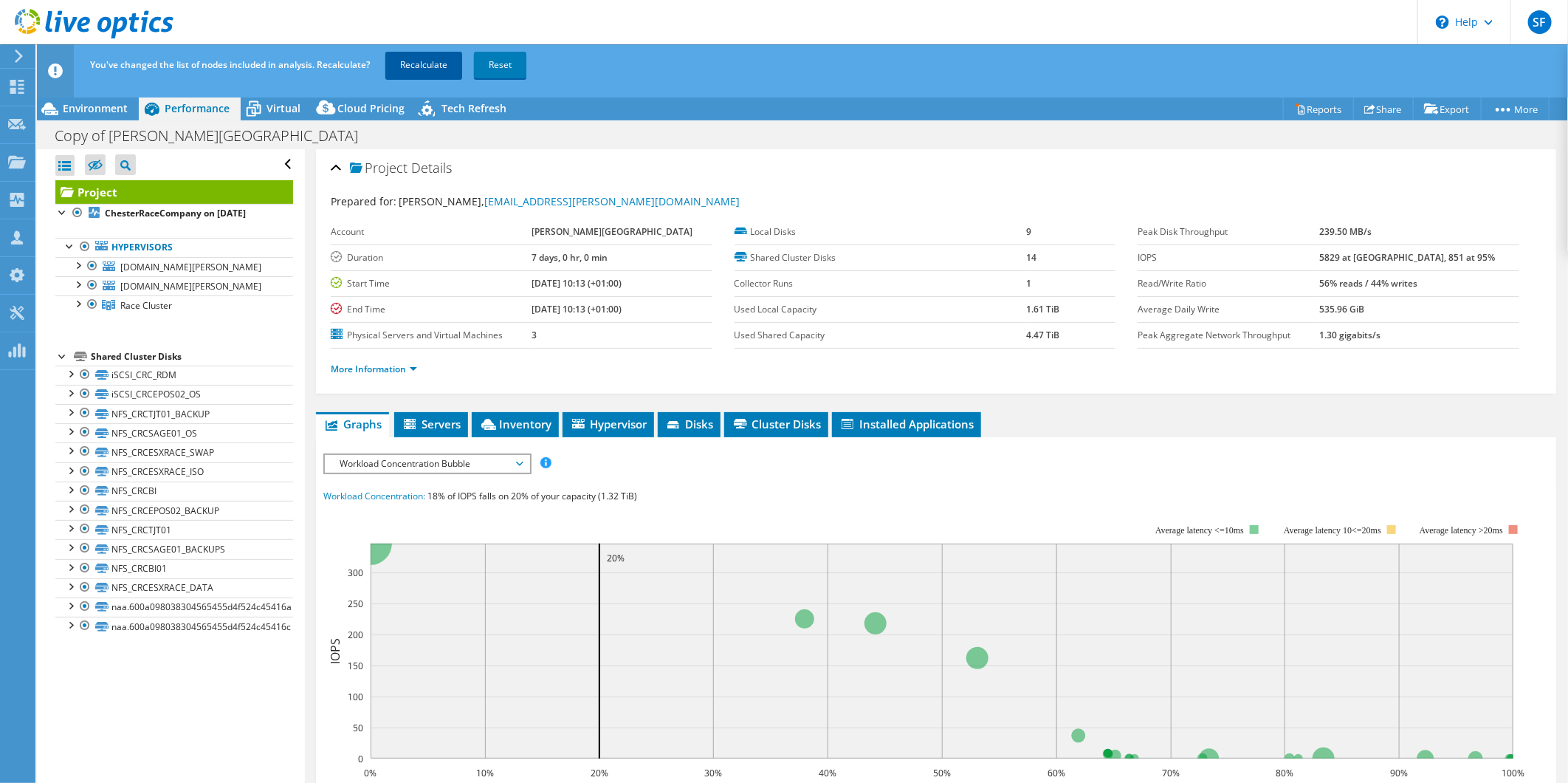
click at [423, 62] on link "Recalculate" at bounding box center [423, 65] width 77 height 26
click at [84, 106] on span "Environment" at bounding box center [95, 108] width 65 height 14
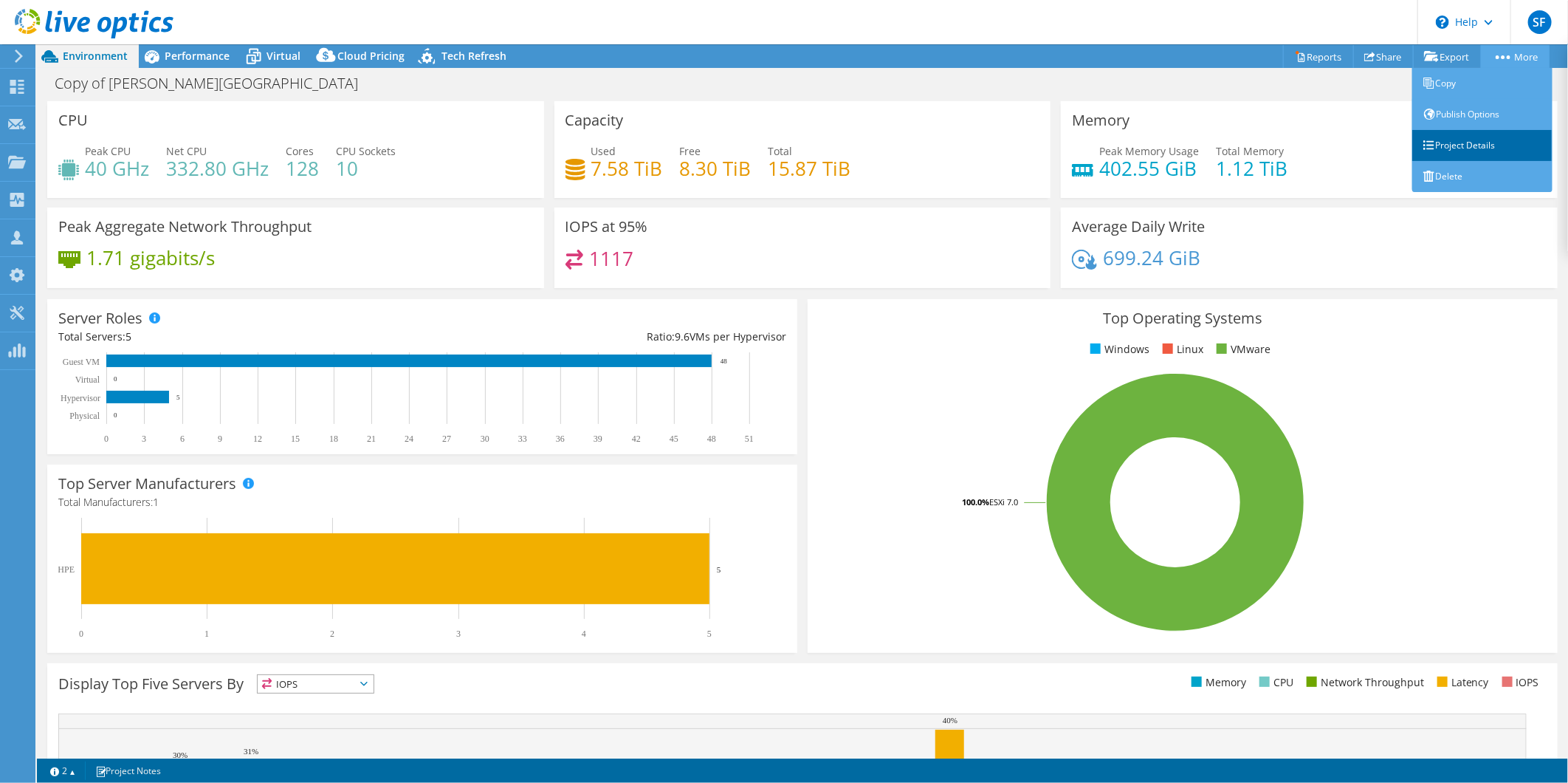
click at [1457, 148] on link "Project Details" at bounding box center [1482, 146] width 141 height 31
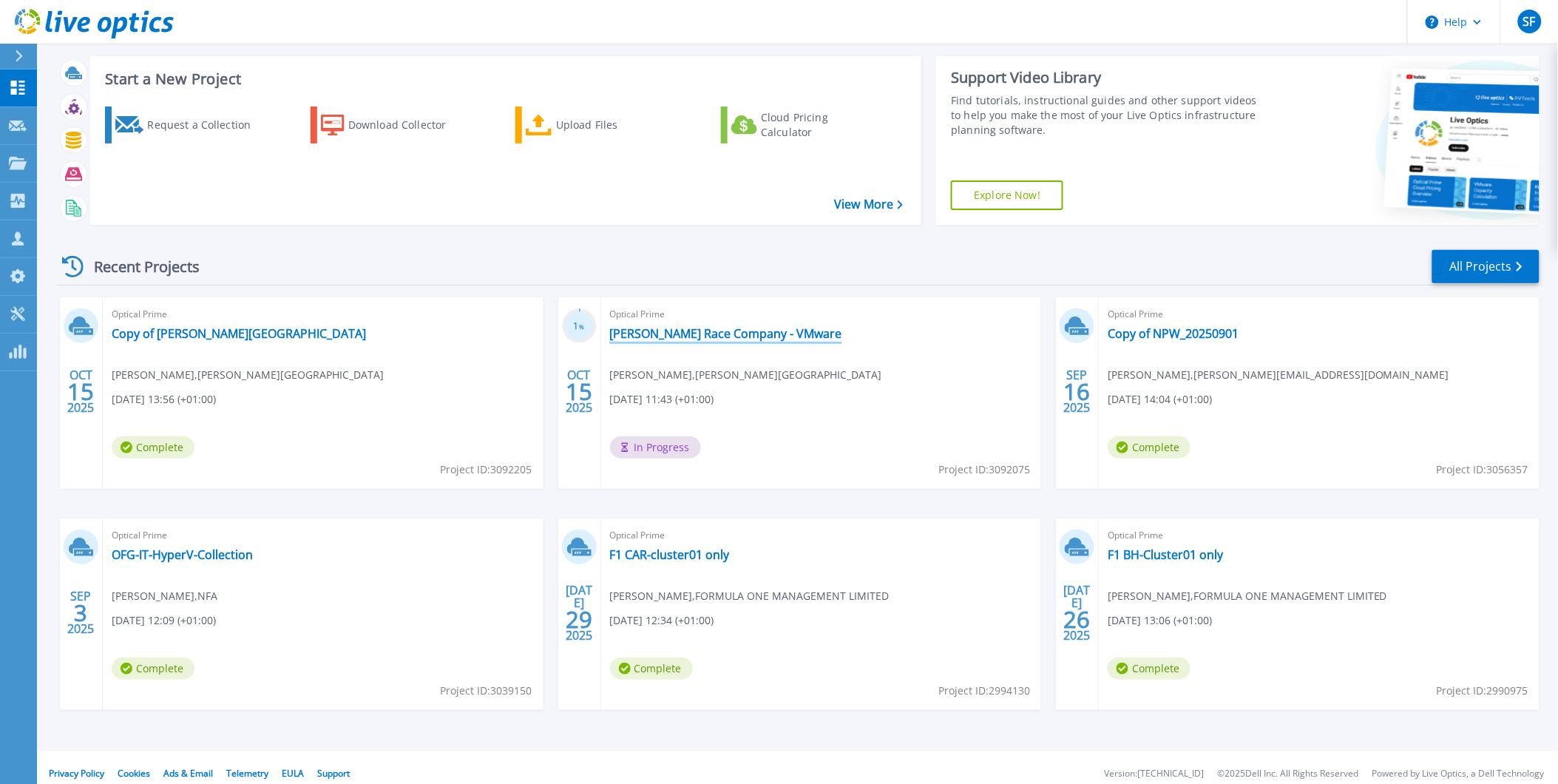
scroll to position [36, 0]
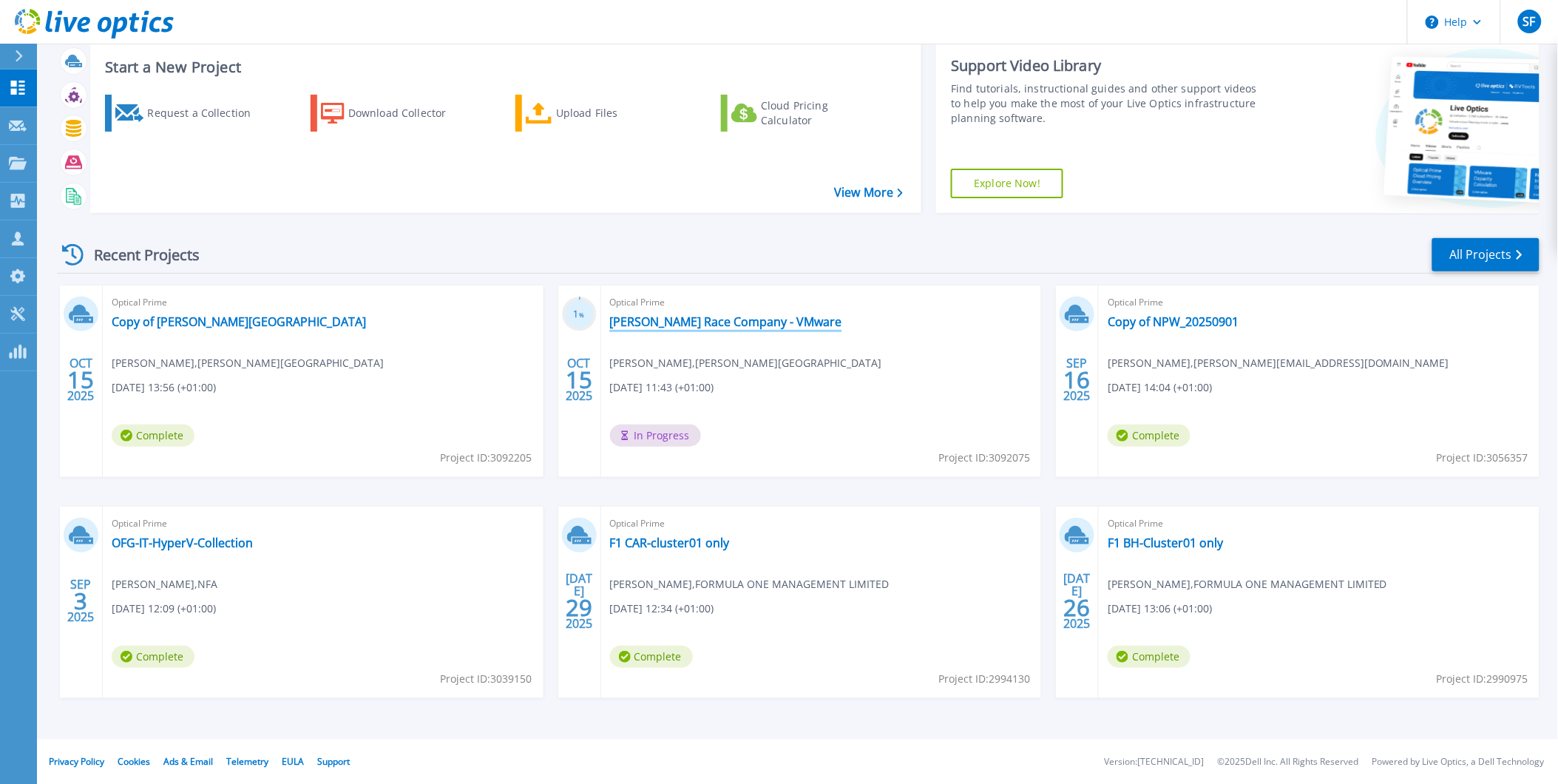
click at [646, 322] on link "[PERSON_NAME] Race Company - VMware" at bounding box center [726, 321] width 232 height 15
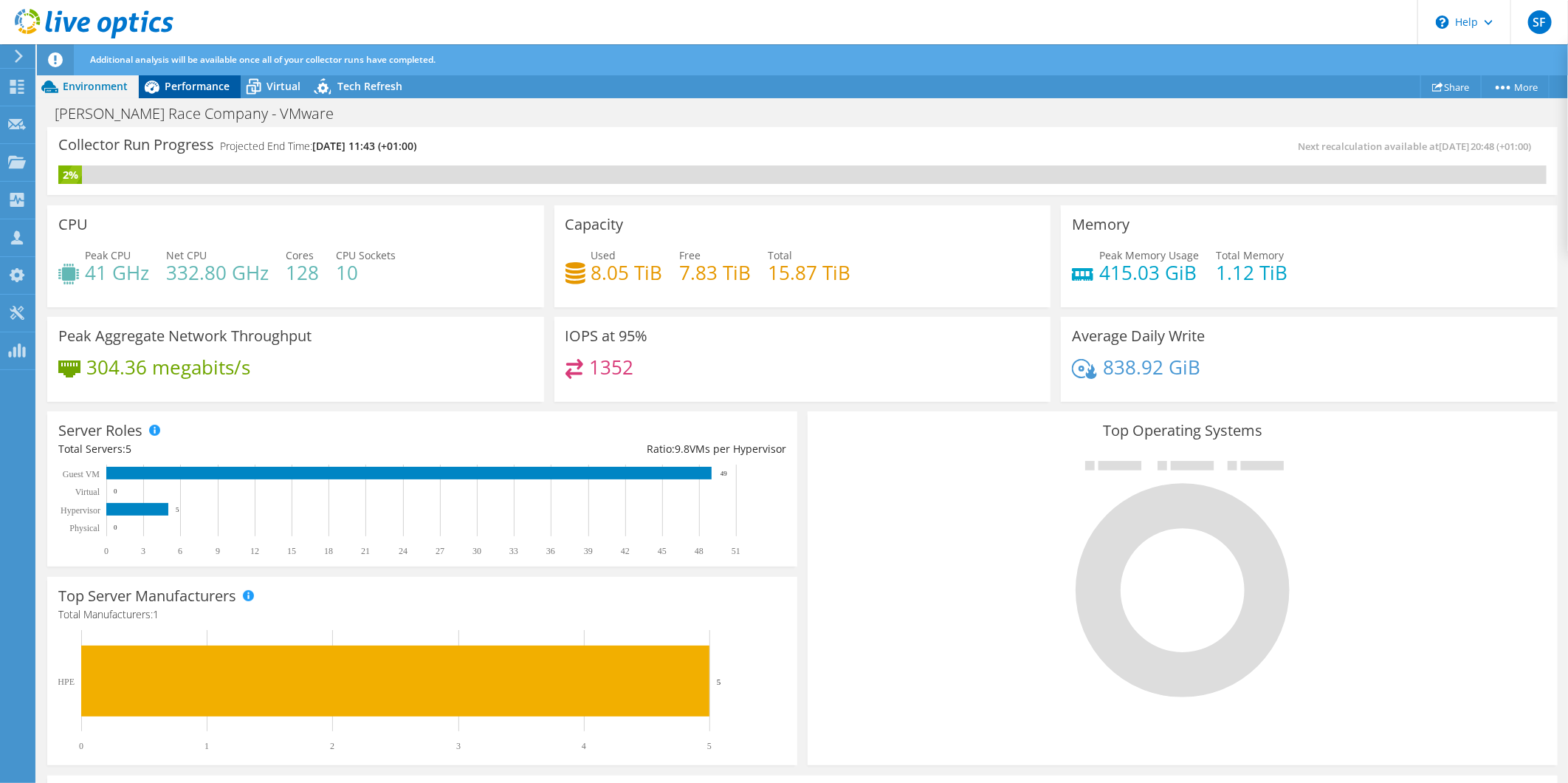
click at [218, 80] on span "Performance" at bounding box center [197, 86] width 65 height 14
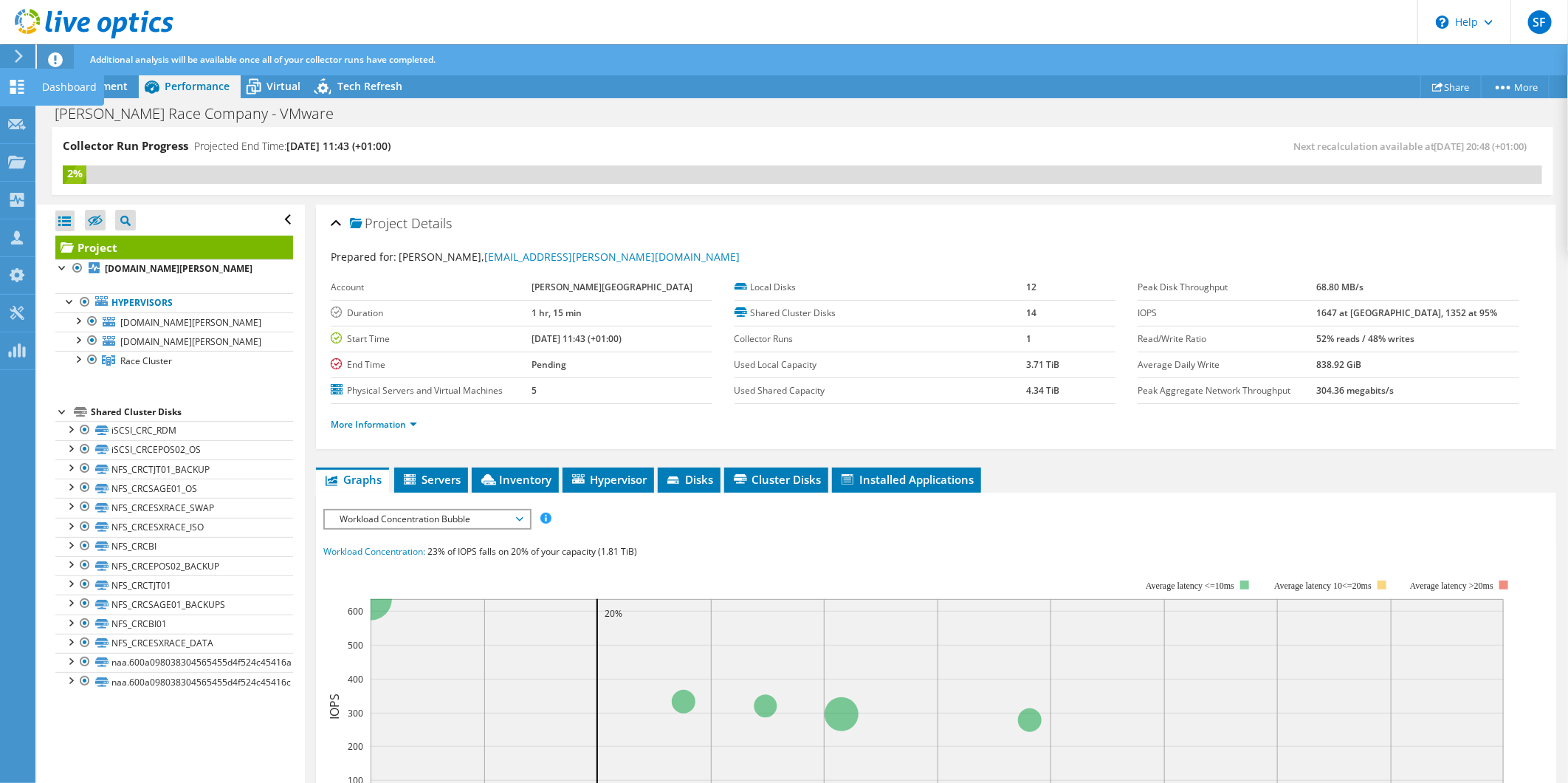
click at [66, 79] on div "Dashboard" at bounding box center [69, 87] width 69 height 37
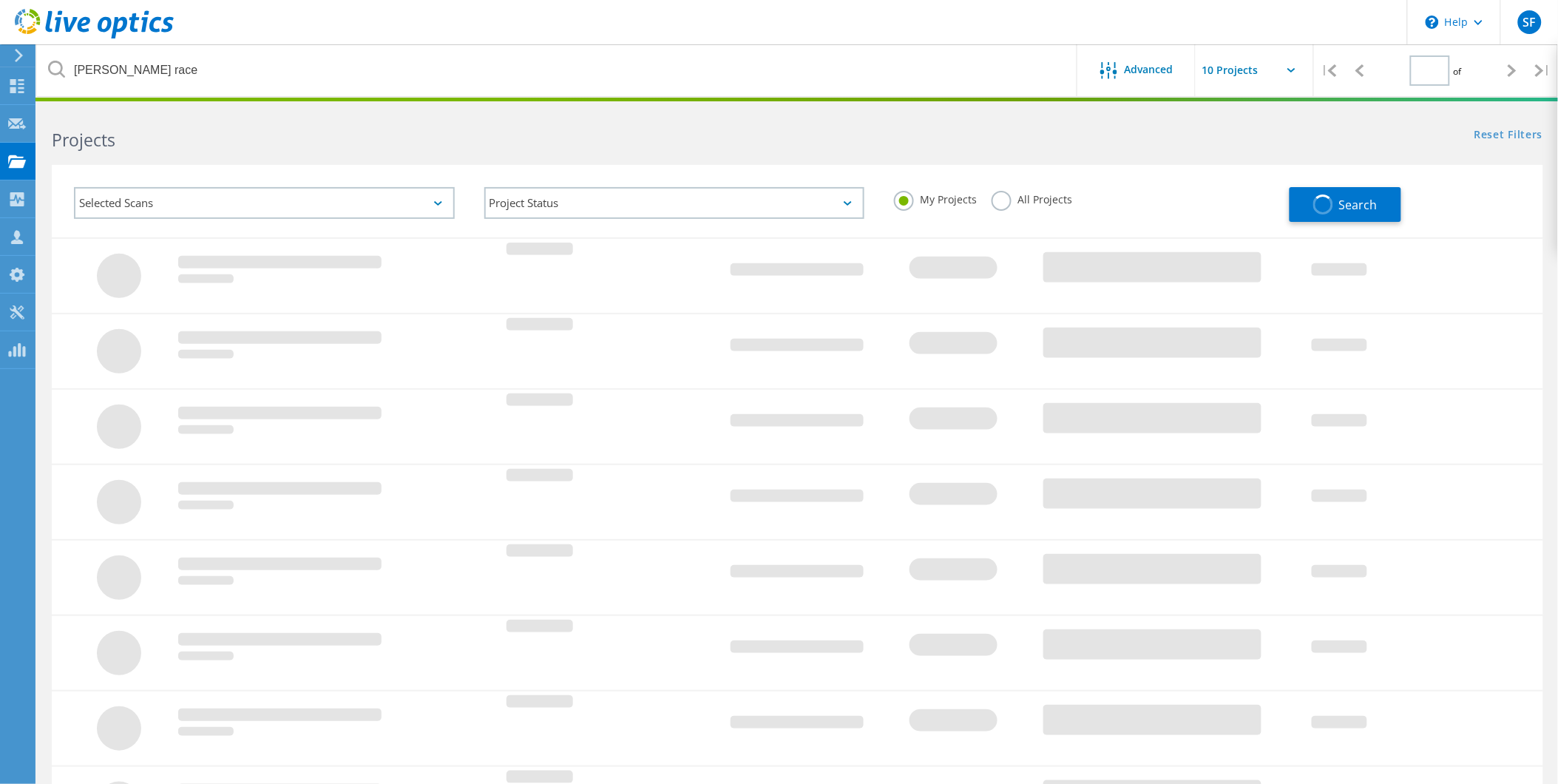
type input "1"
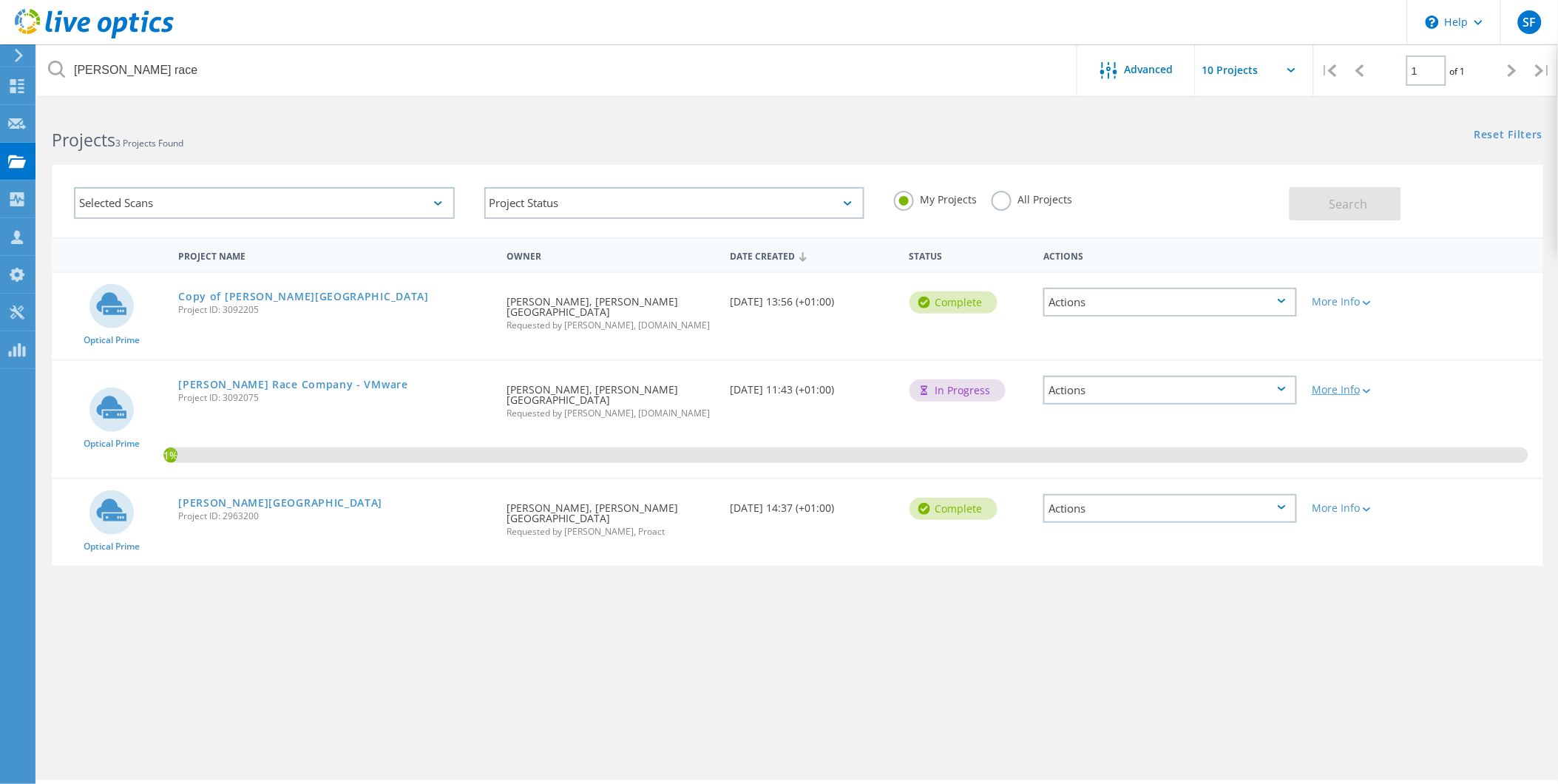
click at [1371, 389] on icon at bounding box center [1367, 391] width 9 height 4
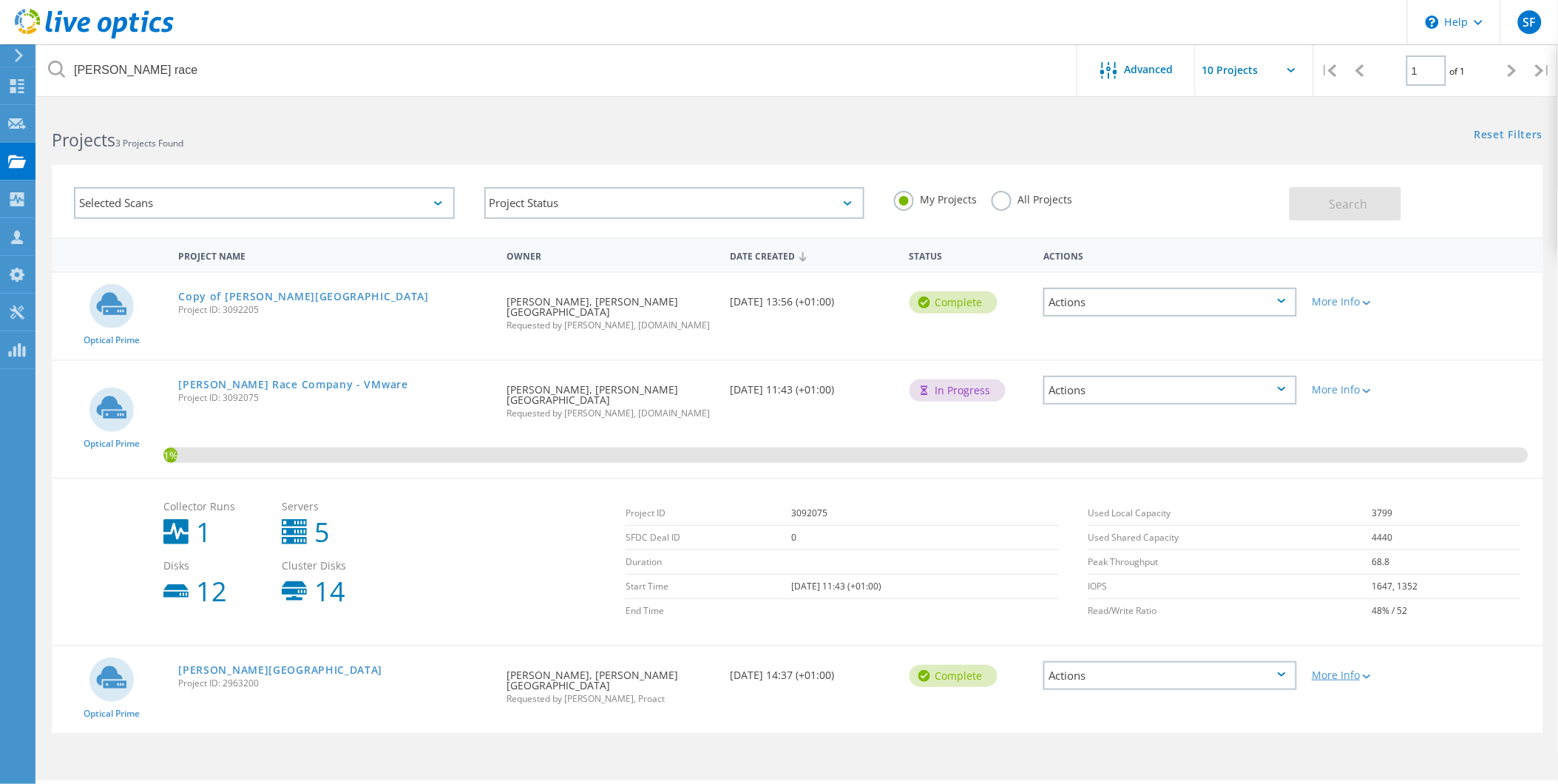
click at [1374, 670] on div "More Info" at bounding box center [1364, 675] width 104 height 10
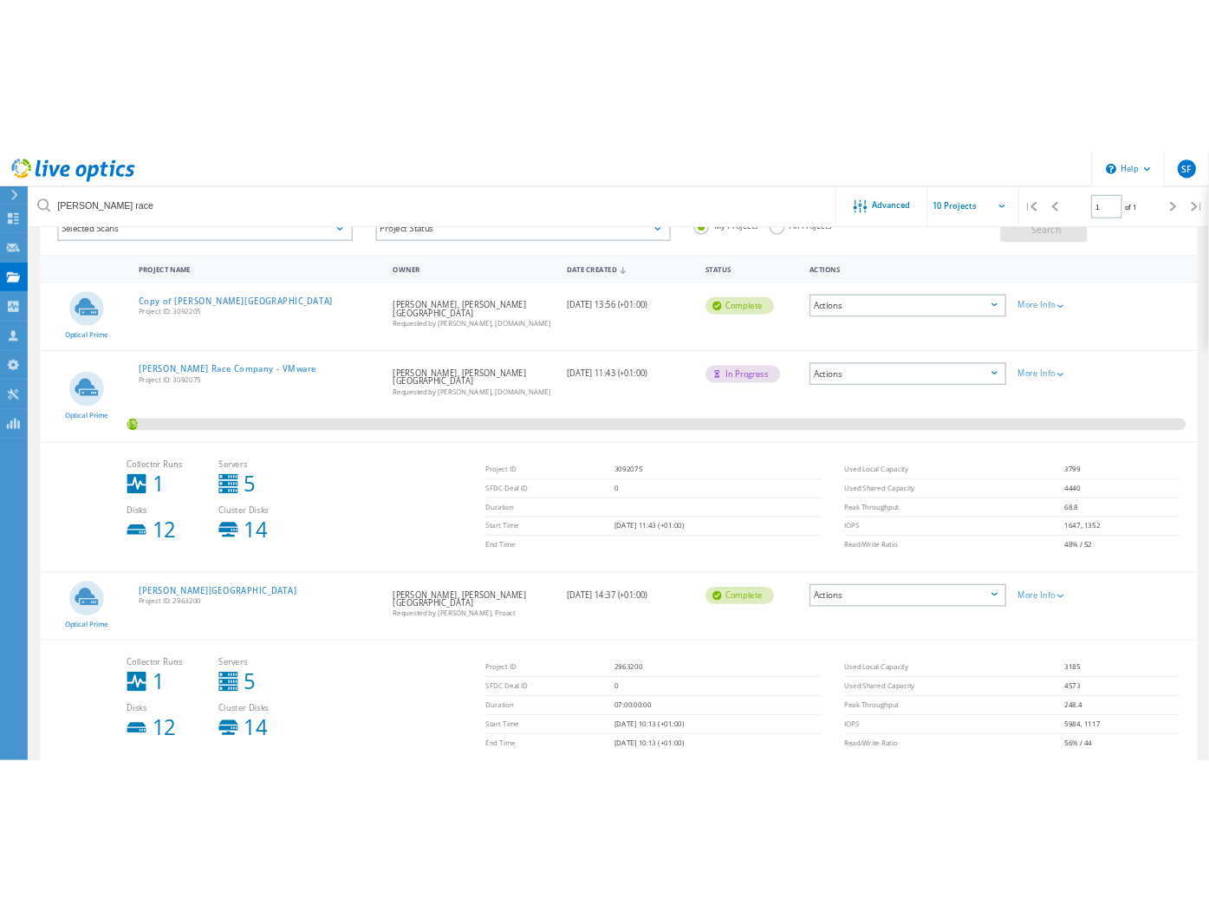
scroll to position [163, 0]
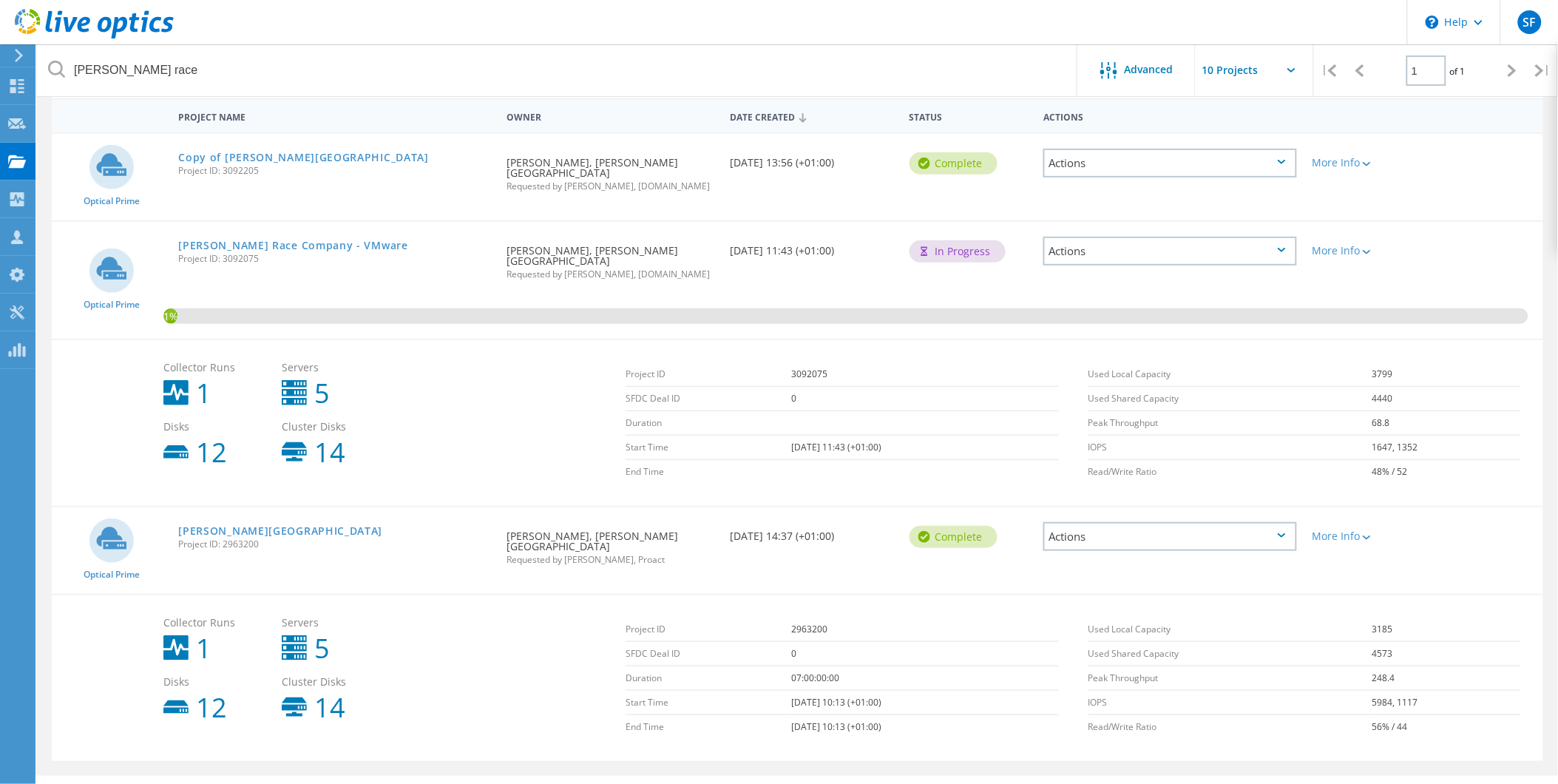
click at [74, 719] on div "Collector Runs 1 Servers 5 Disks 12 Cluster Disks 14 Project ID 2963200 SFDC De…" at bounding box center [798, 677] width 1491 height 167
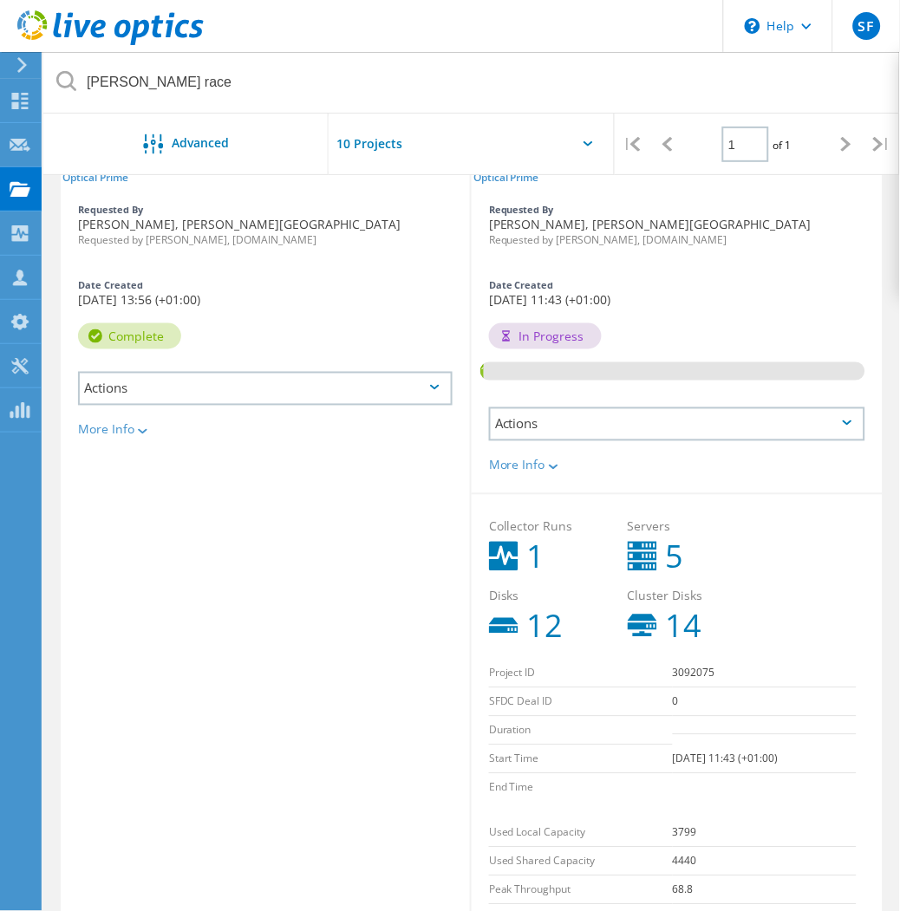
drag, startPoint x: 245, startPoint y: 627, endPoint x: 356, endPoint y: 595, distance: 115.5
click at [245, 627] on div "Optical Prime Copy of Chester Racecourse Project ID: 3092205 Requested By Fred …" at bounding box center [266, 543] width 411 height 888
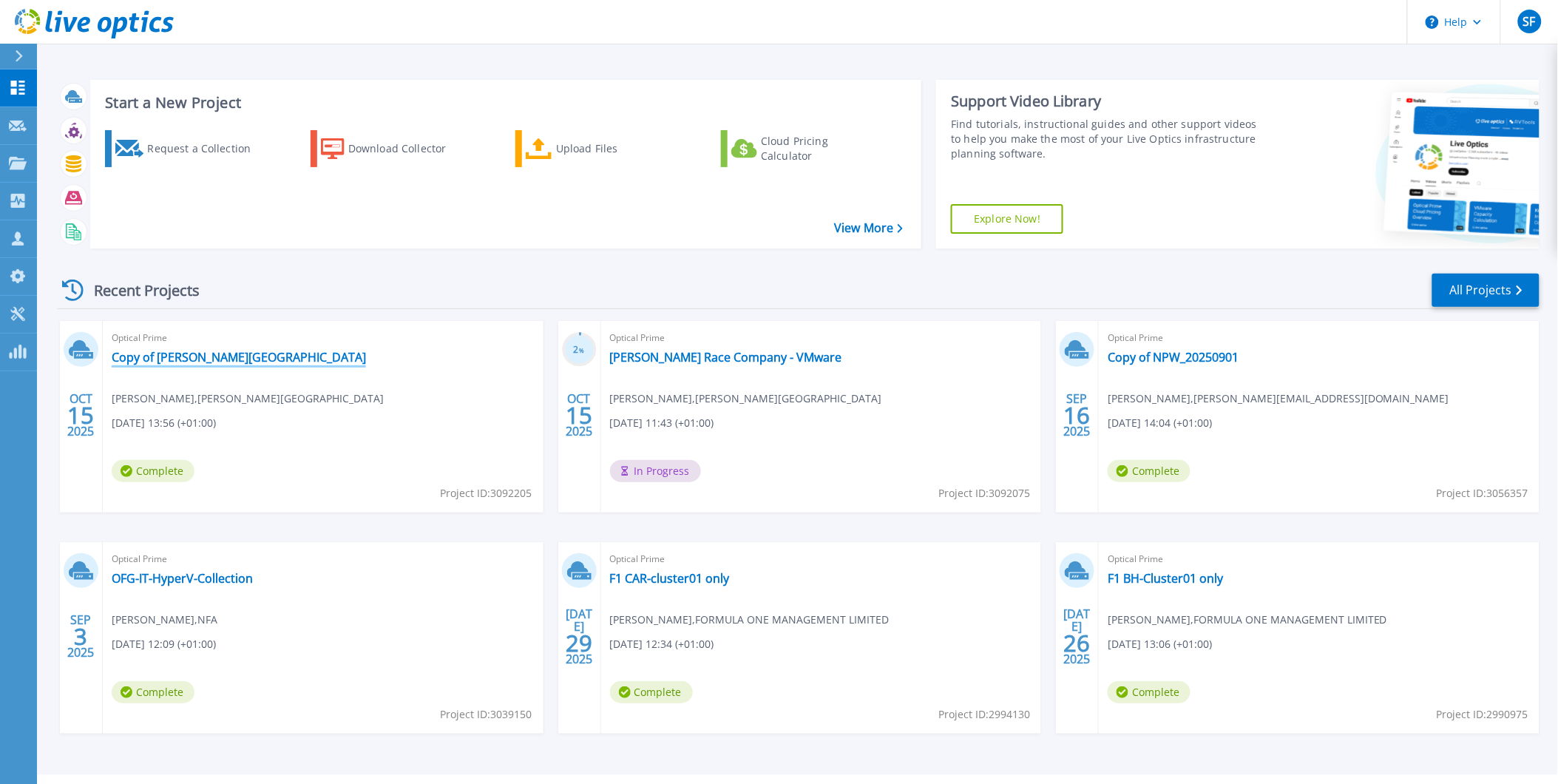
click at [202, 355] on link "Copy of [PERSON_NAME][GEOGRAPHIC_DATA]" at bounding box center [239, 357] width 254 height 15
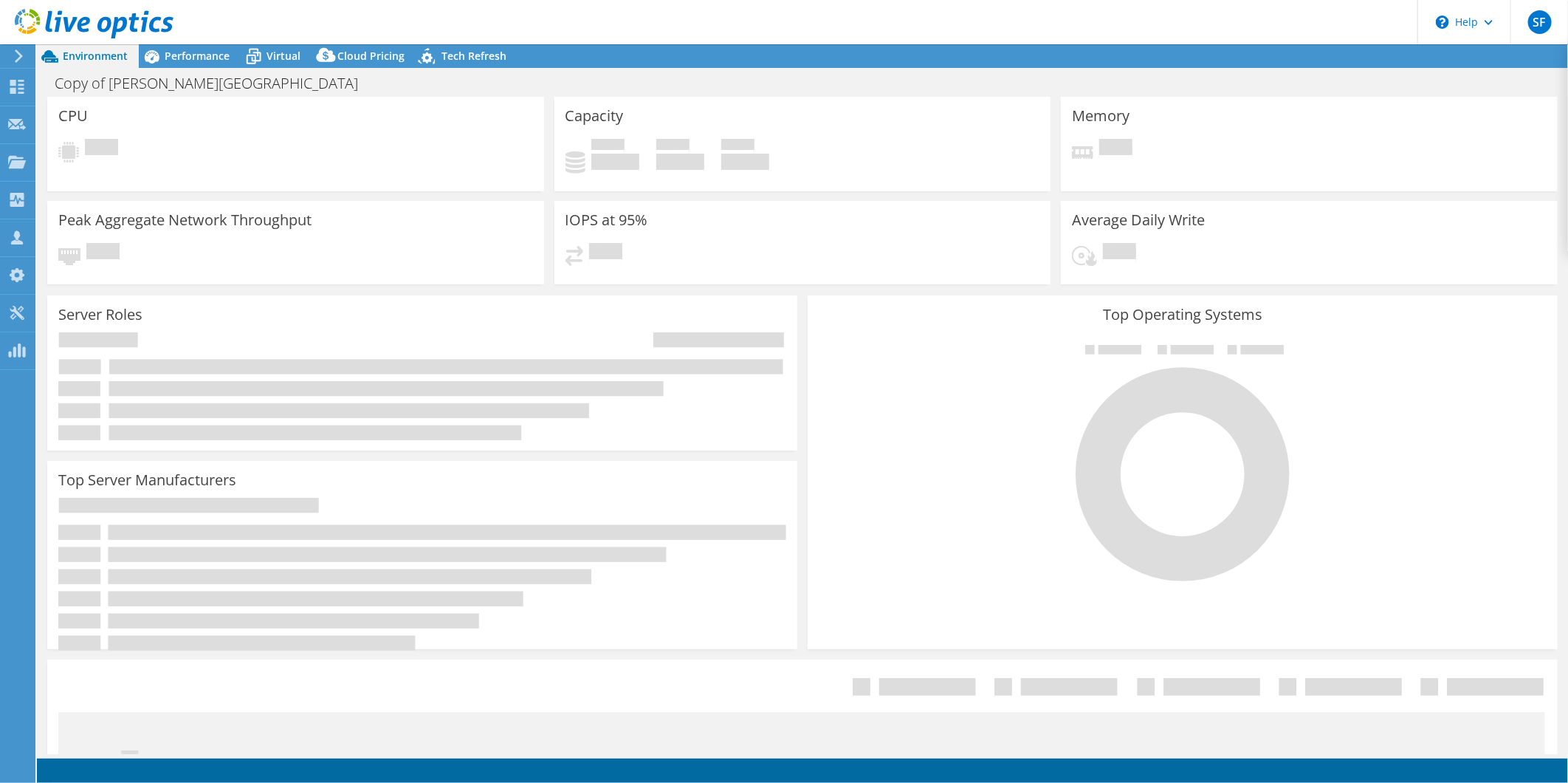
select select "USD"
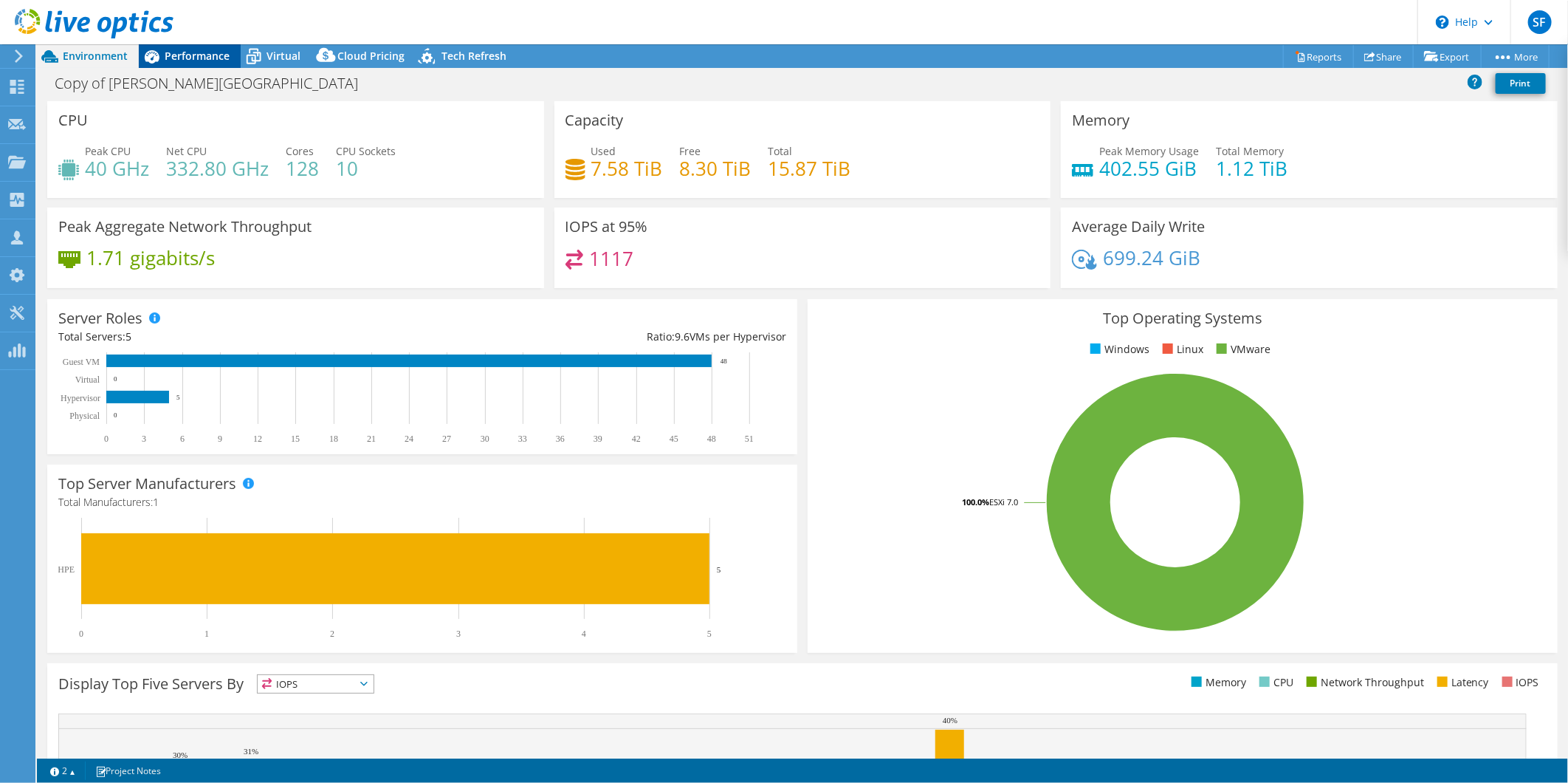
click at [164, 60] on icon at bounding box center [152, 56] width 26 height 26
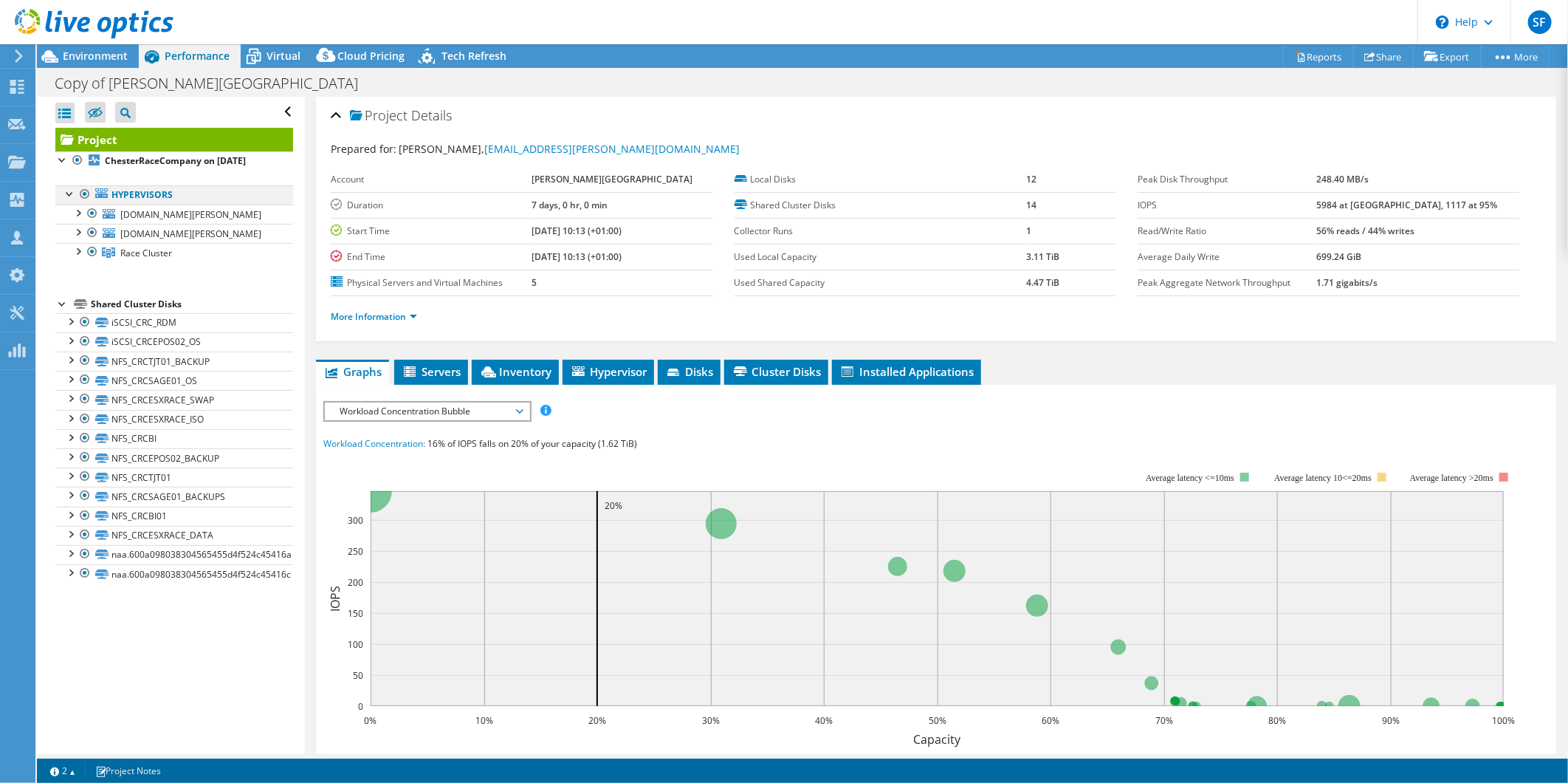
click at [81, 193] on div at bounding box center [84, 194] width 14 height 18
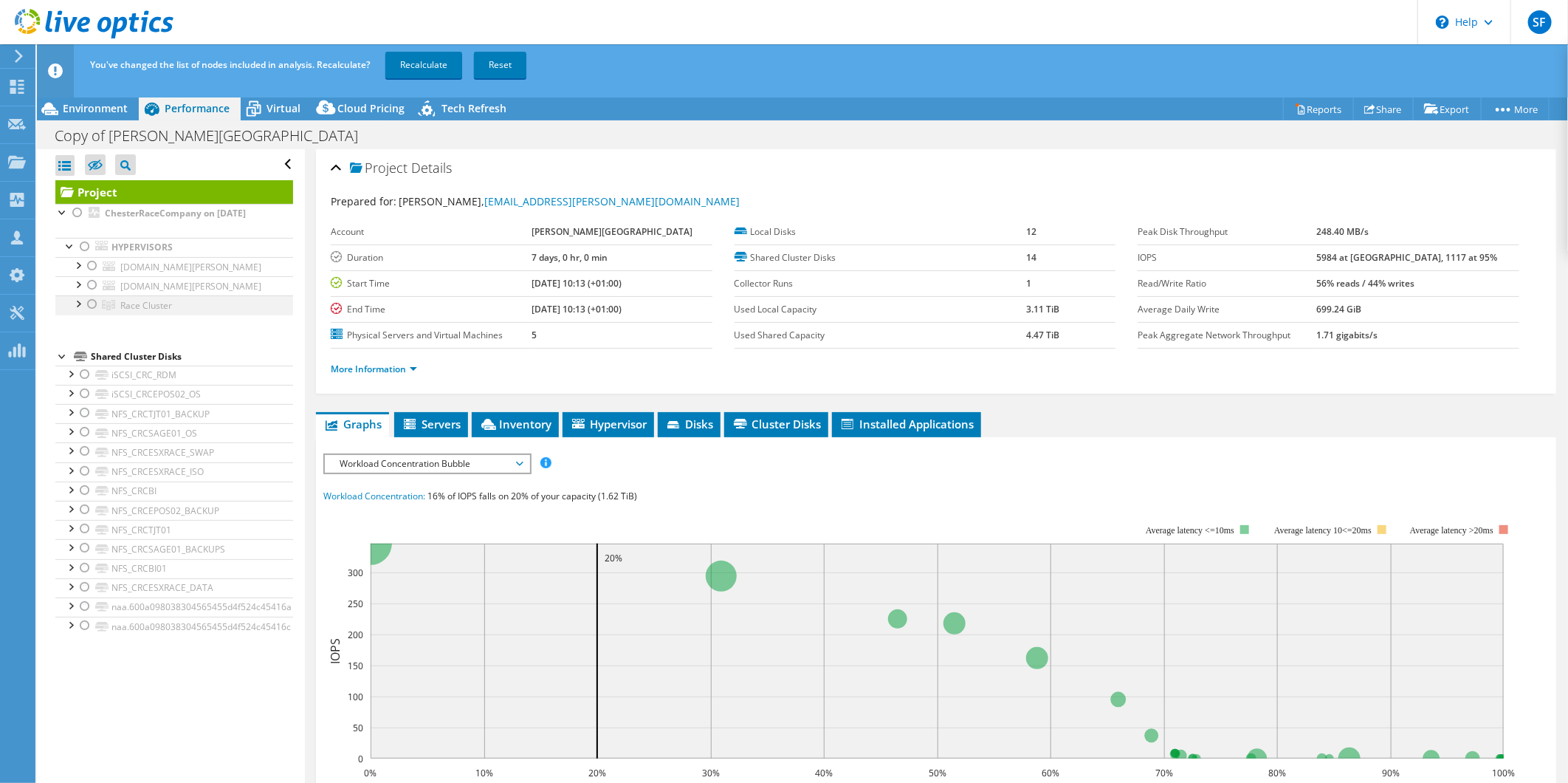
click at [90, 305] on div at bounding box center [92, 304] width 14 height 18
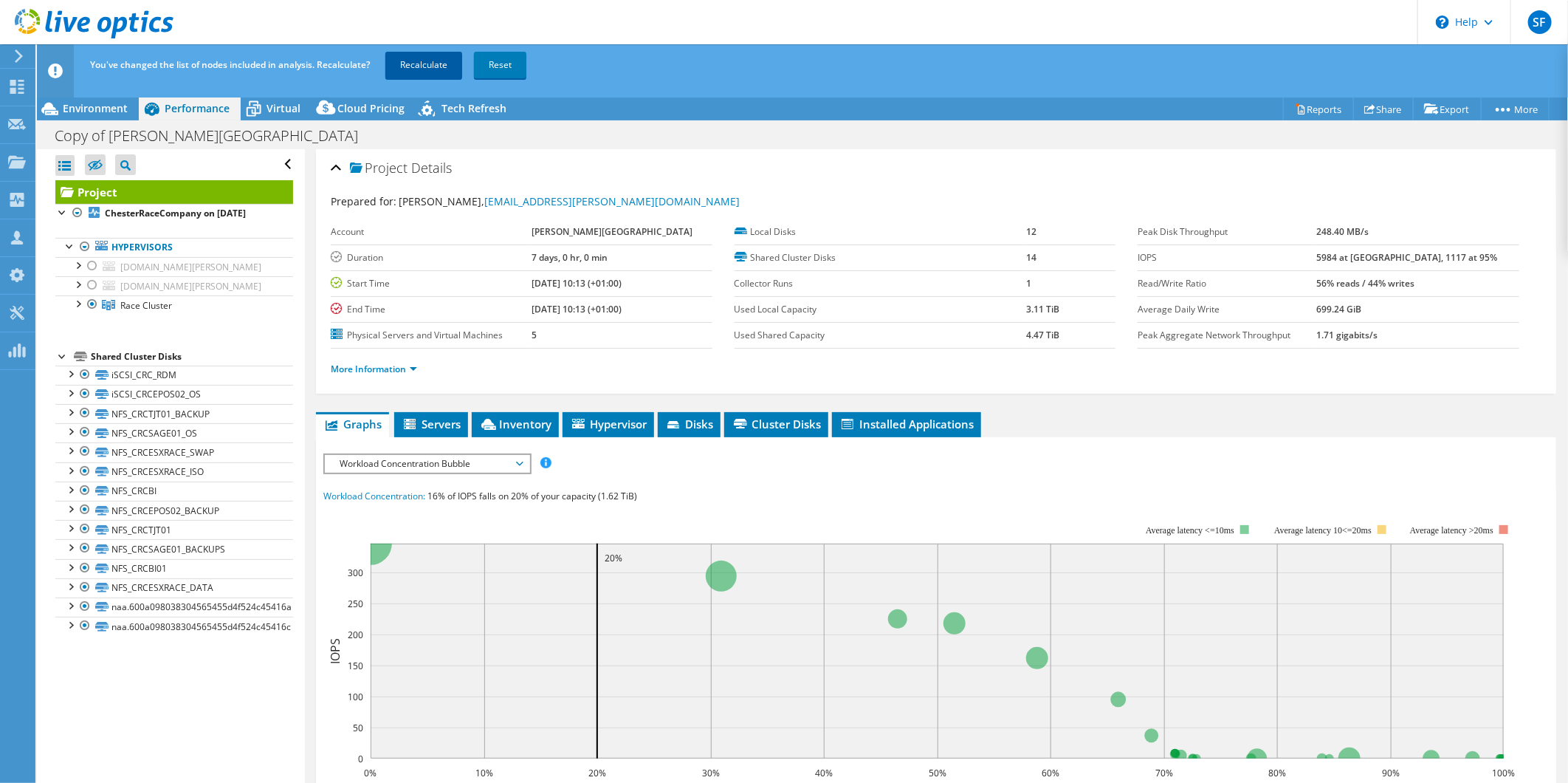
click at [430, 63] on link "Recalculate" at bounding box center [423, 65] width 77 height 26
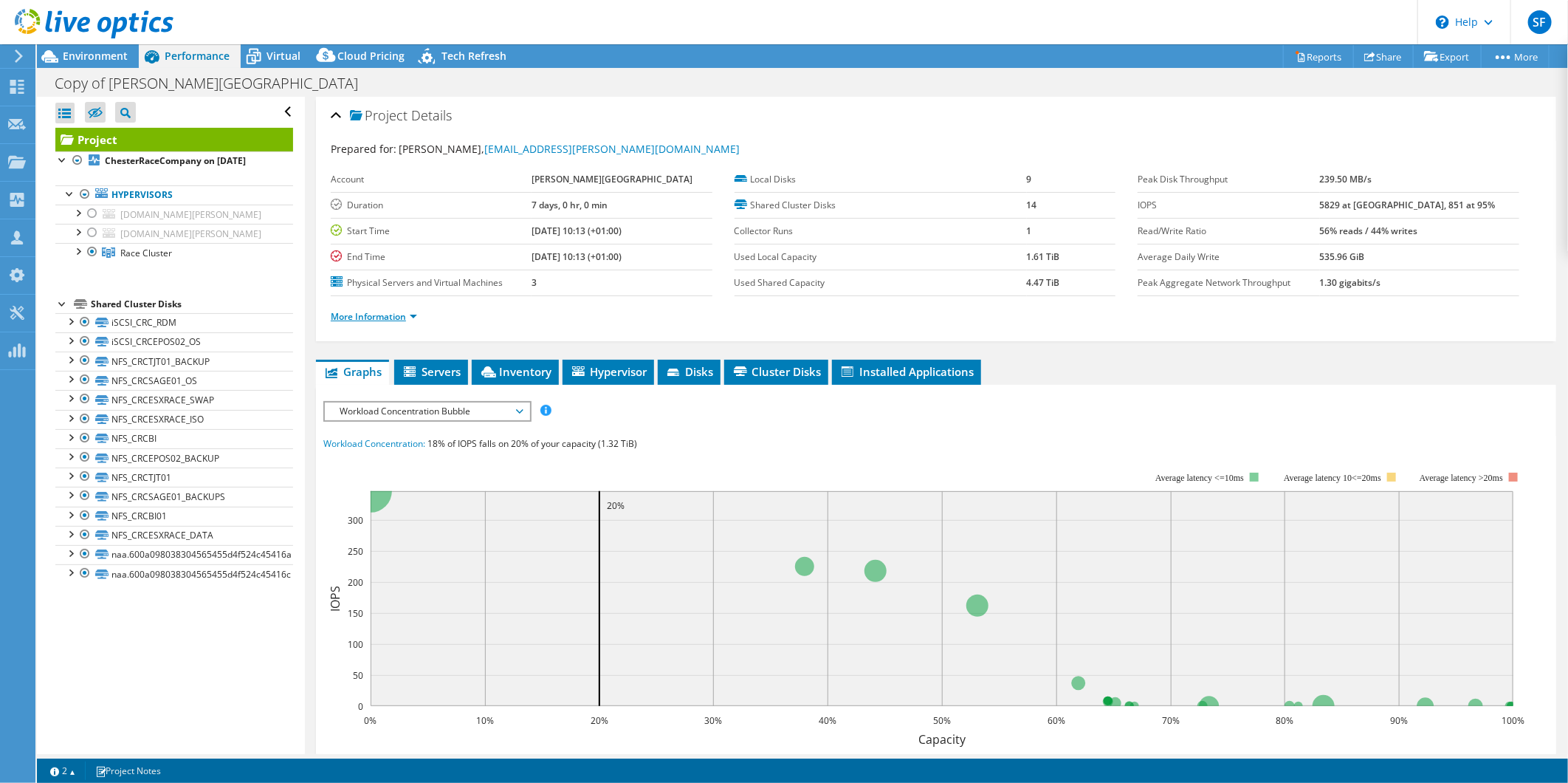
click at [416, 314] on link "More Information" at bounding box center [373, 316] width 86 height 13
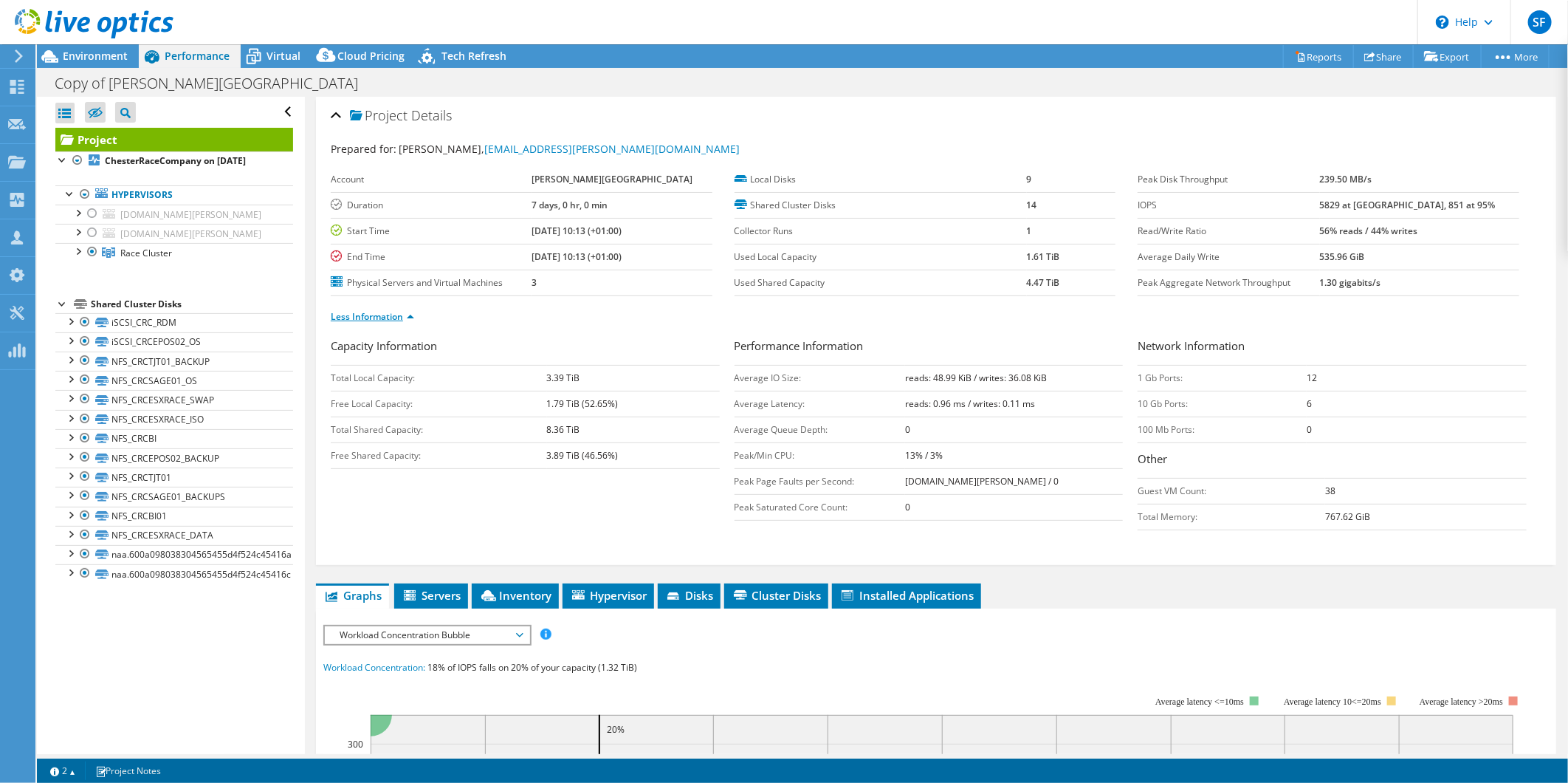
click at [412, 314] on link "Less Information" at bounding box center [372, 316] width 83 height 13
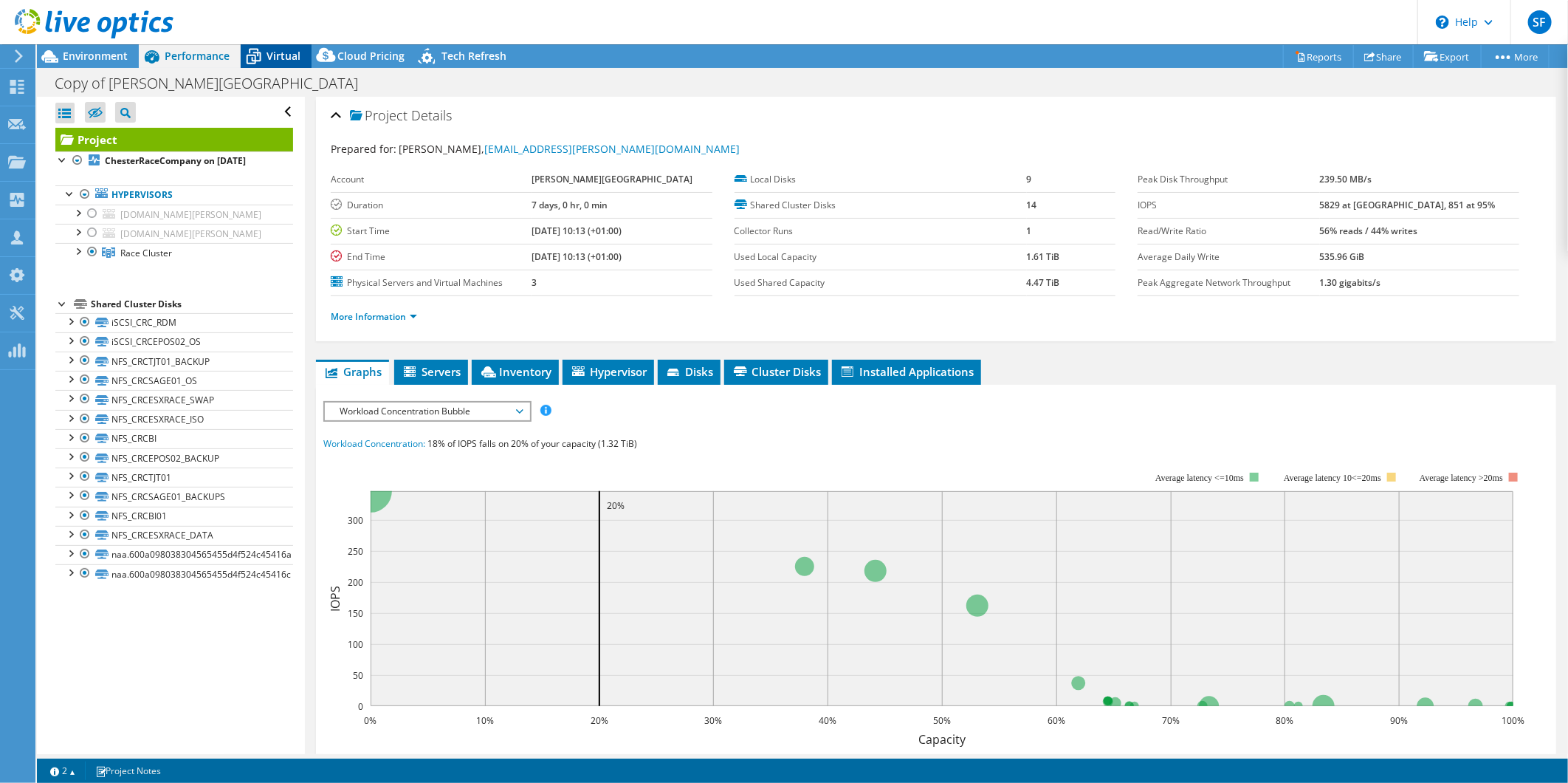
click at [271, 49] on span "Virtual" at bounding box center [284, 55] width 34 height 14
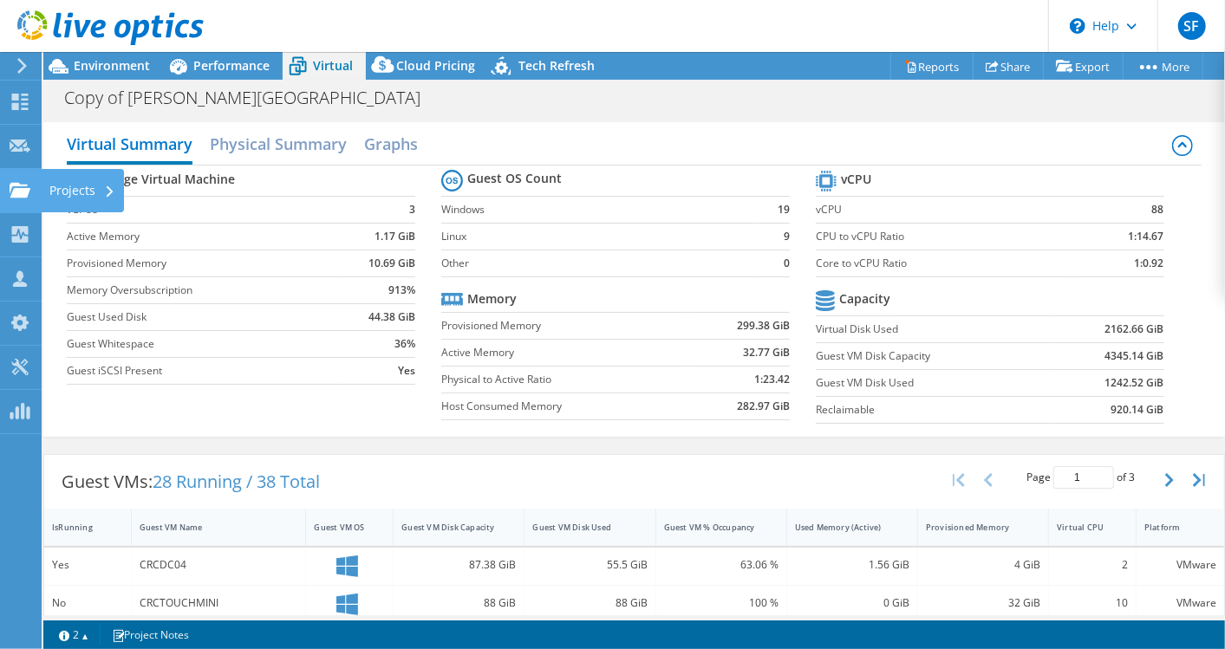
click at [69, 181] on div "Projects" at bounding box center [82, 190] width 83 height 43
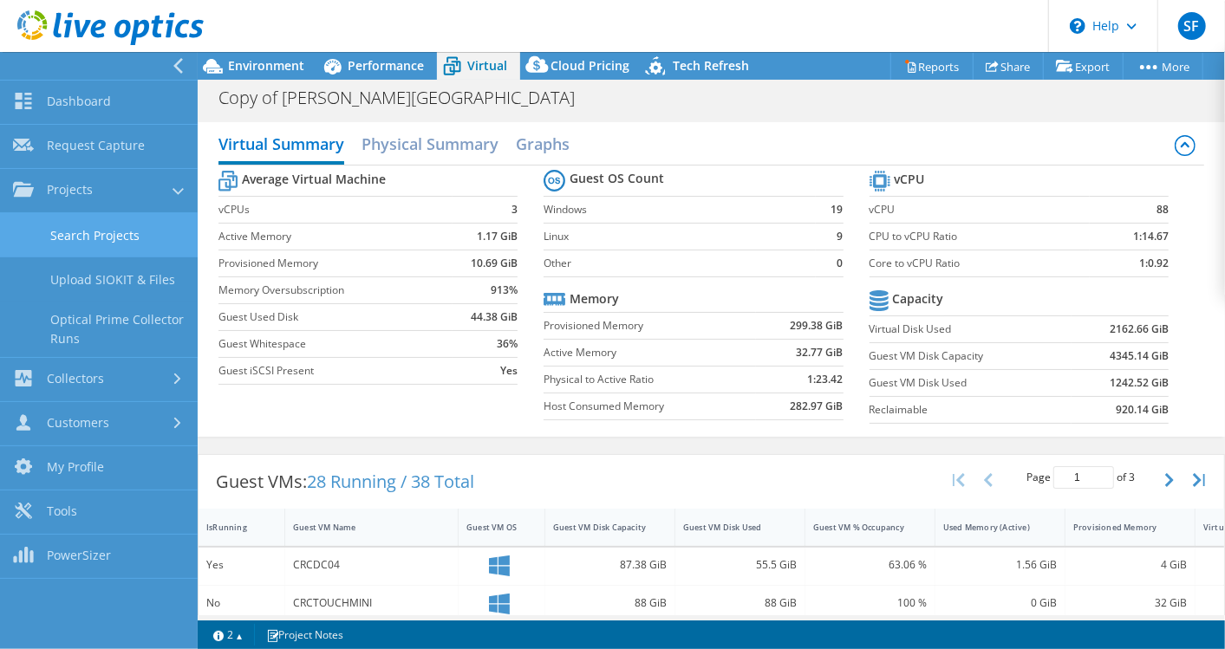
click at [90, 231] on link "Search Projects" at bounding box center [99, 235] width 198 height 44
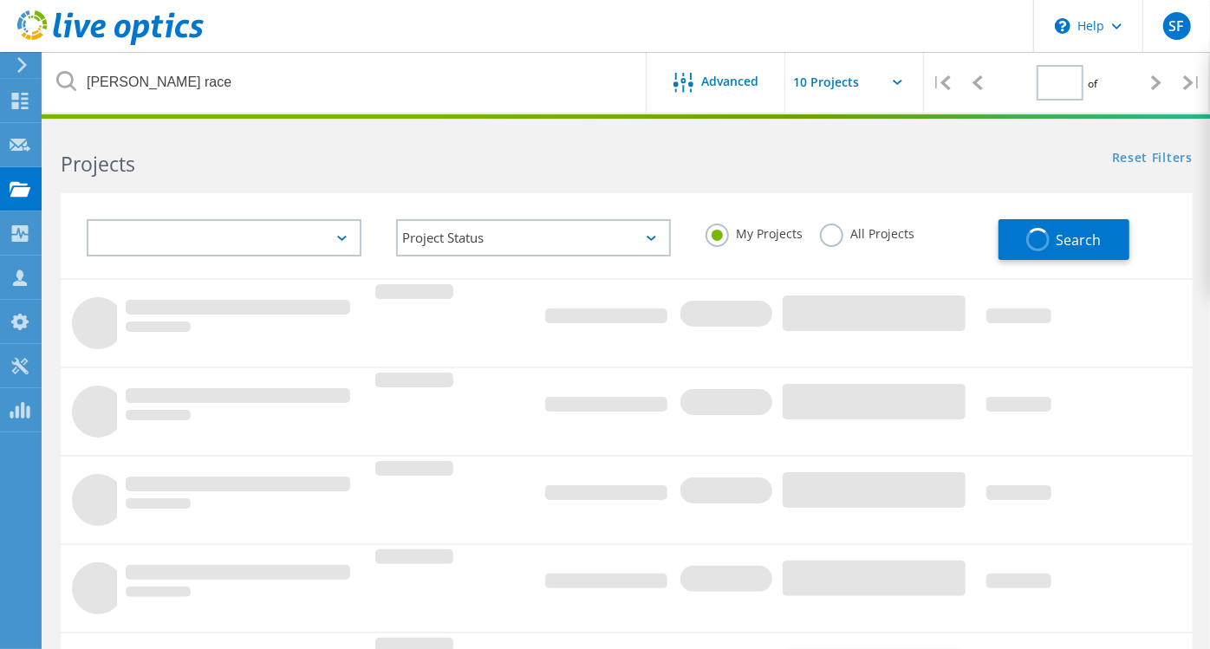
type input "1"
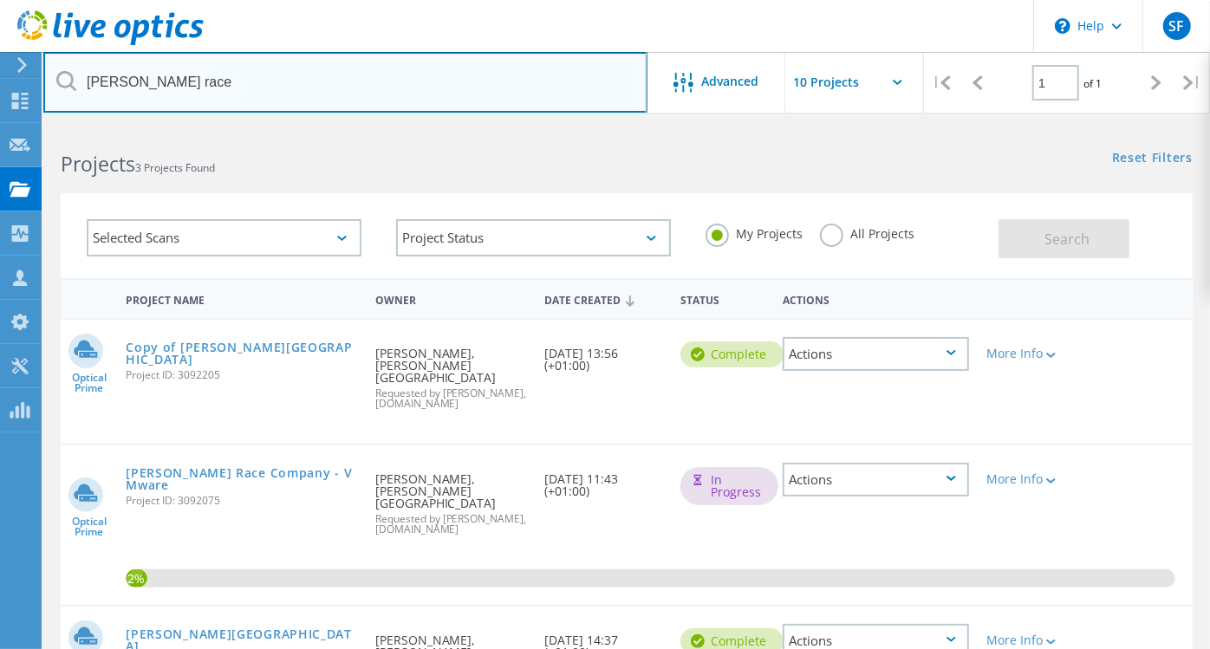
click at [270, 90] on input "chester race" at bounding box center [345, 82] width 604 height 61
paste input "independentag"
type input "independentage"
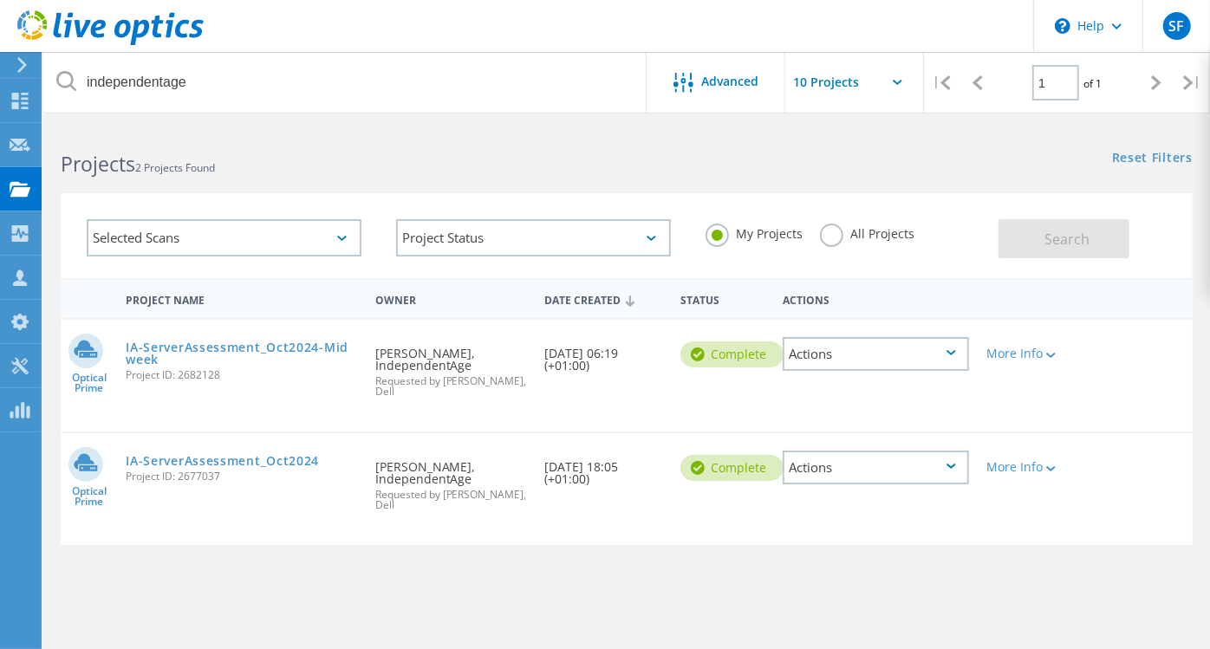
click at [1062, 468] on div "More Info" at bounding box center [1023, 461] width 90 height 57
click at [1056, 466] on icon at bounding box center [1051, 468] width 10 height 5
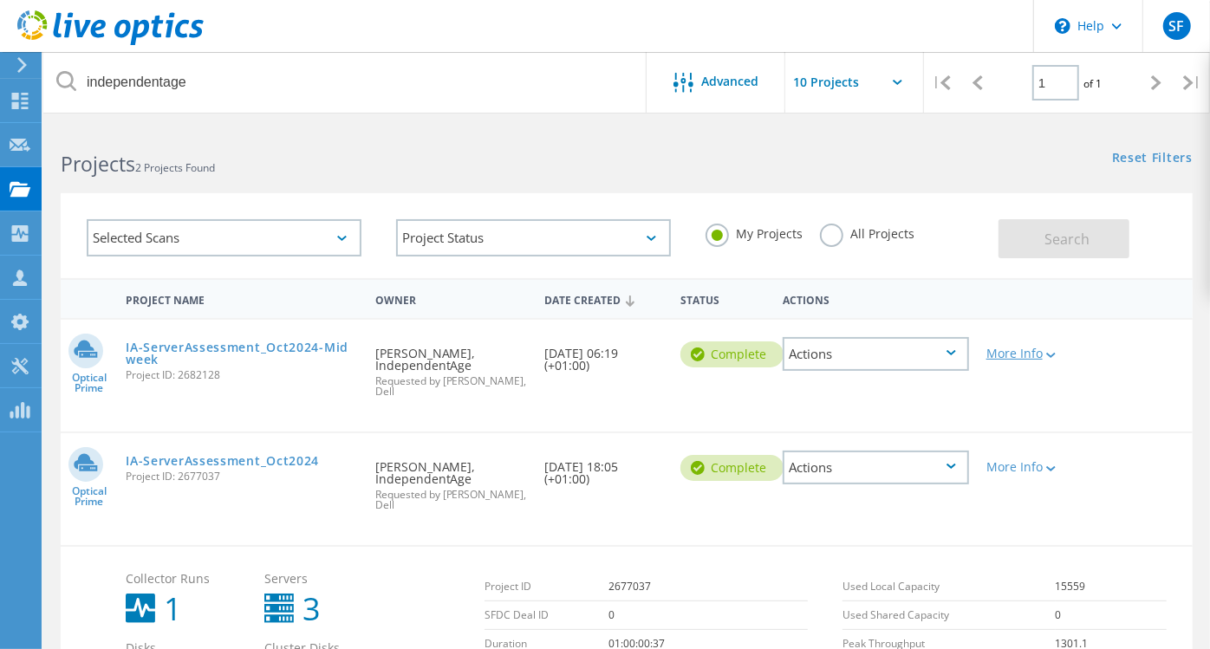
click at [1055, 354] on icon at bounding box center [1051, 355] width 10 height 5
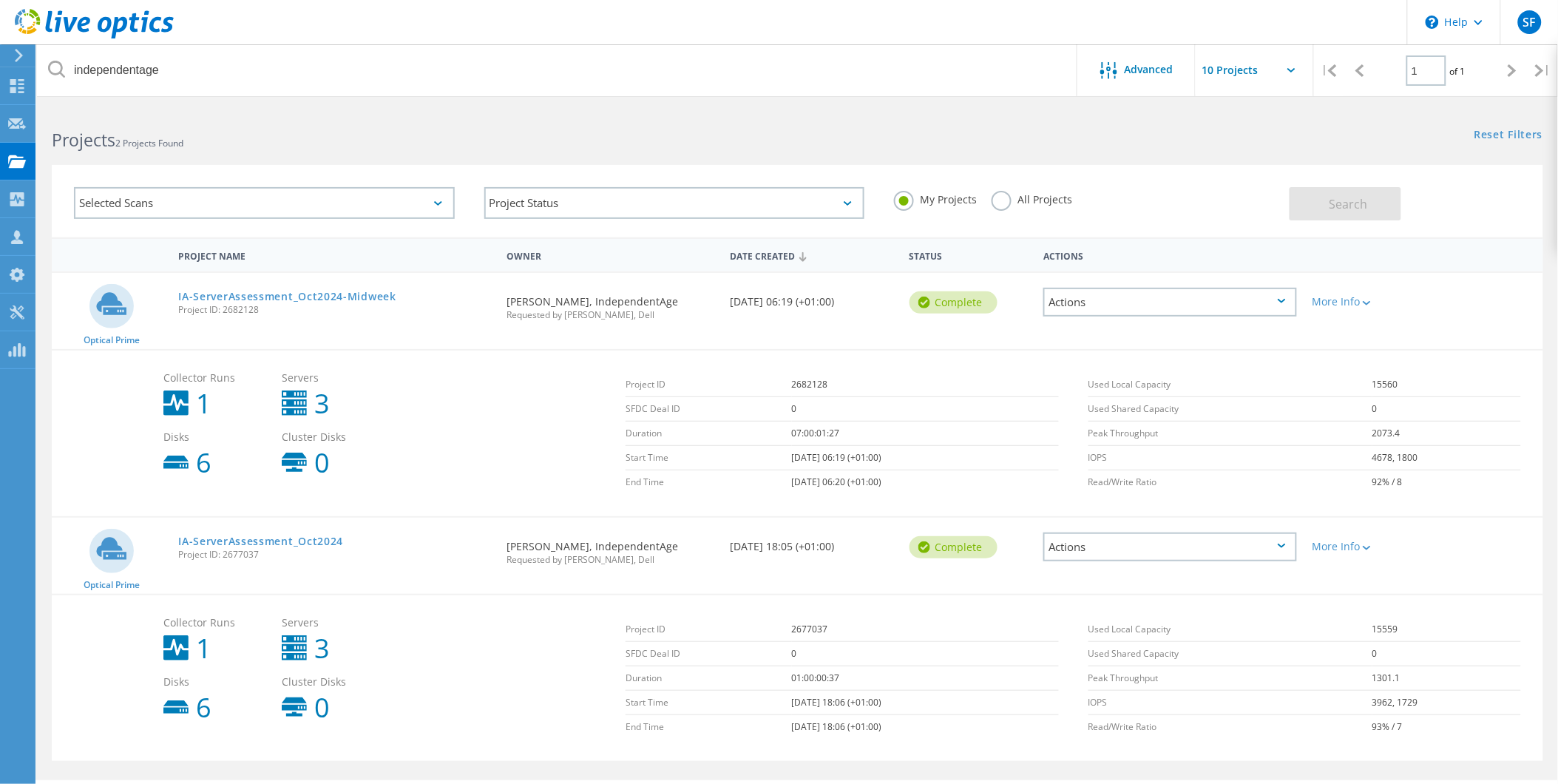
scroll to position [41, 0]
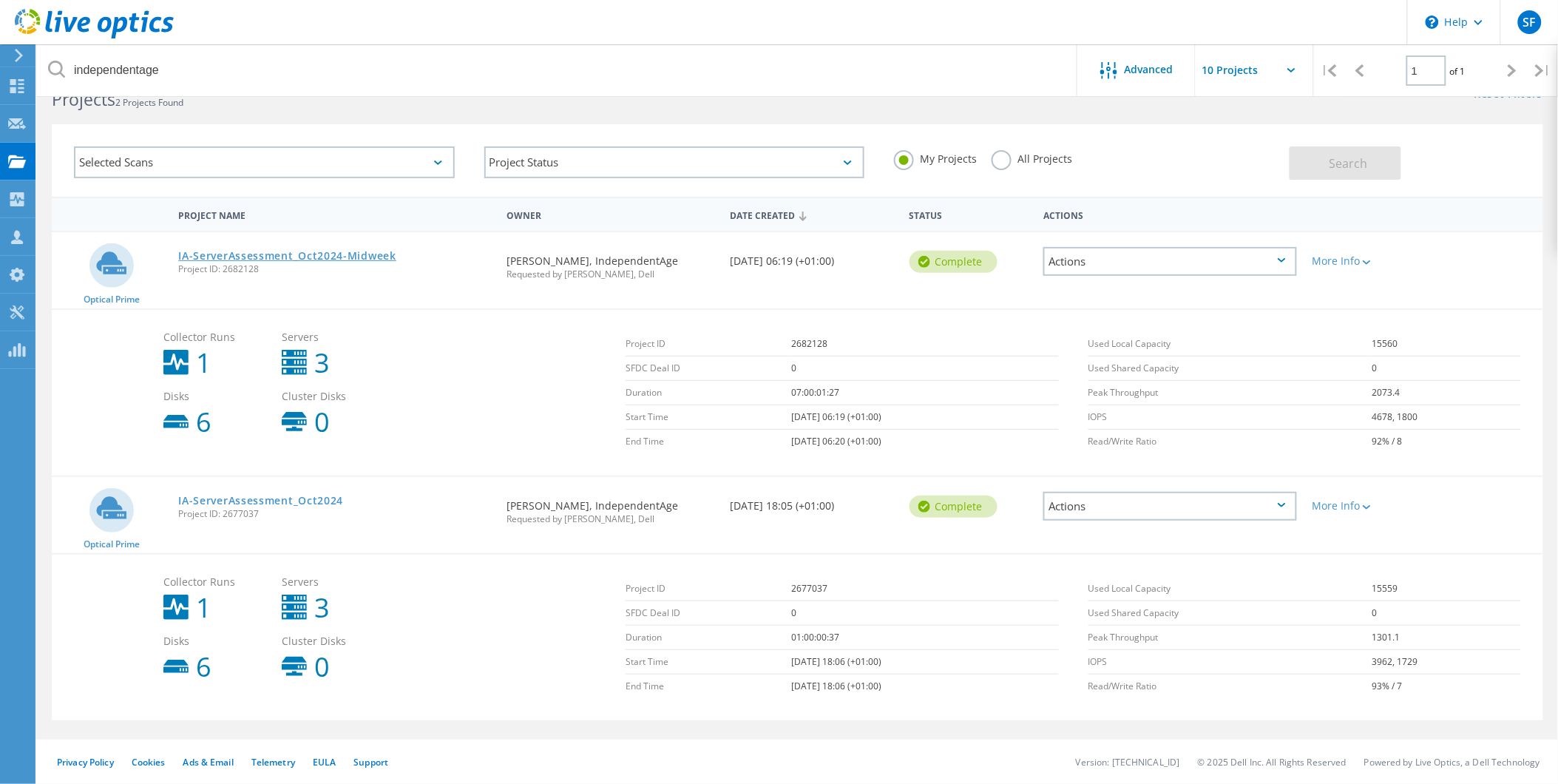
click at [283, 252] on link "IA-ServerAssessment_Oct2024-Midweek" at bounding box center [288, 256] width 218 height 10
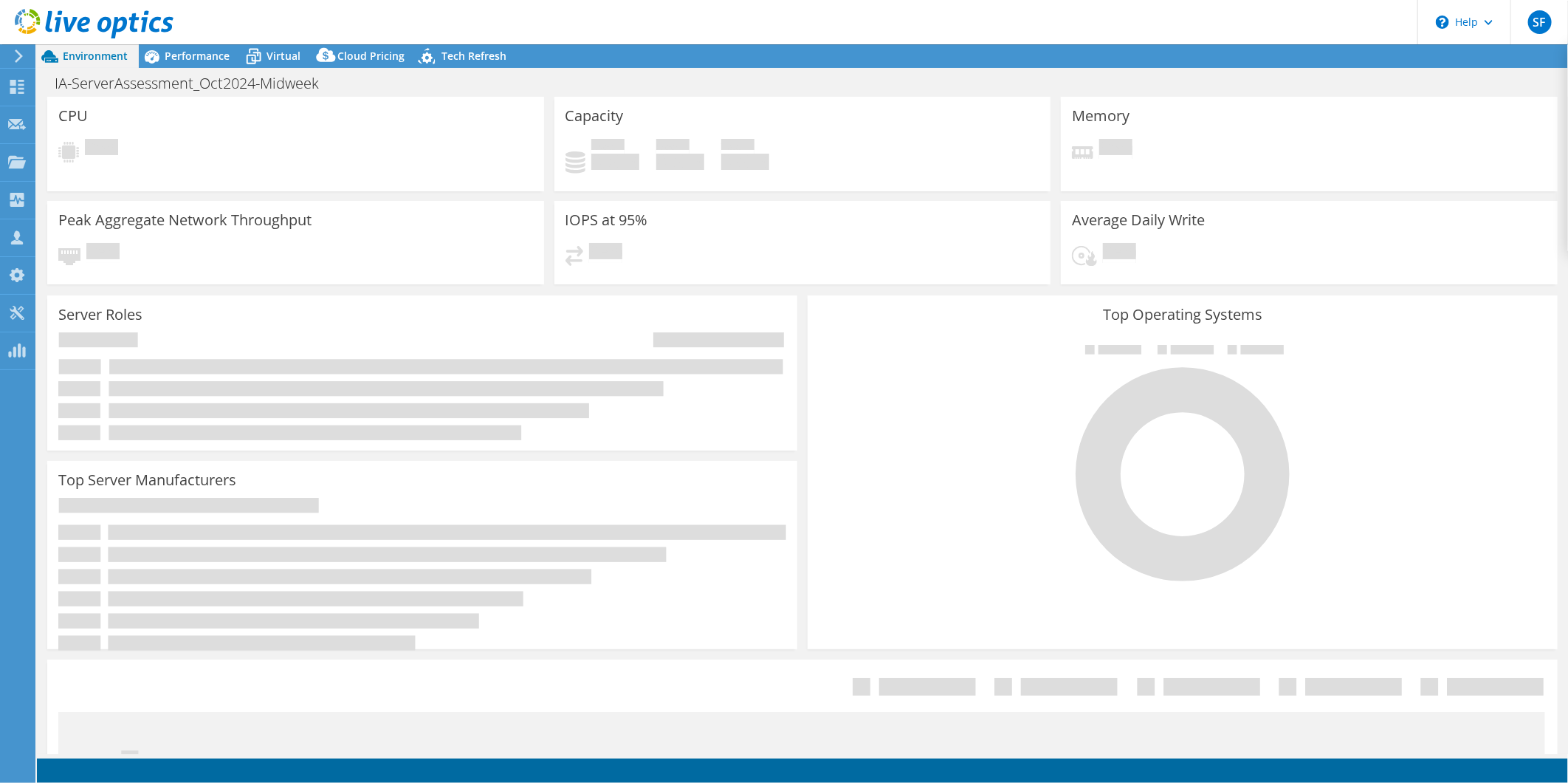
select select "EULondon"
select select "GBP"
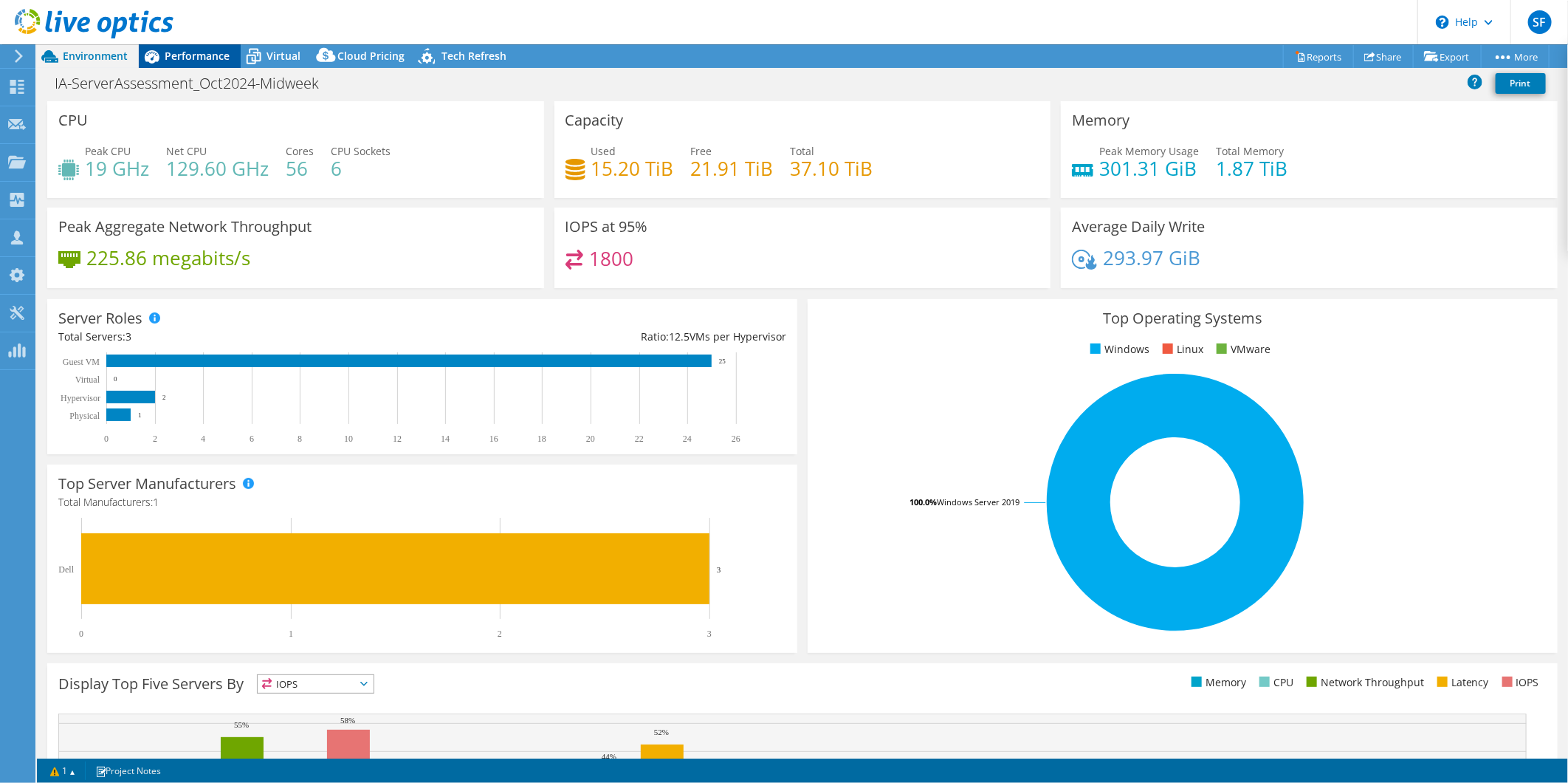
drag, startPoint x: 185, startPoint y: 36, endPoint x: 180, endPoint y: 64, distance: 28.4
click at [183, 49] on div "SF Partner Team Member Sun [PERSON_NAME] [EMAIL_ADDRESS][DOMAIN_NAME] [DOMAIN_N…" at bounding box center [784, 391] width 1568 height 783
click at [181, 60] on span "Performance" at bounding box center [197, 55] width 65 height 14
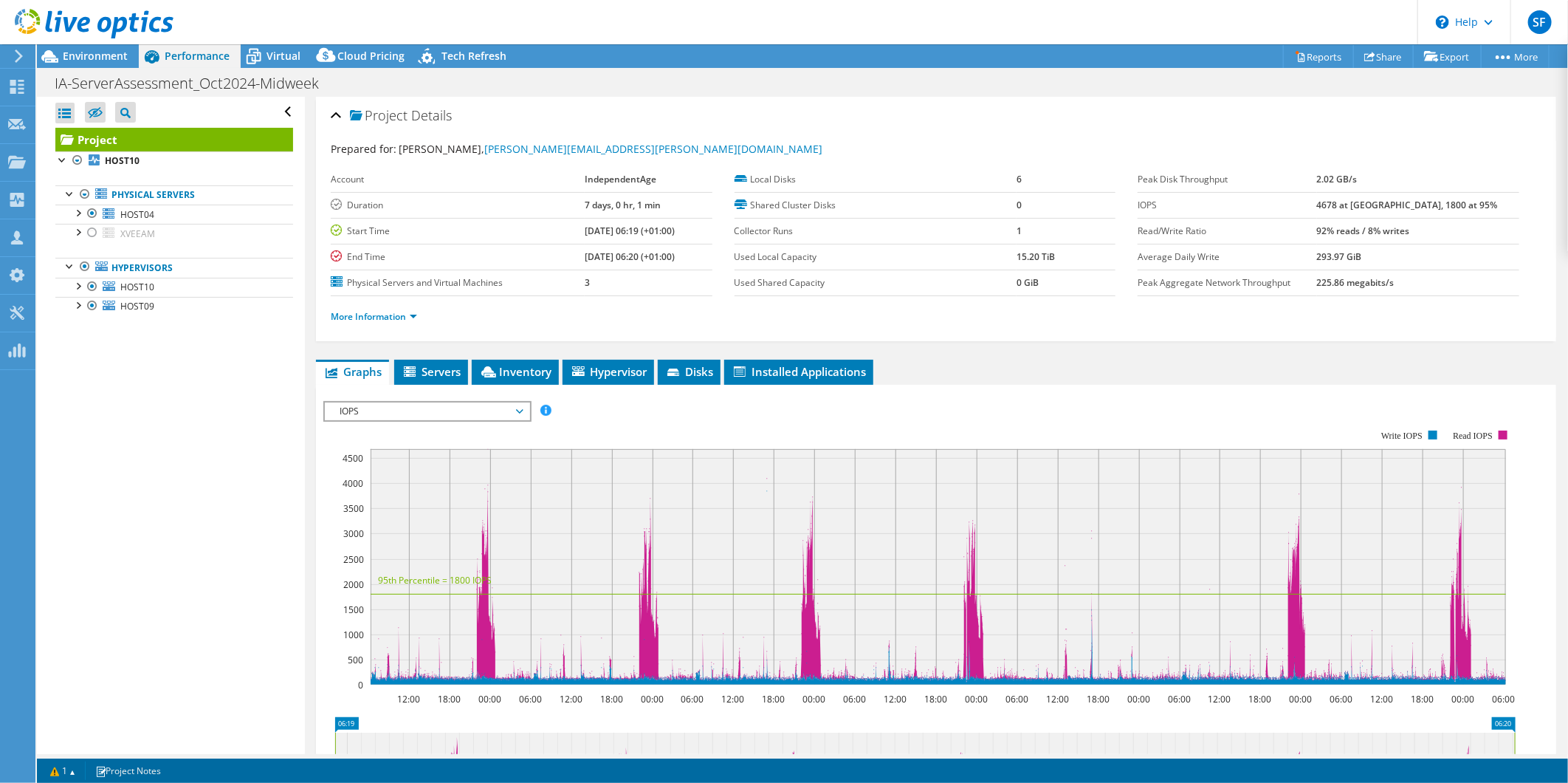
click at [71, 48] on div at bounding box center [87, 25] width 174 height 49
click at [75, 60] on span "Environment" at bounding box center [95, 55] width 65 height 14
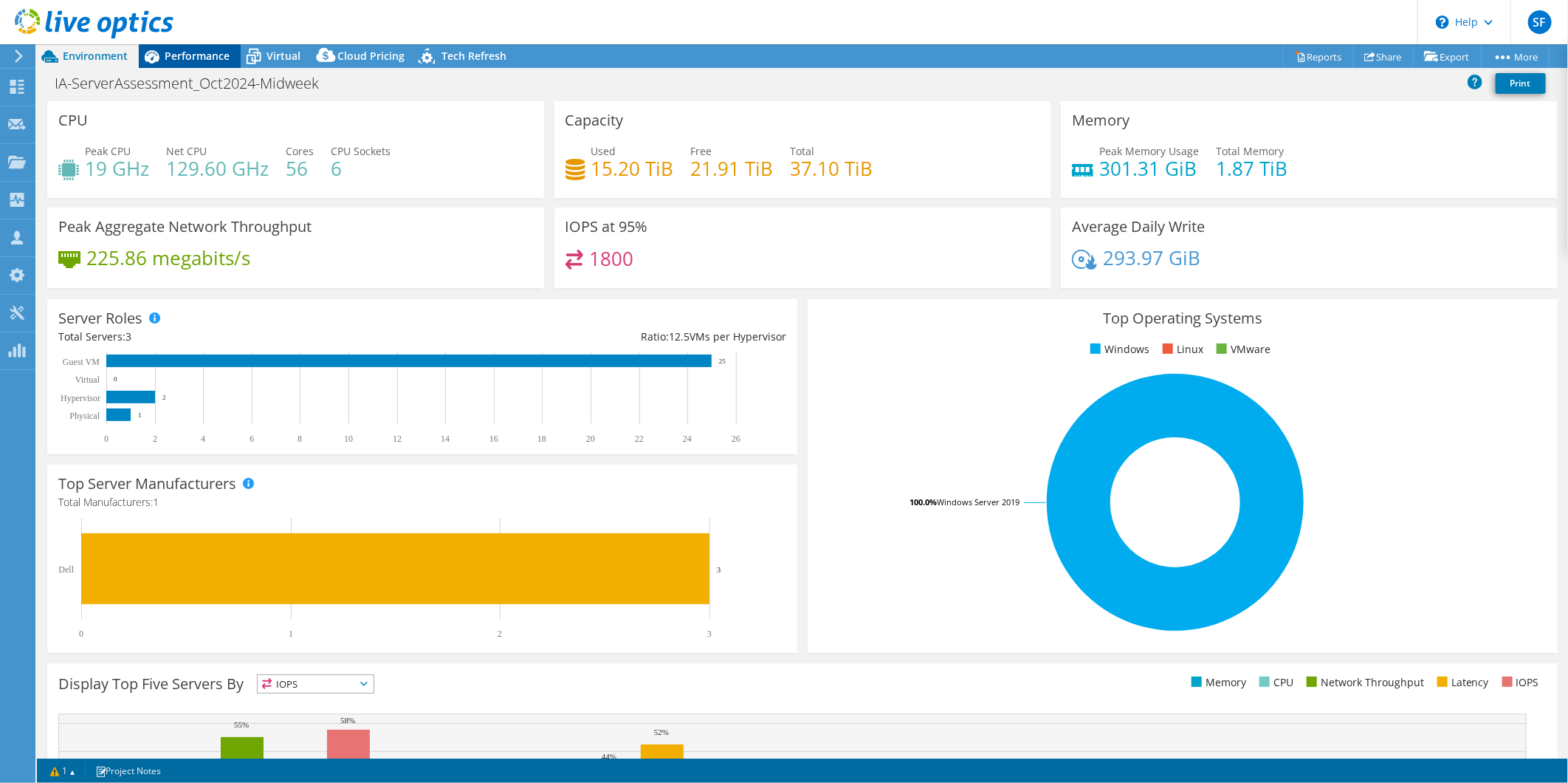
click at [196, 59] on span "Performance" at bounding box center [197, 55] width 65 height 14
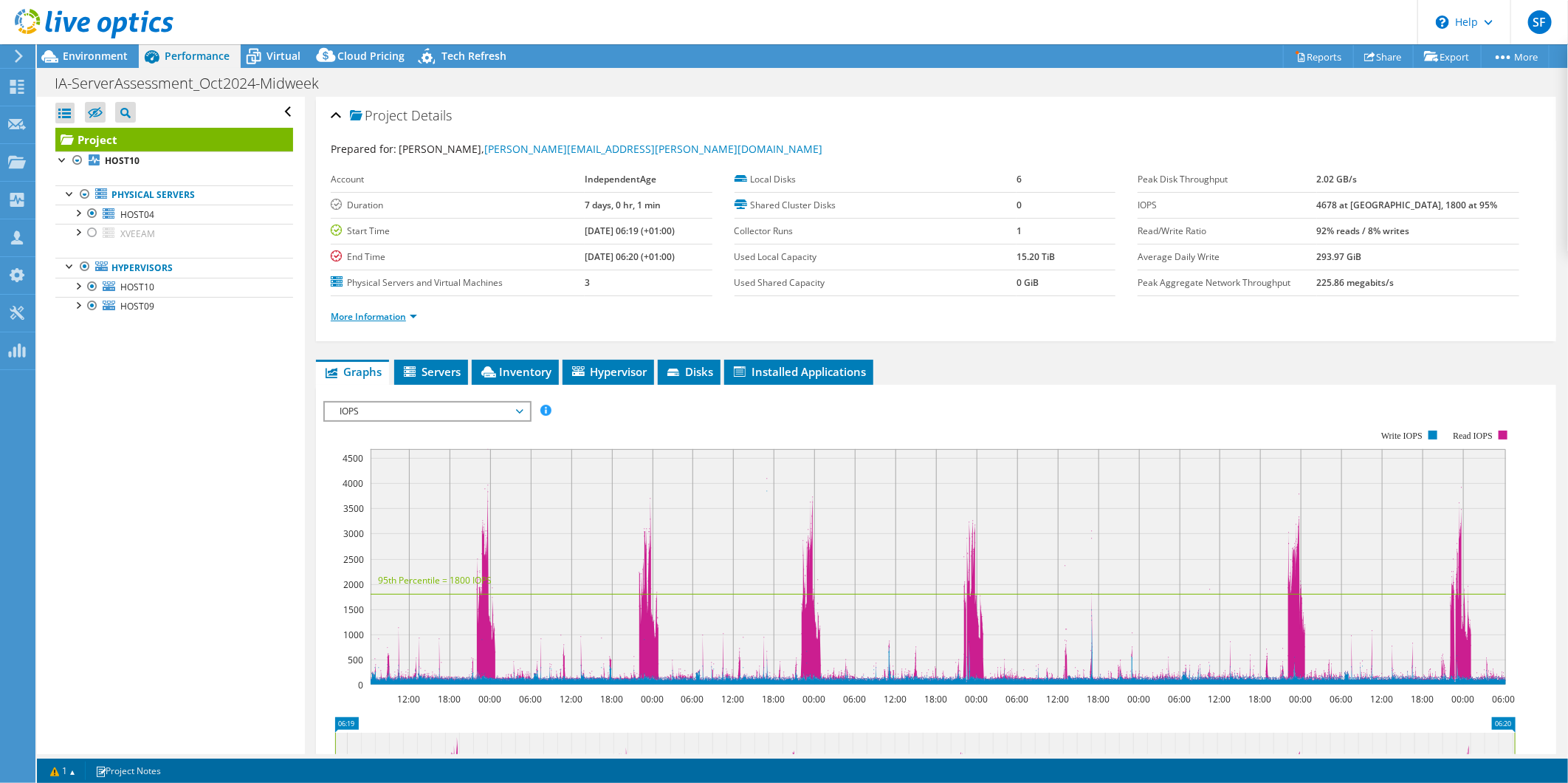
click at [401, 313] on link "More Information" at bounding box center [373, 316] width 86 height 13
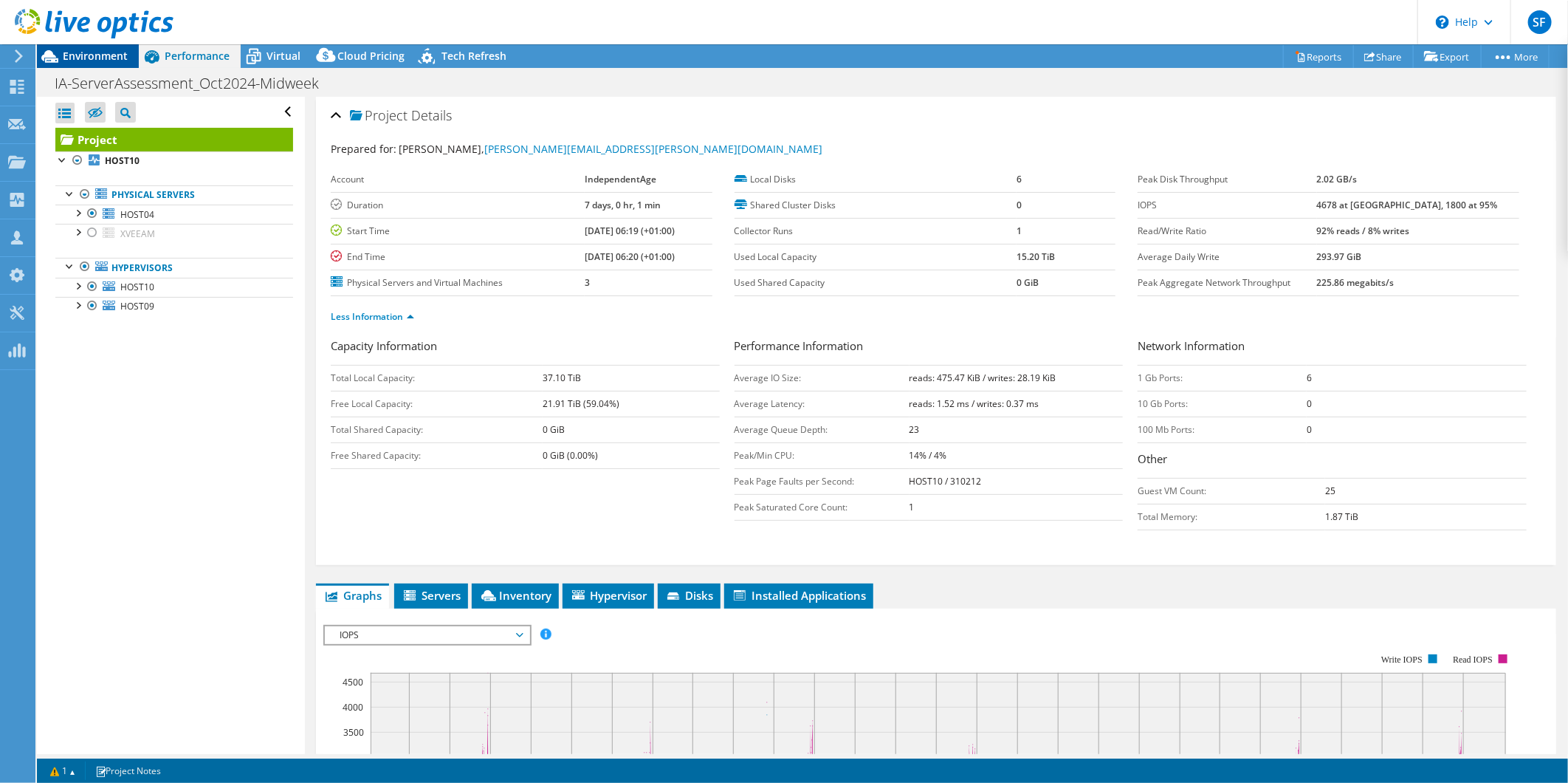
click at [75, 53] on span "Environment" at bounding box center [95, 55] width 65 height 14
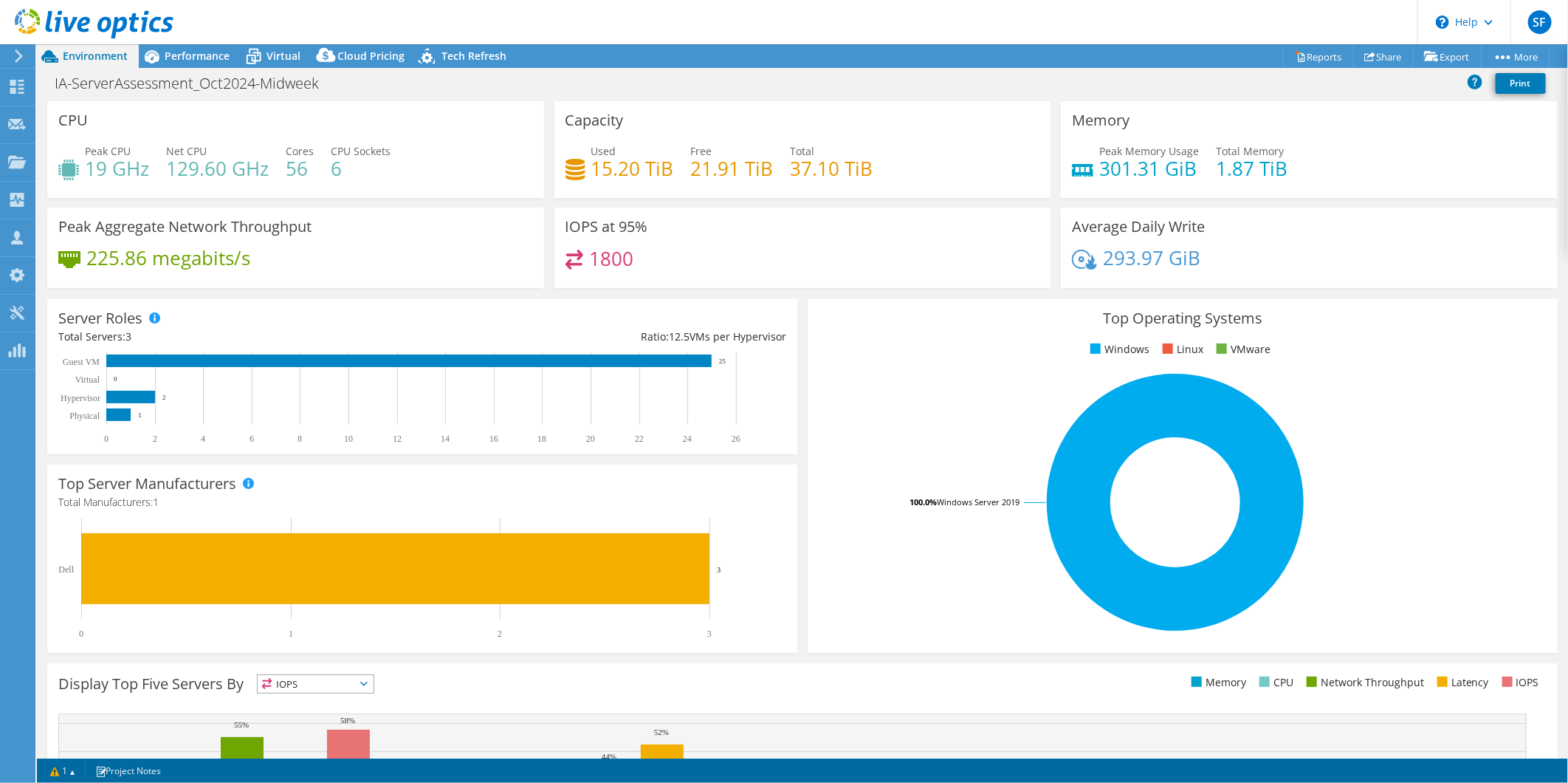
click at [808, 82] on div "IA-ServerAssessment_Oct2024-Midweek Print" at bounding box center [802, 83] width 1531 height 27
click at [204, 61] on span "Performance" at bounding box center [197, 55] width 65 height 14
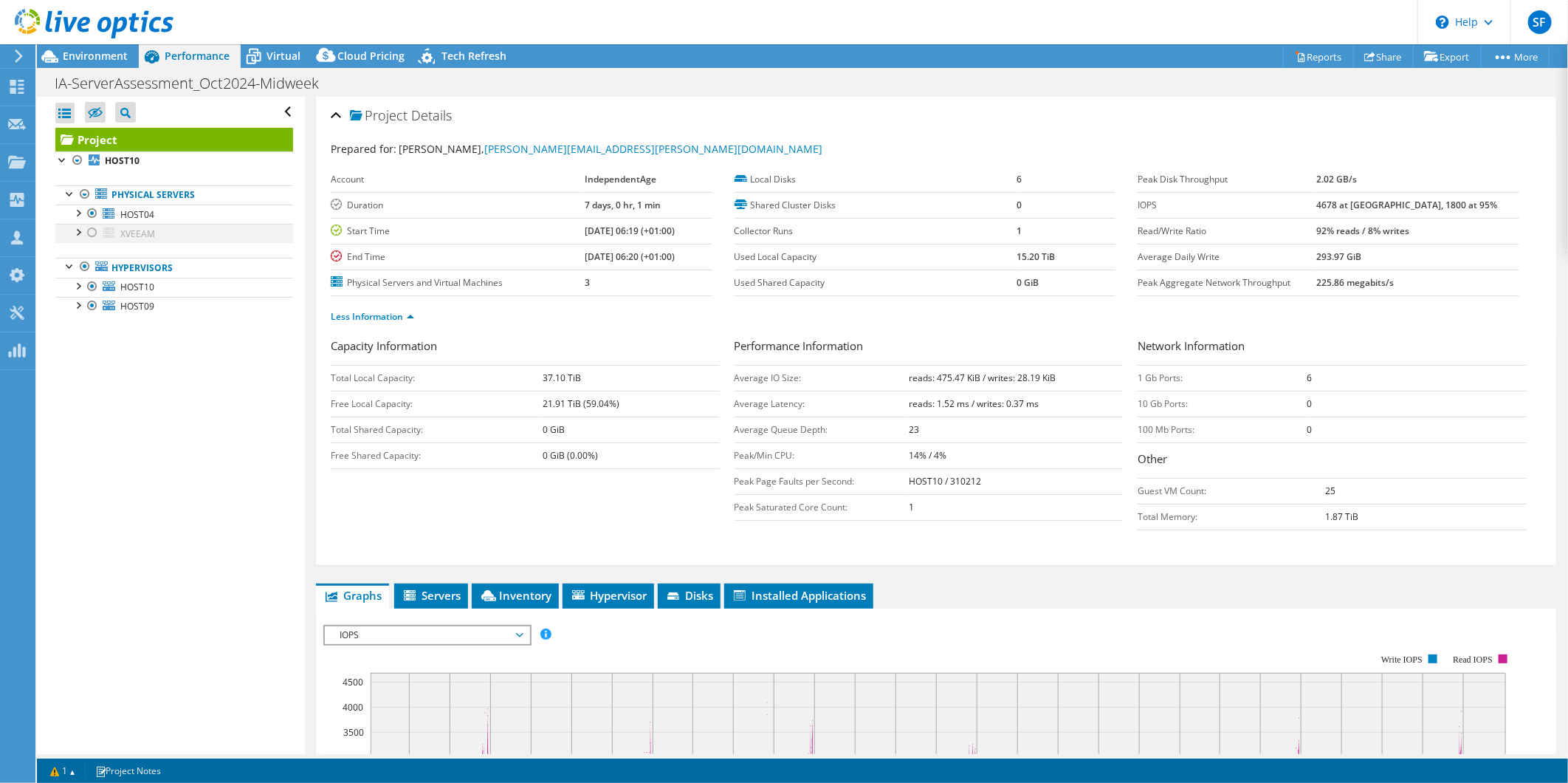
click at [93, 233] on div at bounding box center [92, 233] width 14 height 18
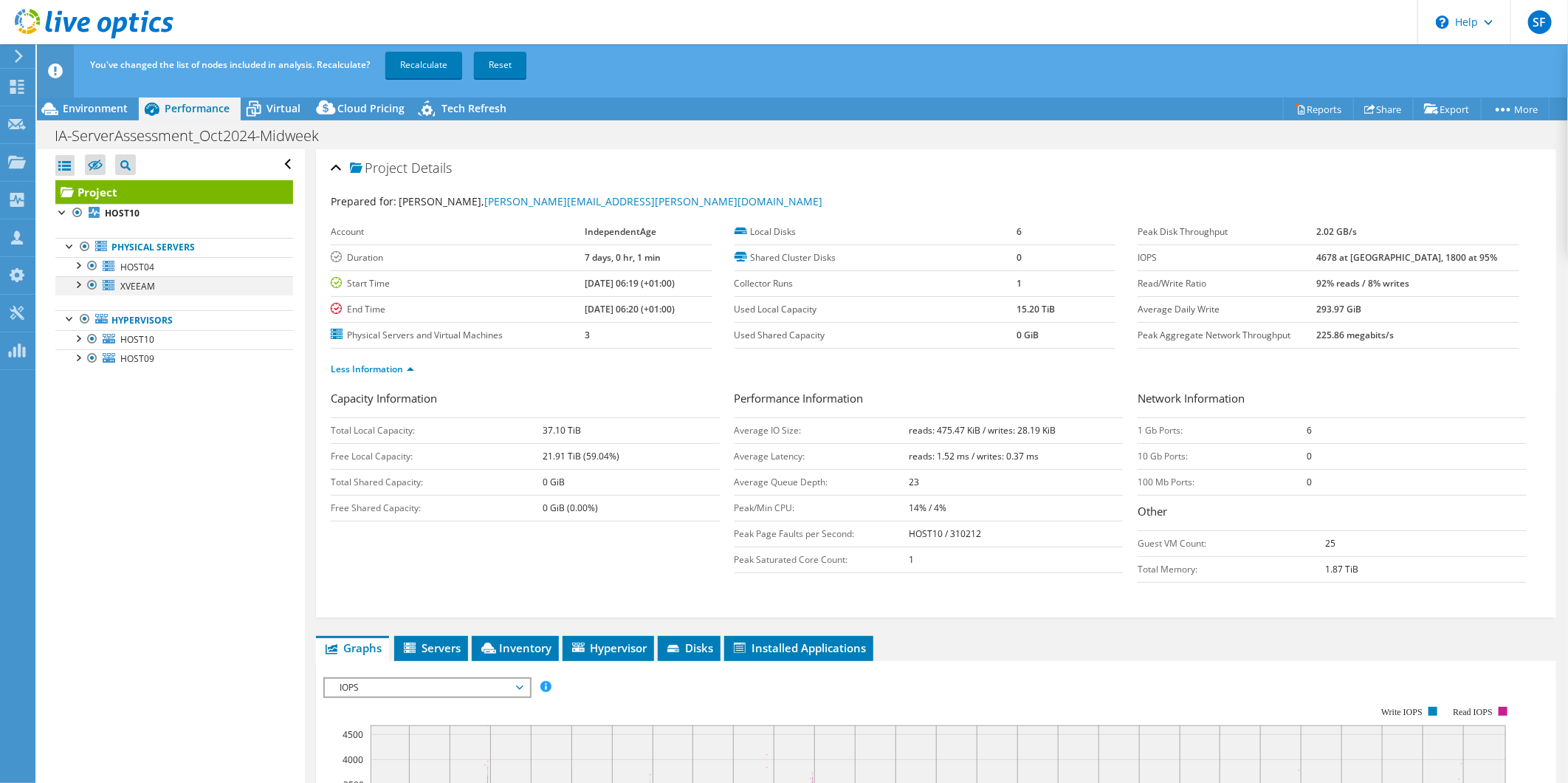
click at [92, 288] on div at bounding box center [92, 285] width 14 height 18
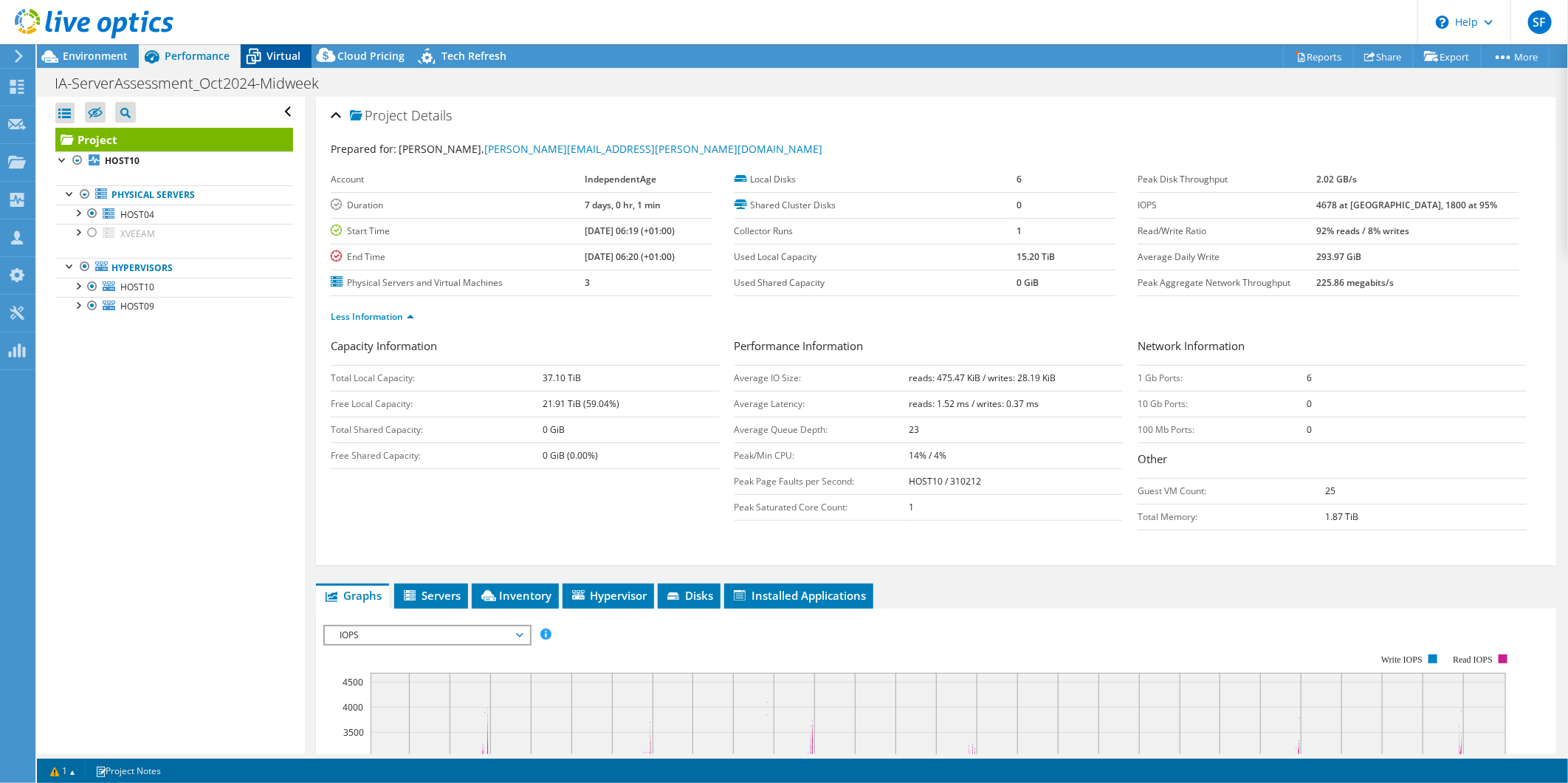
click at [286, 63] on div "Virtual" at bounding box center [276, 56] width 71 height 24
